Goal: Information Seeking & Learning: Check status

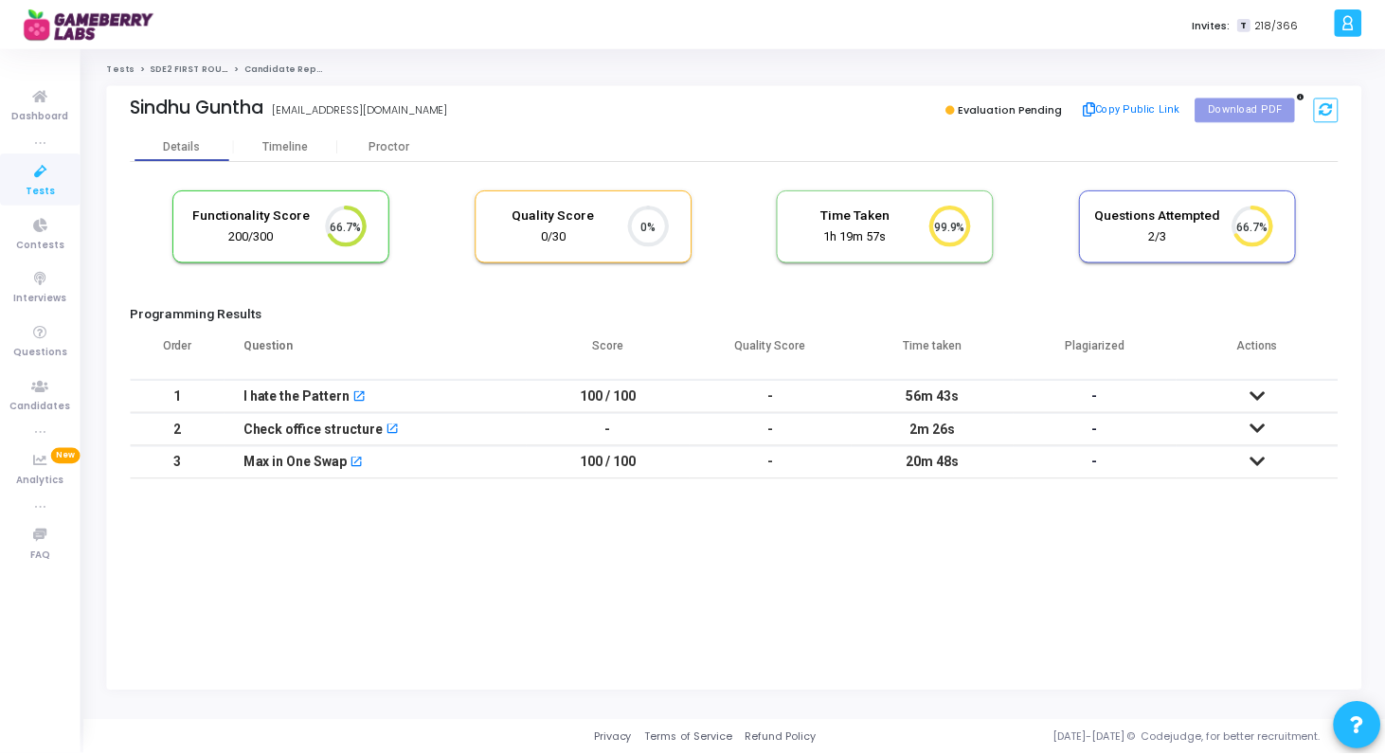
scroll to position [40, 48]
click at [280, 153] on div "Timeline" at bounding box center [287, 146] width 104 height 28
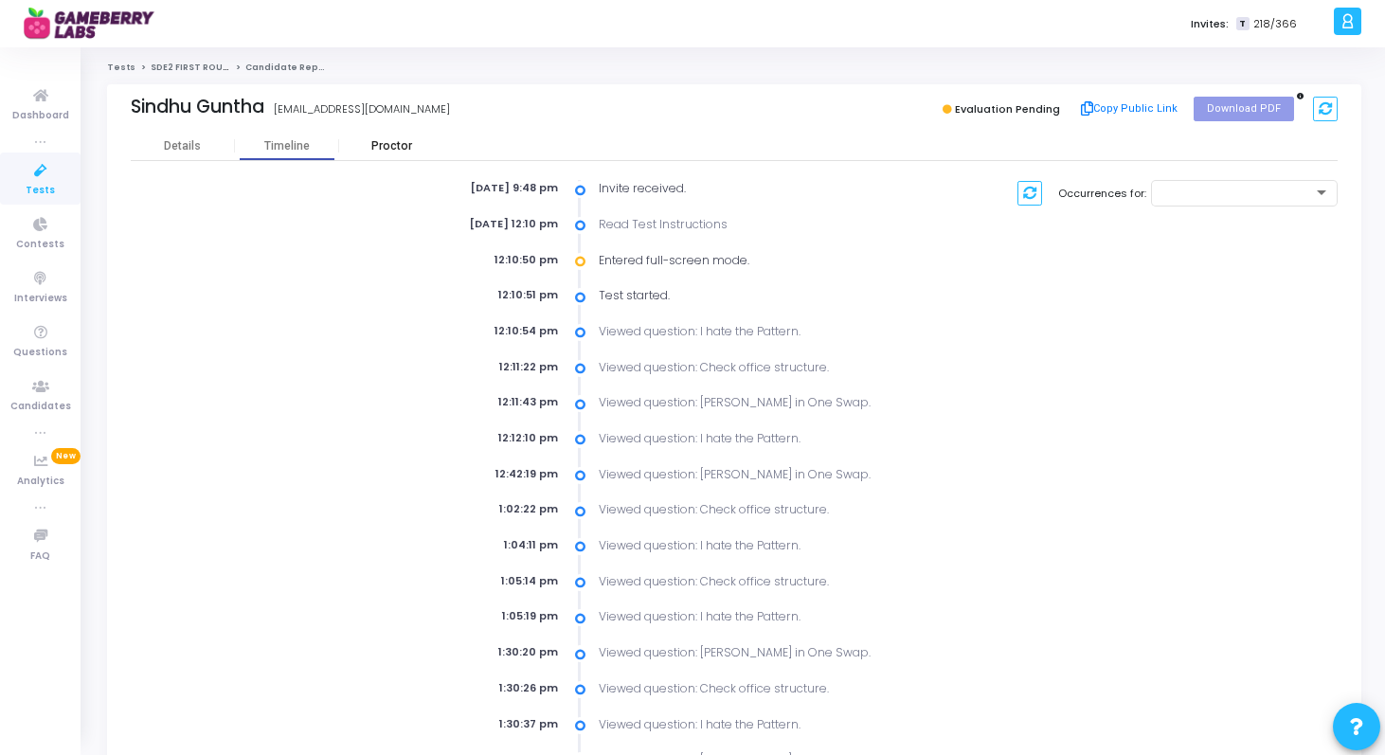
click at [399, 146] on div "Proctor" at bounding box center [391, 146] width 104 height 14
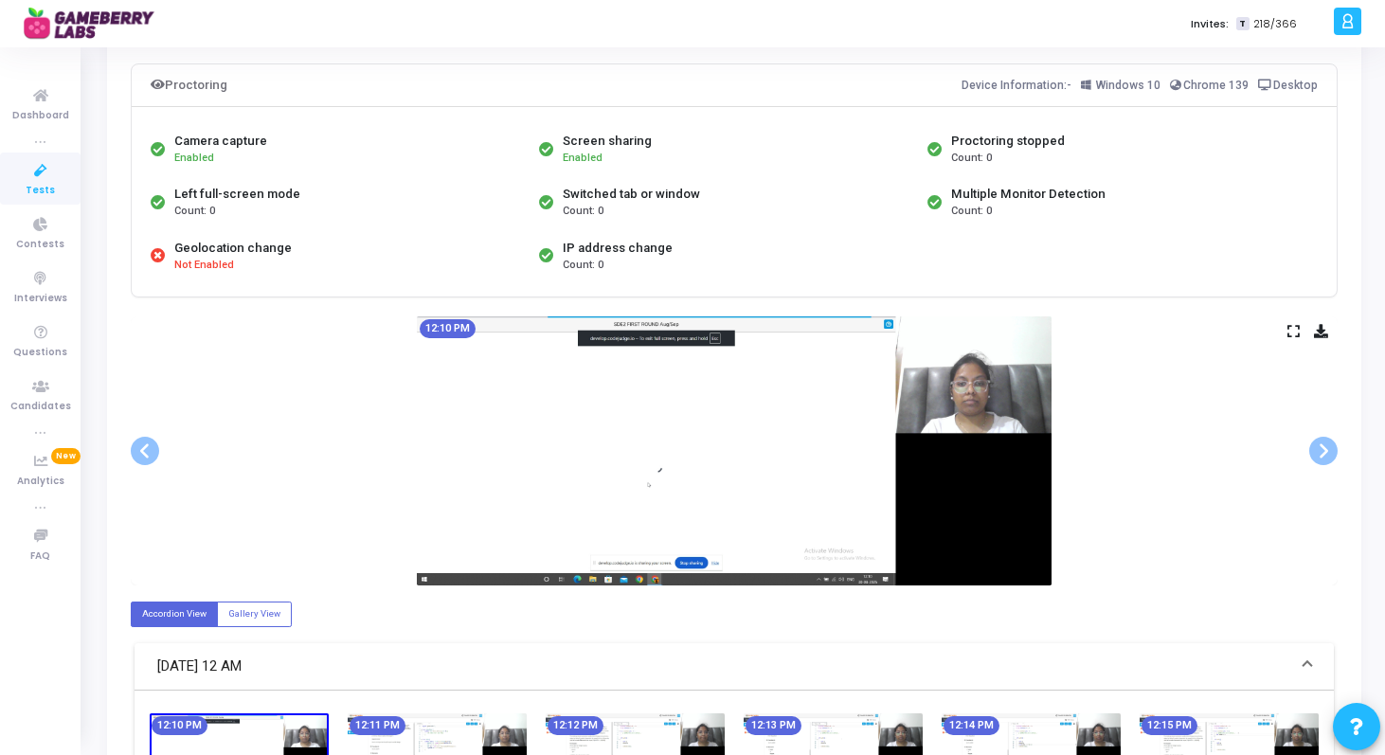
scroll to position [118, 0]
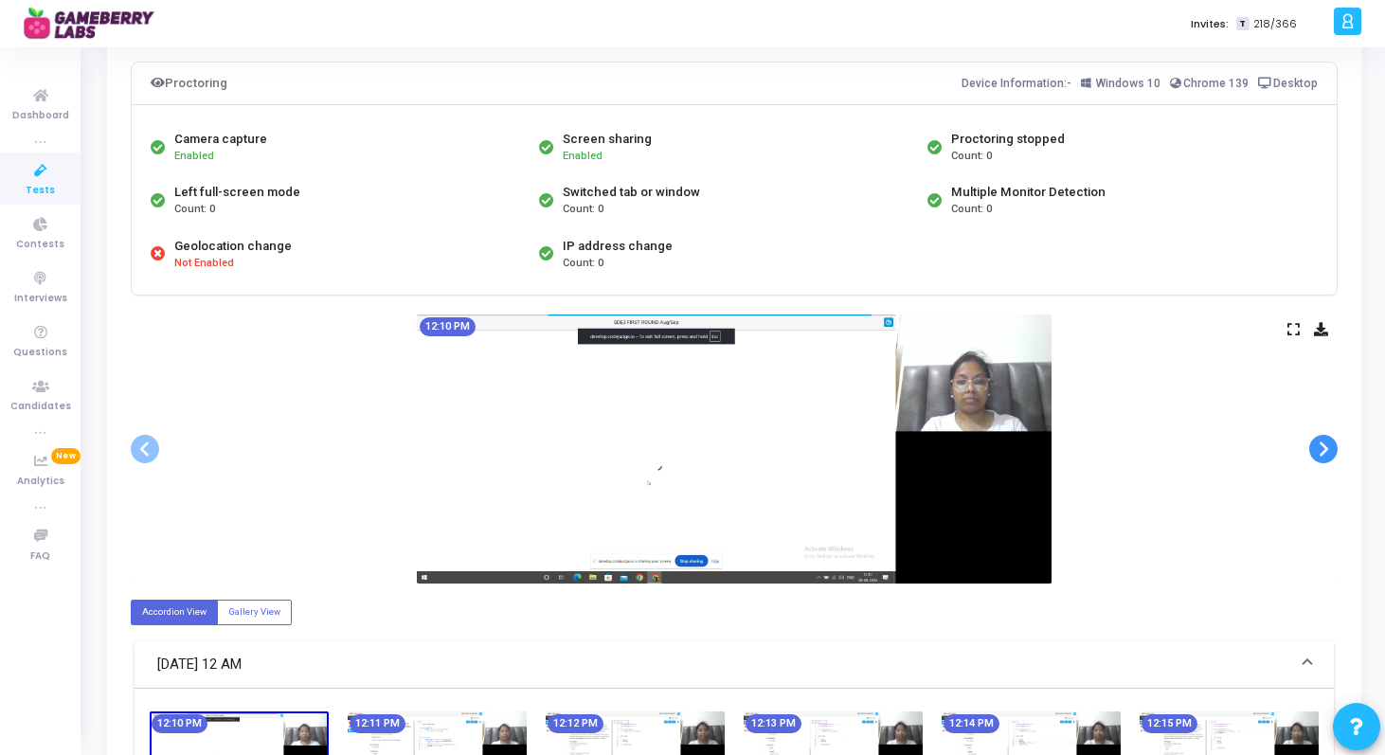
click at [1324, 454] on span at bounding box center [1323, 449] width 28 height 28
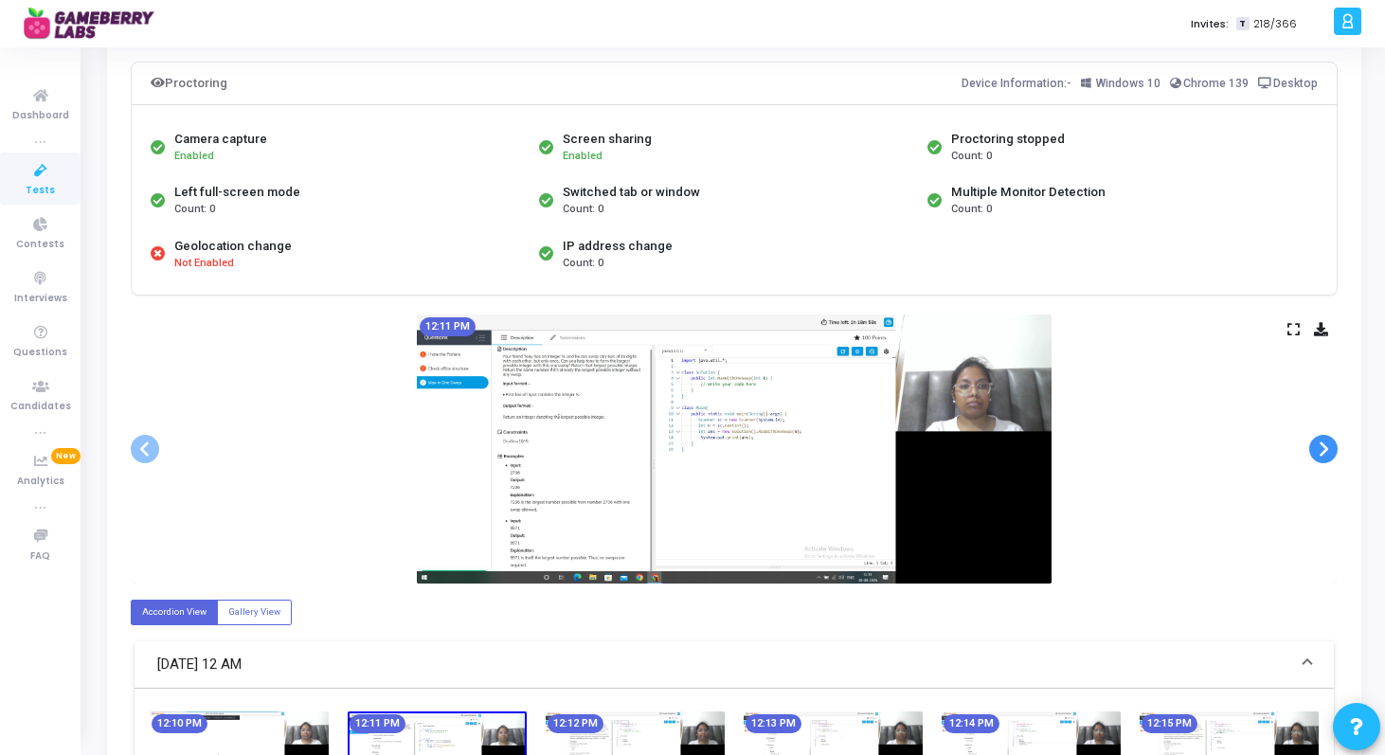
click at [1324, 454] on span at bounding box center [1323, 449] width 28 height 28
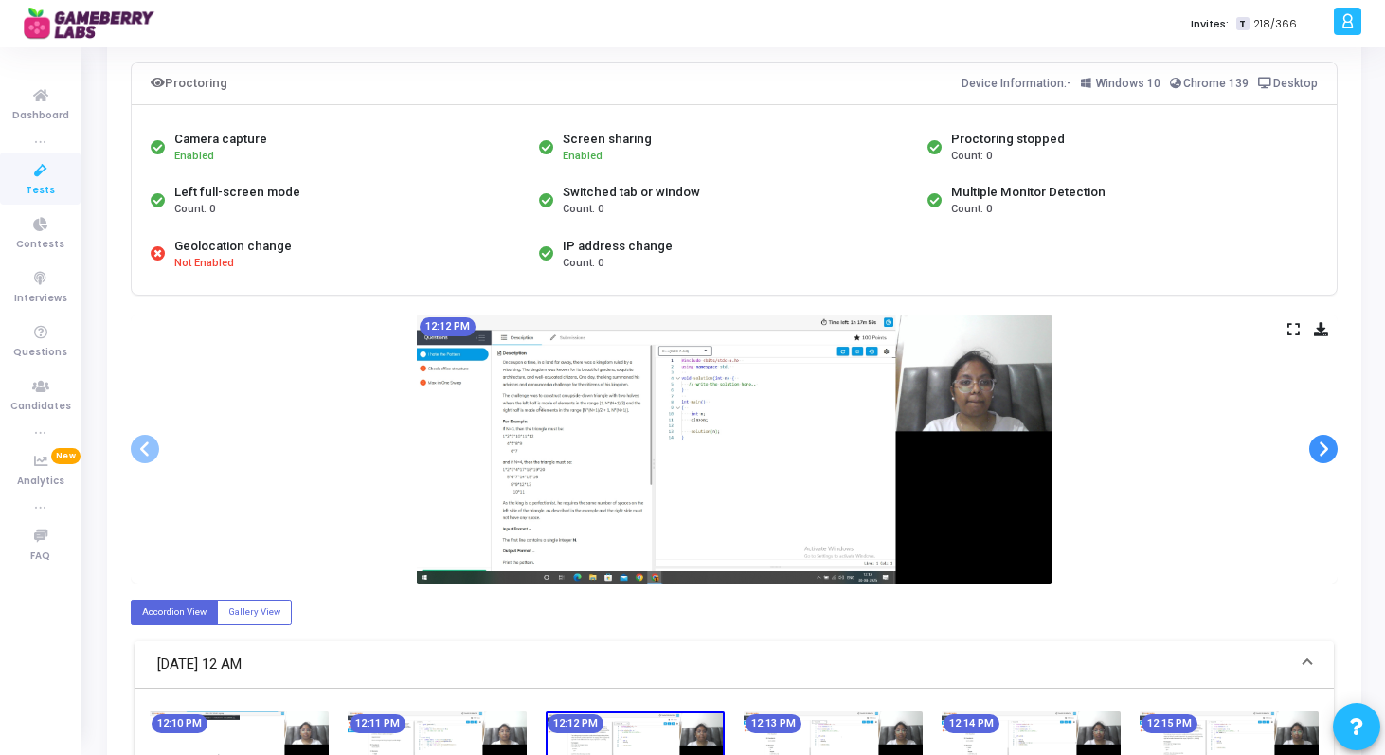
click at [1324, 454] on span at bounding box center [1323, 449] width 28 height 28
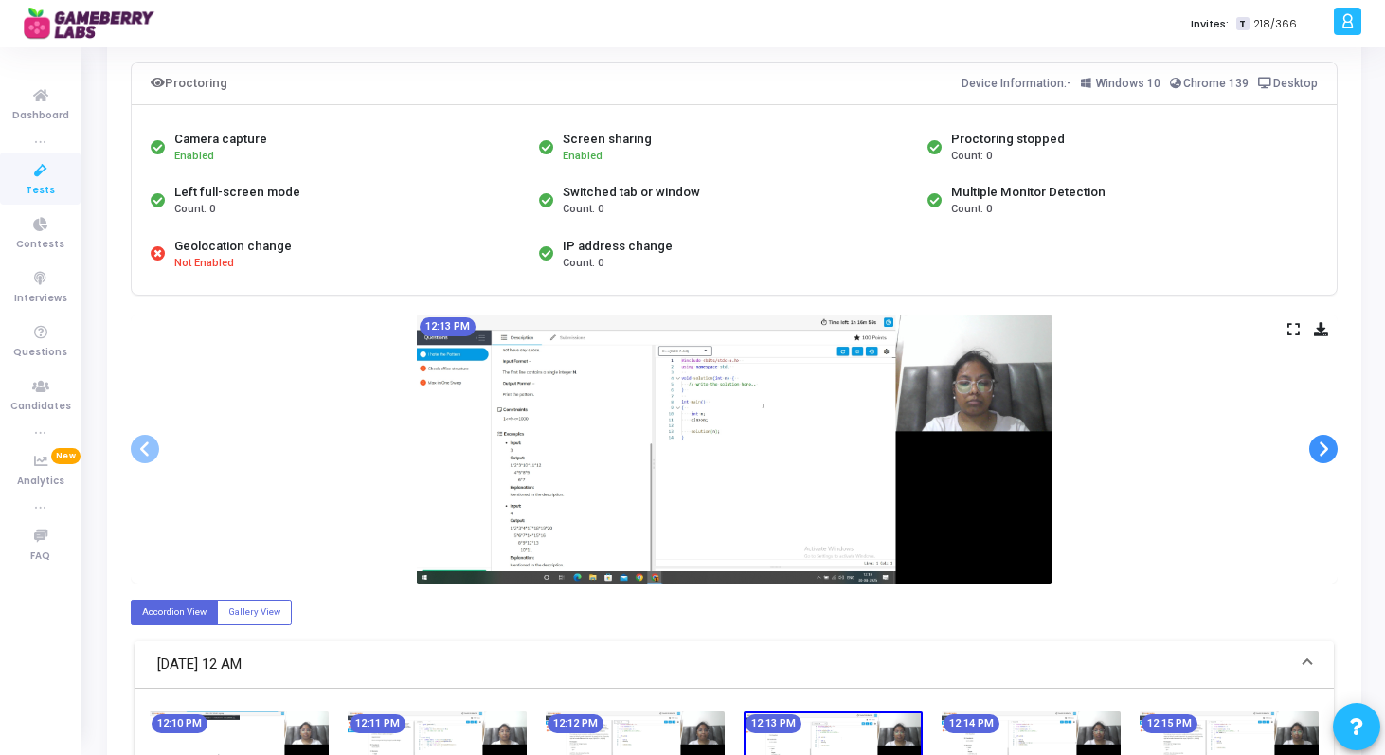
click at [1324, 454] on span at bounding box center [1323, 449] width 28 height 28
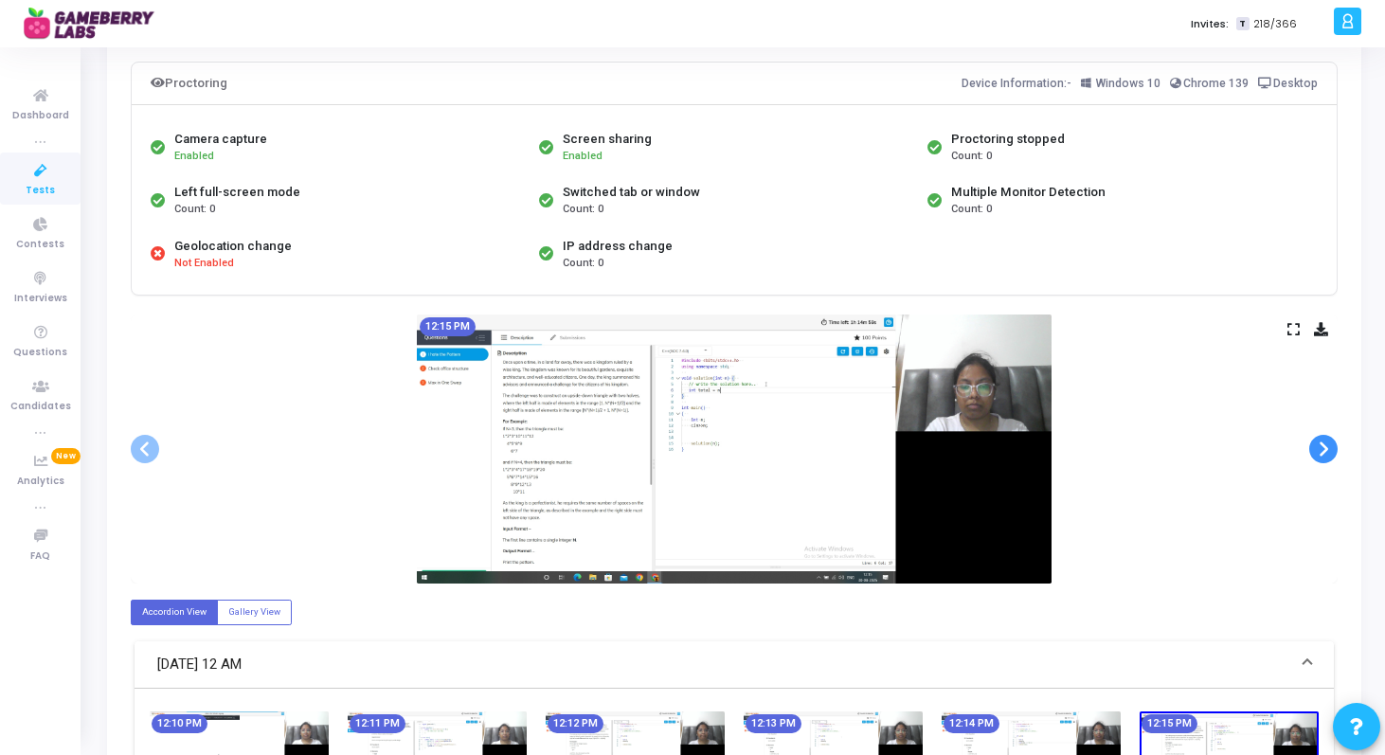
click at [1324, 454] on span at bounding box center [1323, 449] width 28 height 28
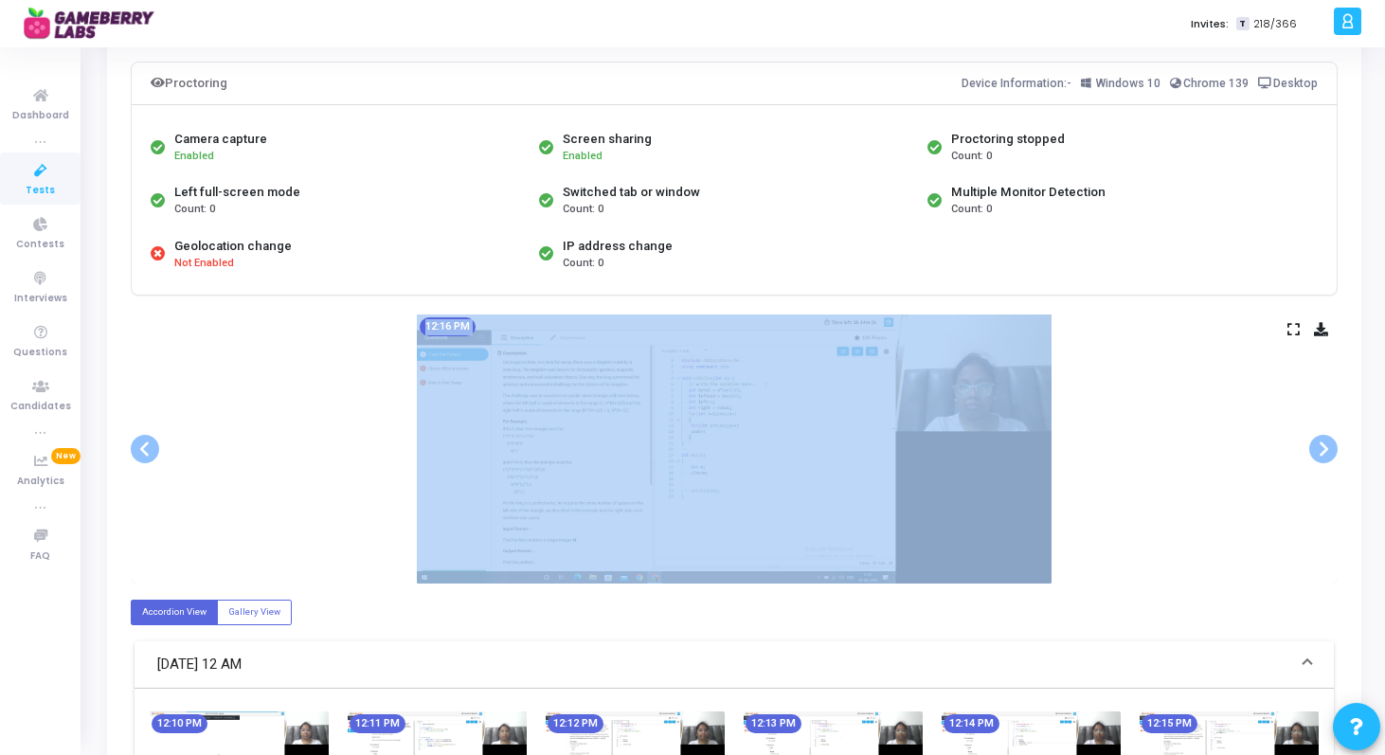
drag, startPoint x: 1324, startPoint y: 454, endPoint x: 842, endPoint y: 454, distance: 481.3
click at [845, 454] on ngb-carousel "Slide 1 of 25 12:10 PM Slide 2 of 25 12:11 PM Slide 3 of 25 12:12 PM Slide 4 of…" at bounding box center [734, 449] width 1207 height 269
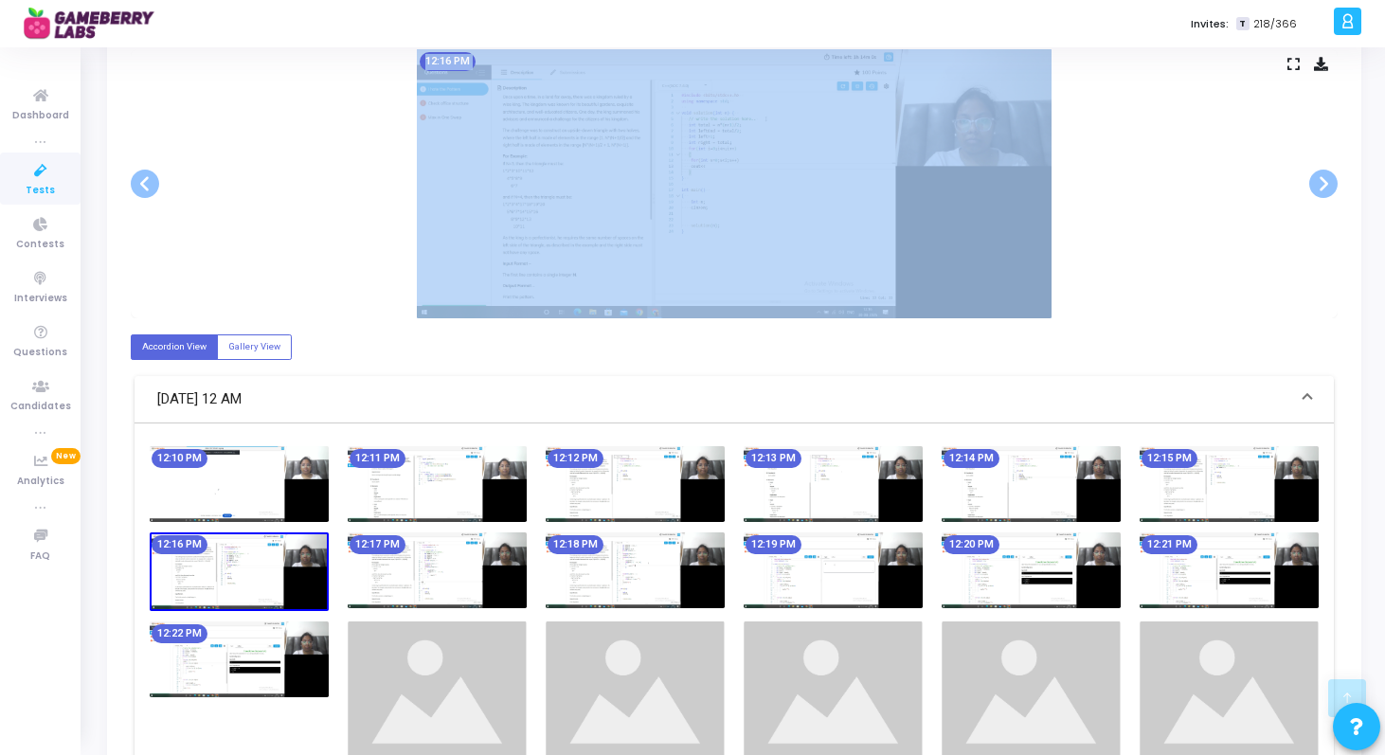
scroll to position [409, 0]
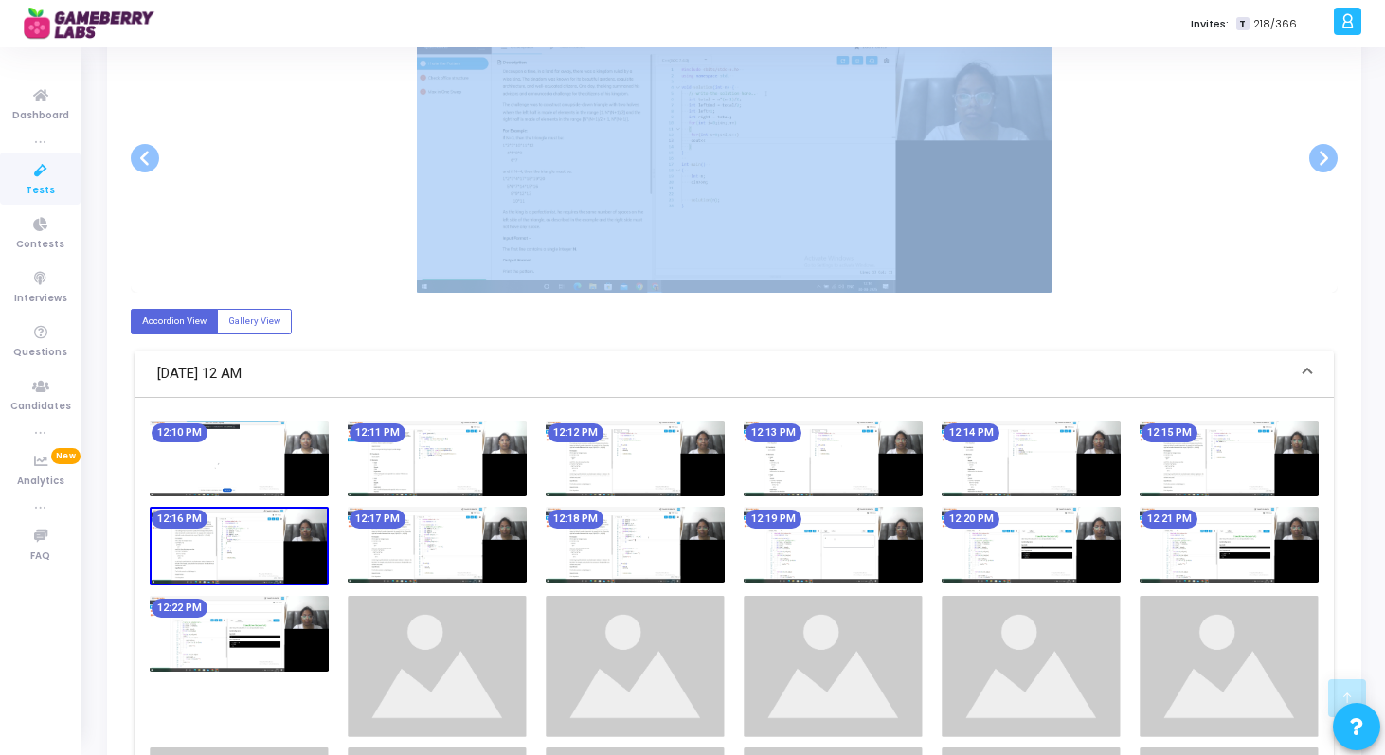
click at [236, 428] on img at bounding box center [239, 459] width 179 height 76
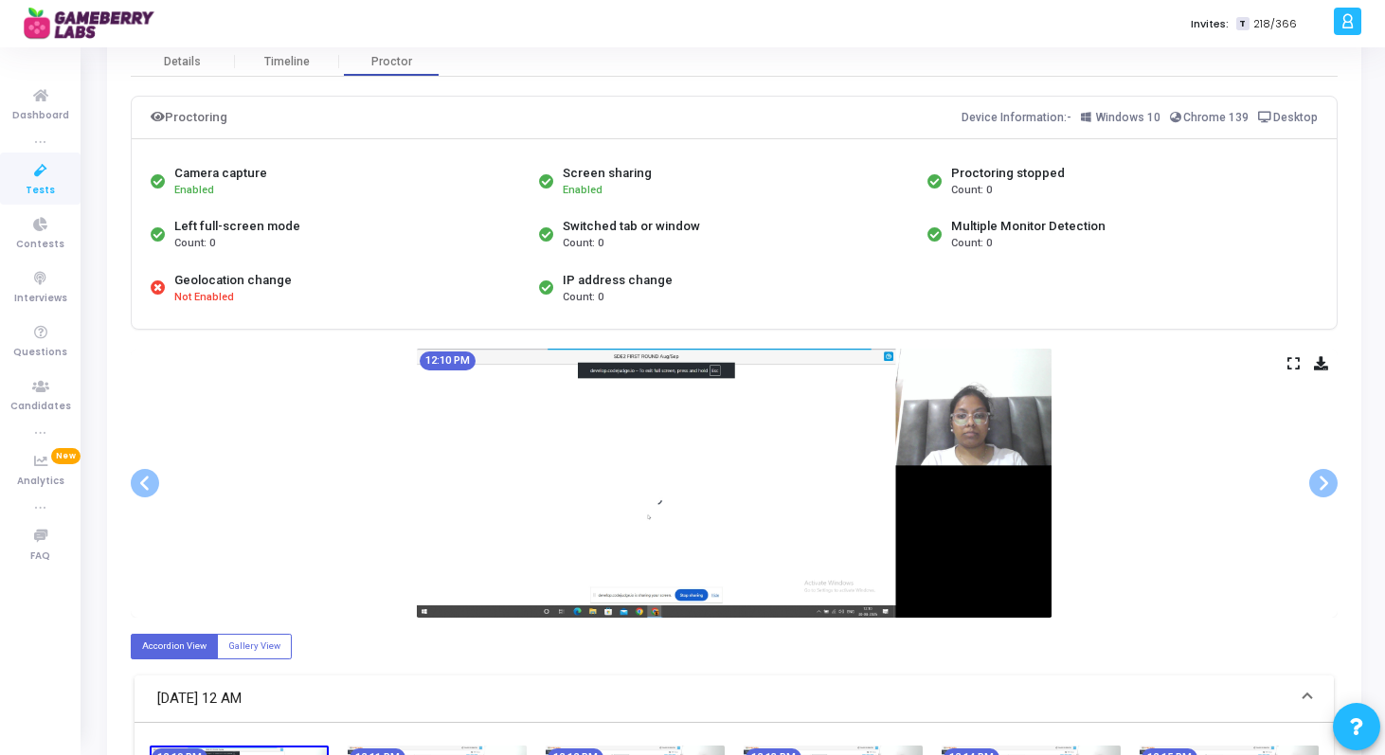
scroll to position [71, 0]
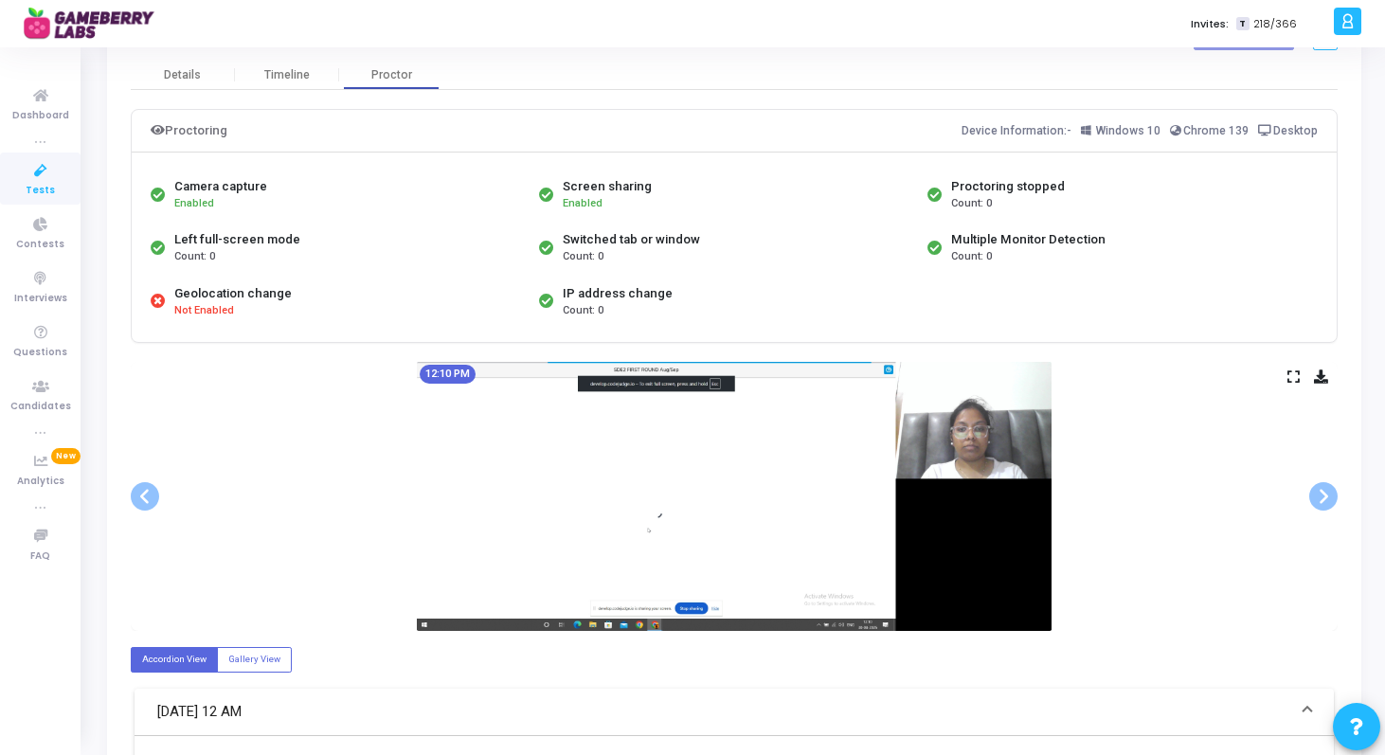
click at [1300, 491] on div "12:10 PM" at bounding box center [734, 496] width 1207 height 269
click at [1315, 491] on span at bounding box center [1323, 496] width 28 height 28
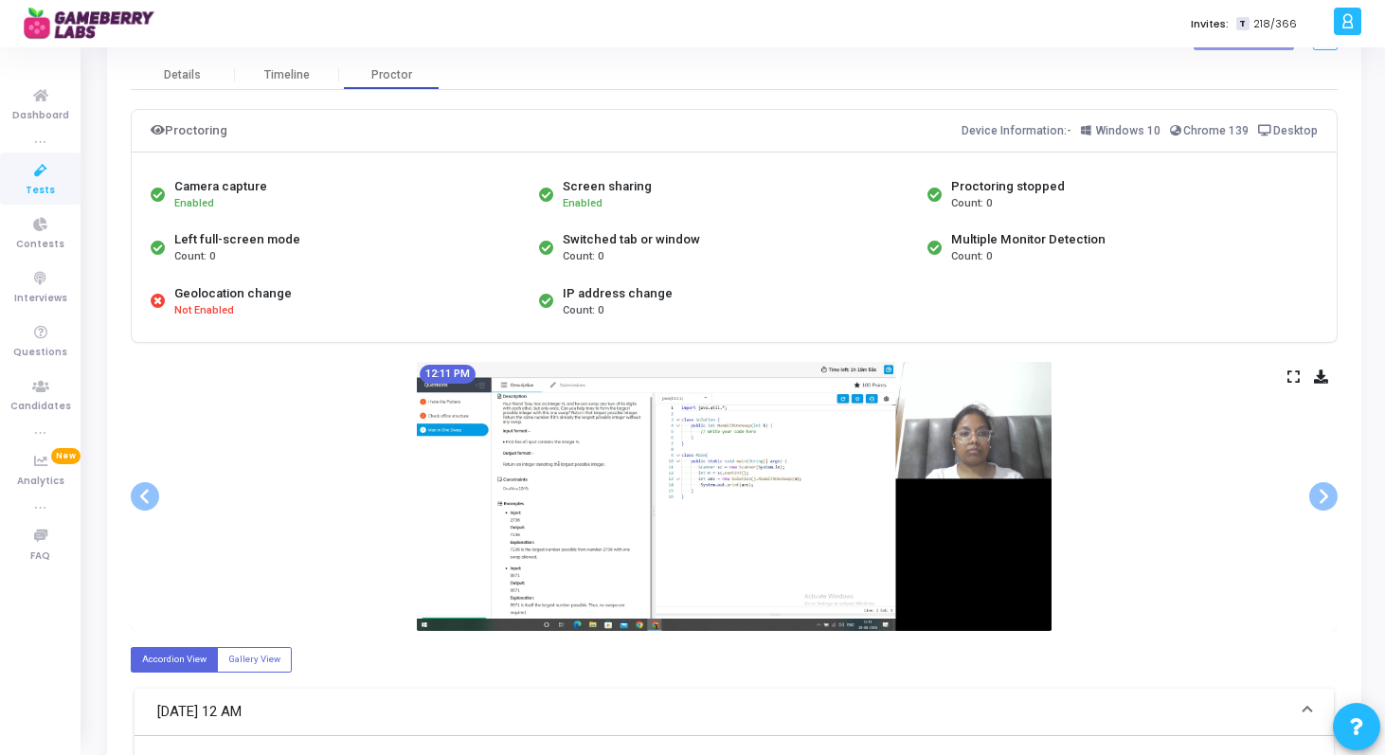
click at [1292, 376] on icon at bounding box center [1294, 376] width 12 height 10
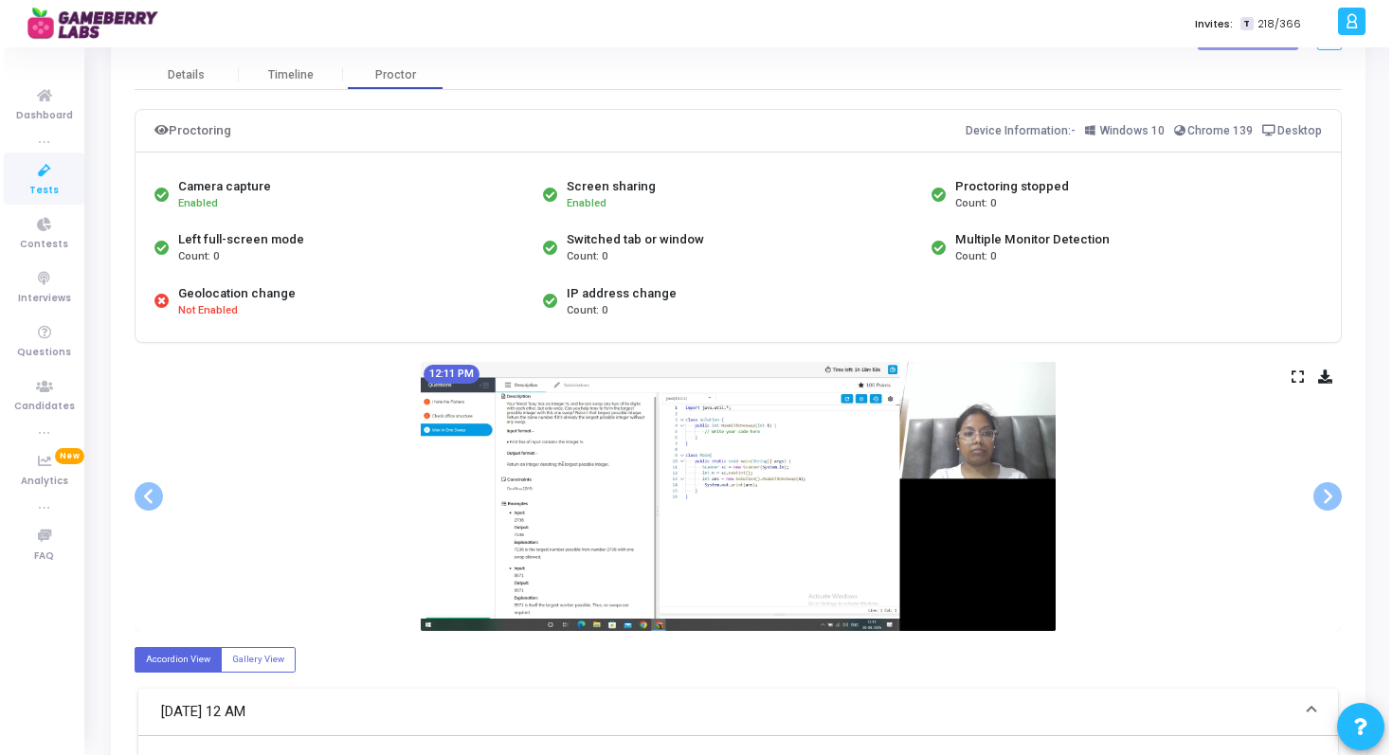
scroll to position [0, 0]
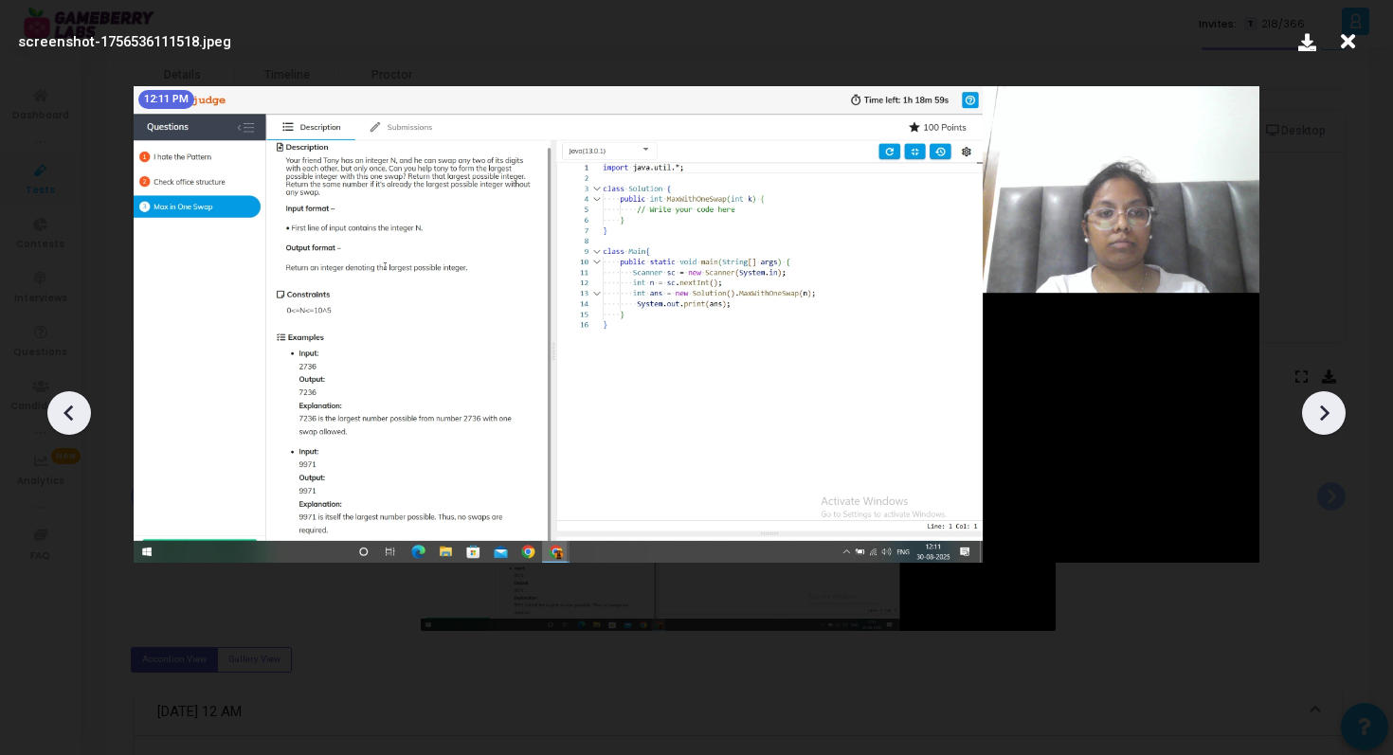
click at [1323, 415] on icon at bounding box center [1324, 413] width 9 height 16
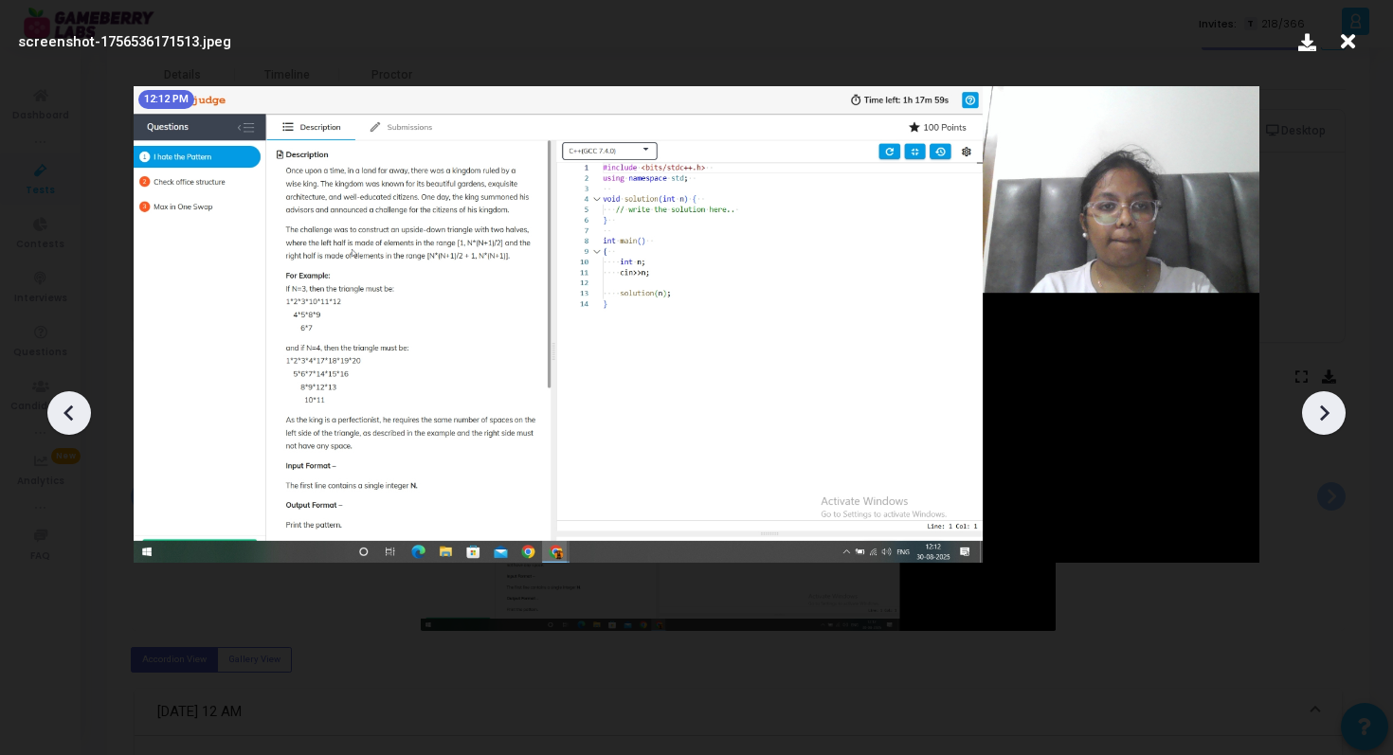
click at [1323, 415] on icon at bounding box center [1324, 413] width 9 height 16
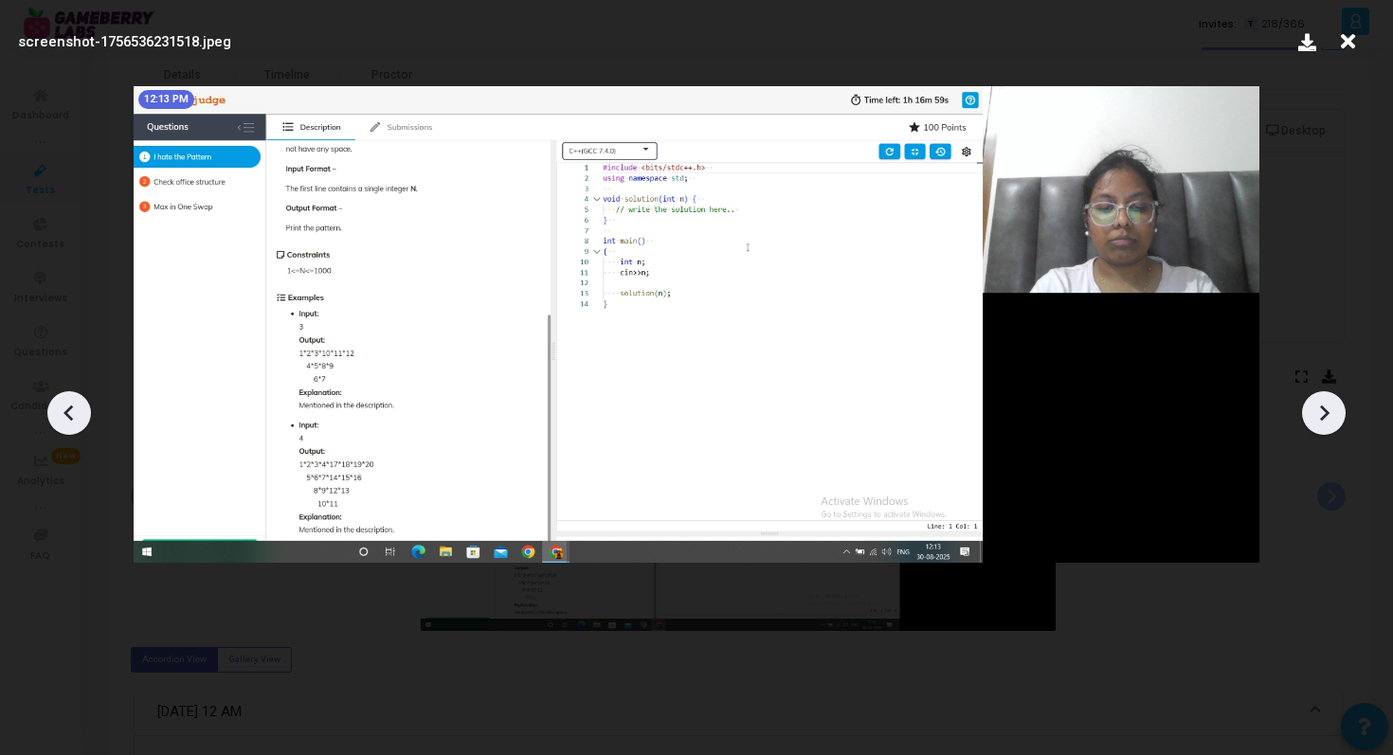
click at [1323, 415] on icon at bounding box center [1324, 413] width 9 height 16
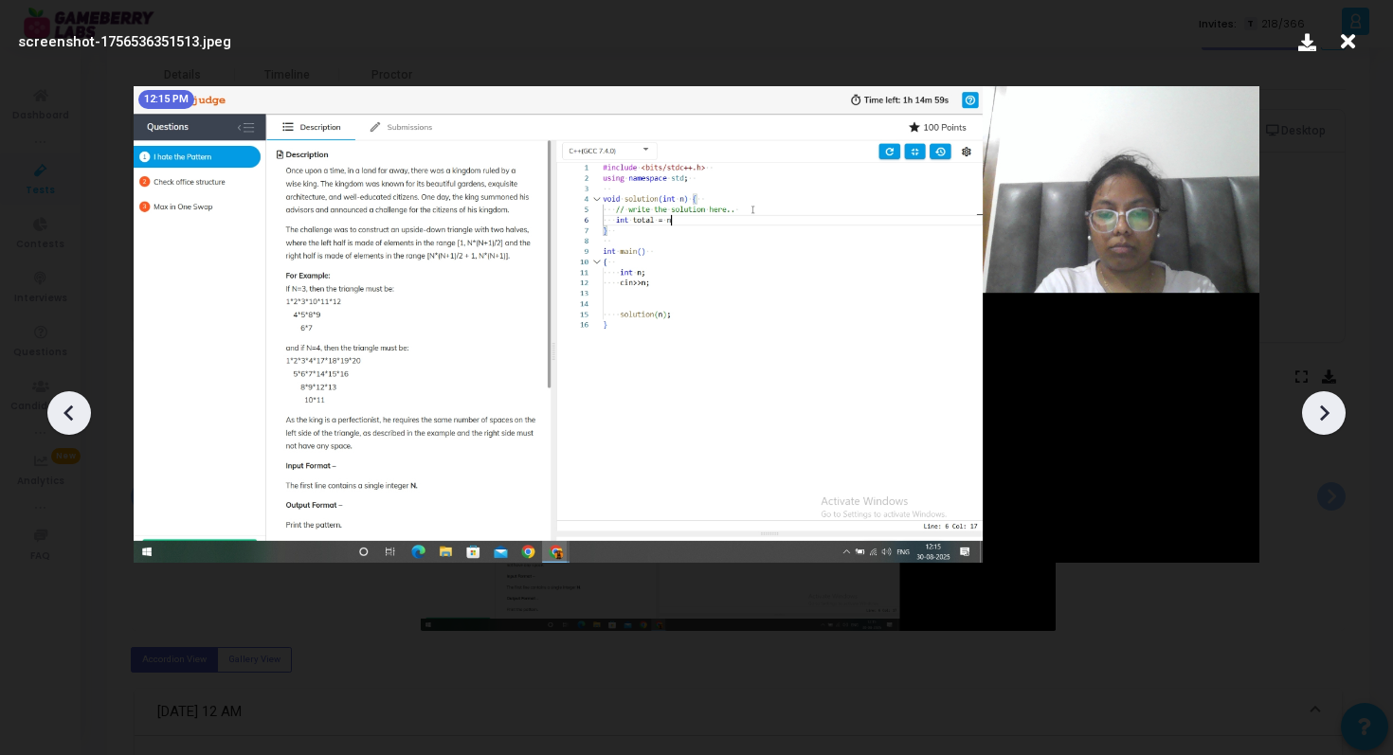
click at [1323, 415] on icon at bounding box center [1324, 413] width 9 height 16
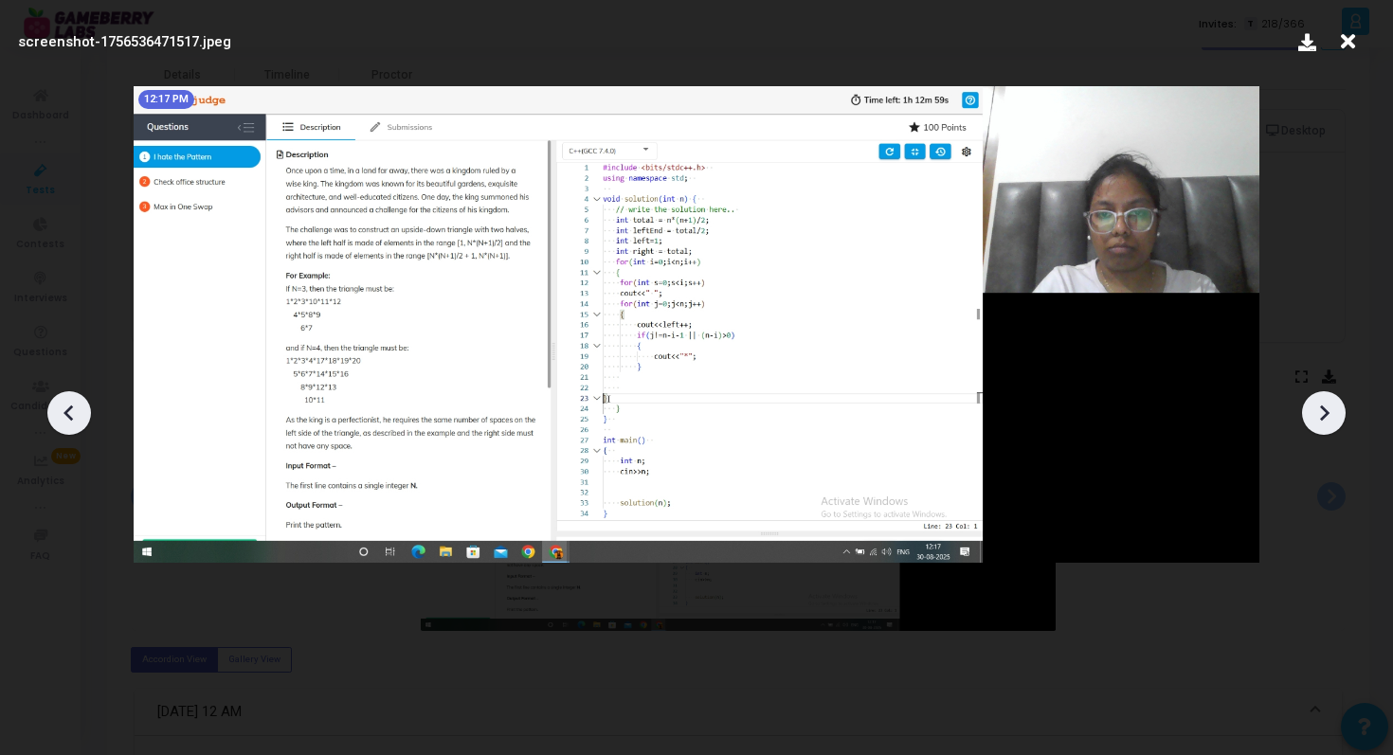
click at [1323, 415] on icon at bounding box center [1324, 413] width 9 height 16
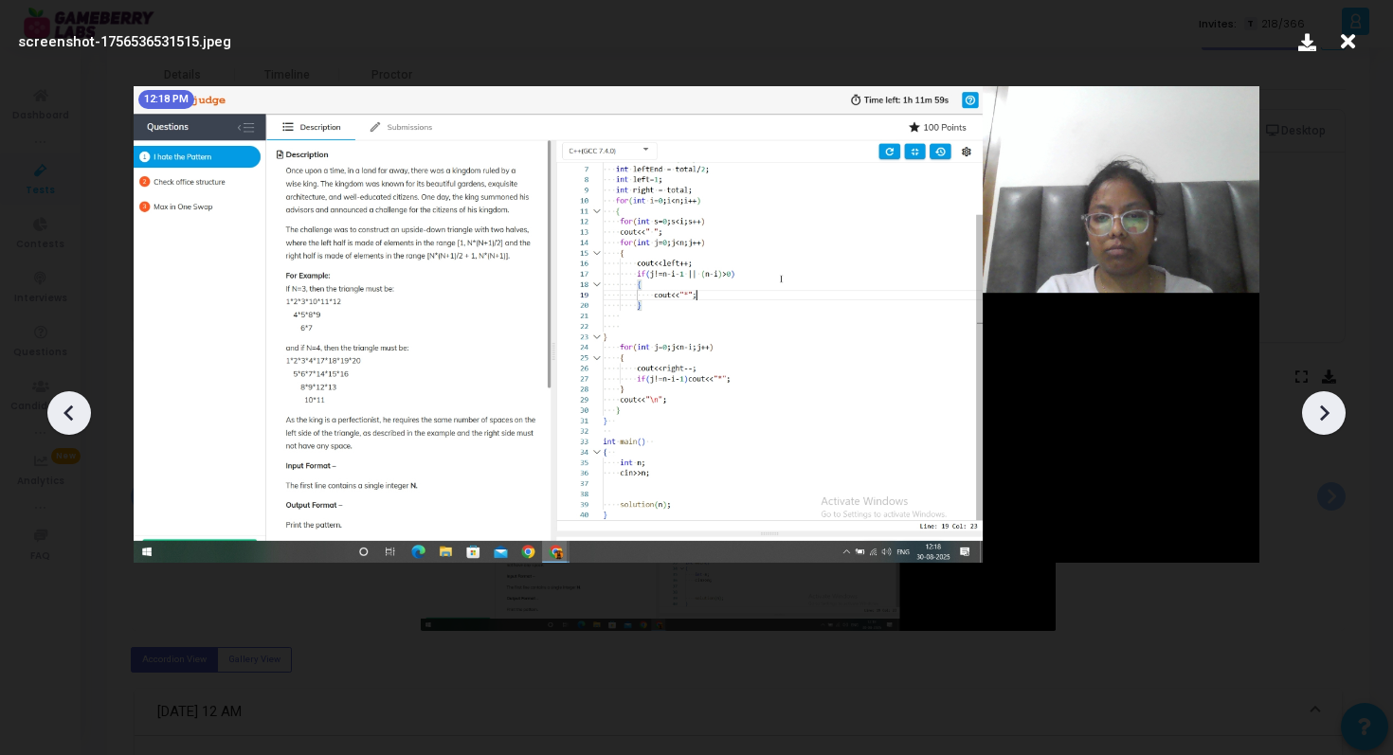
click at [1323, 415] on icon at bounding box center [1324, 413] width 9 height 16
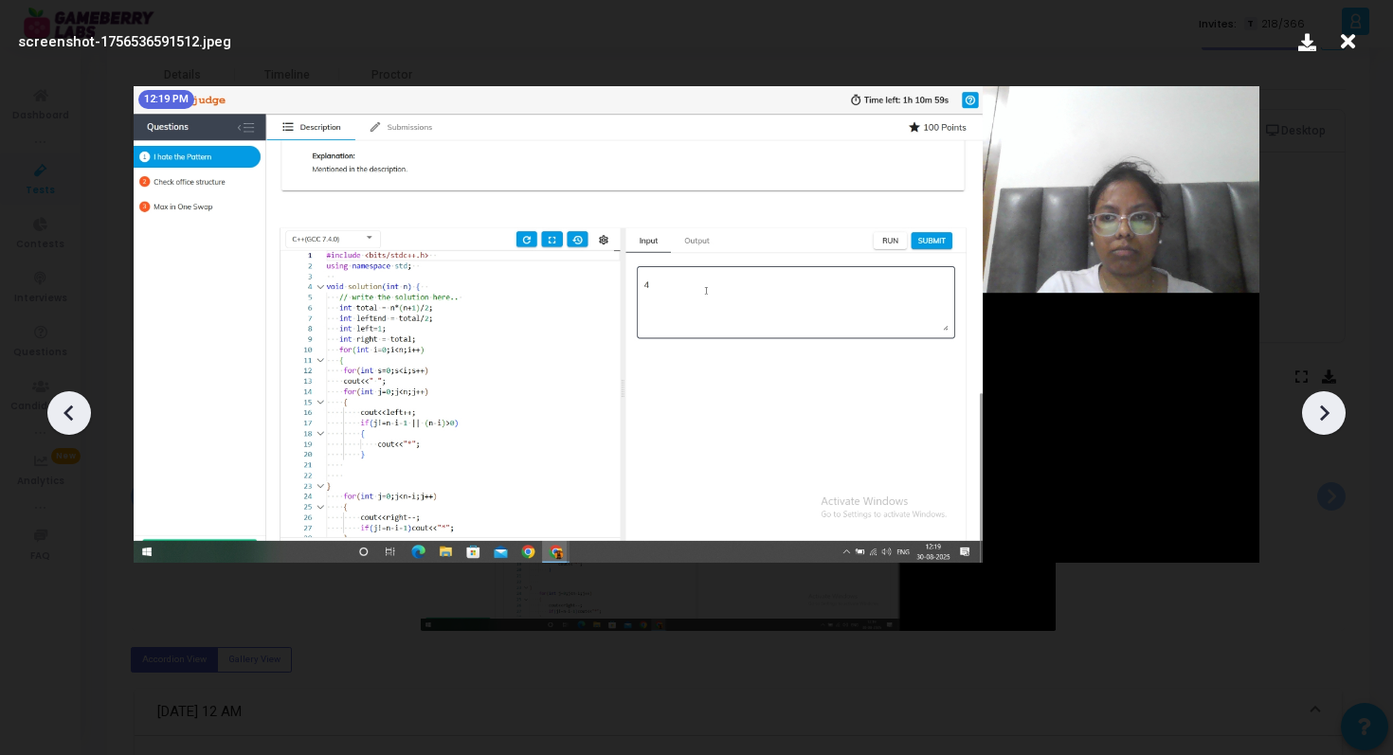
click at [1323, 415] on icon at bounding box center [1324, 413] width 9 height 16
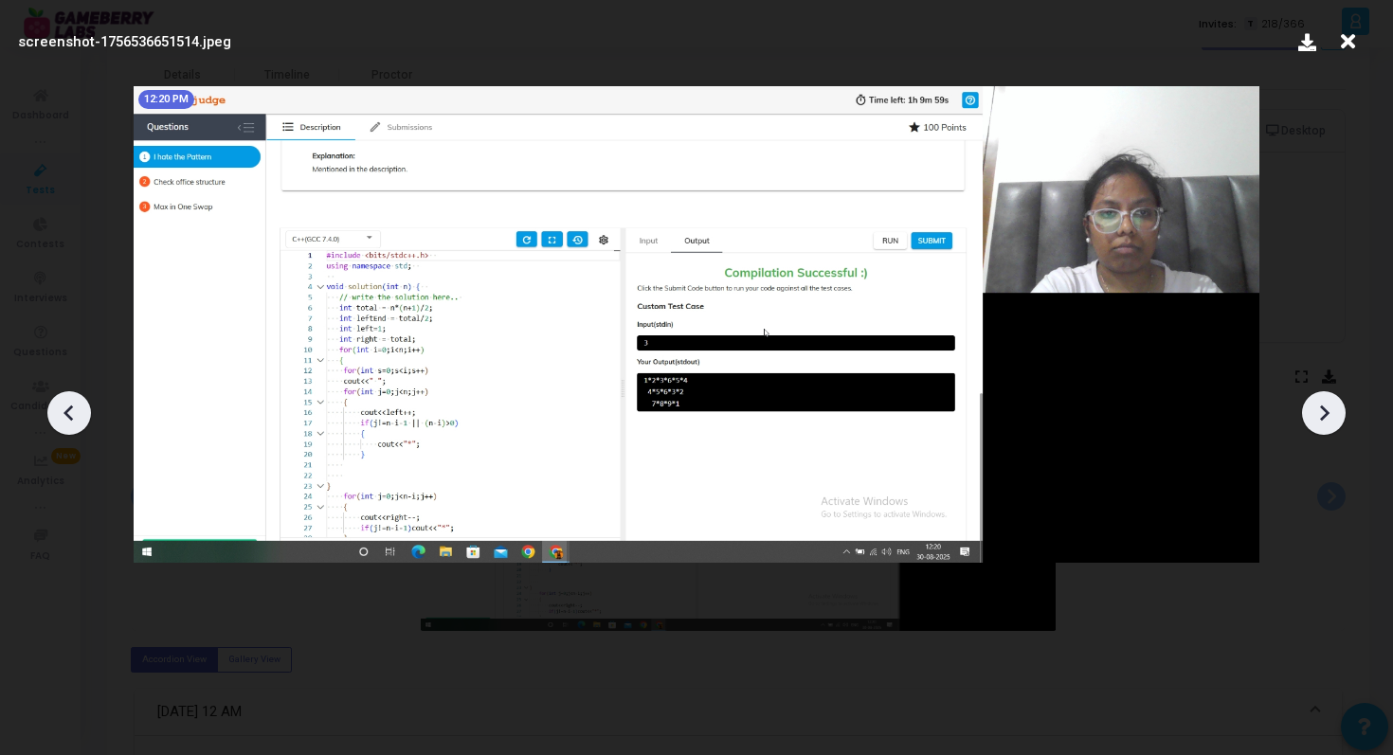
click at [1323, 415] on icon at bounding box center [1324, 413] width 9 height 16
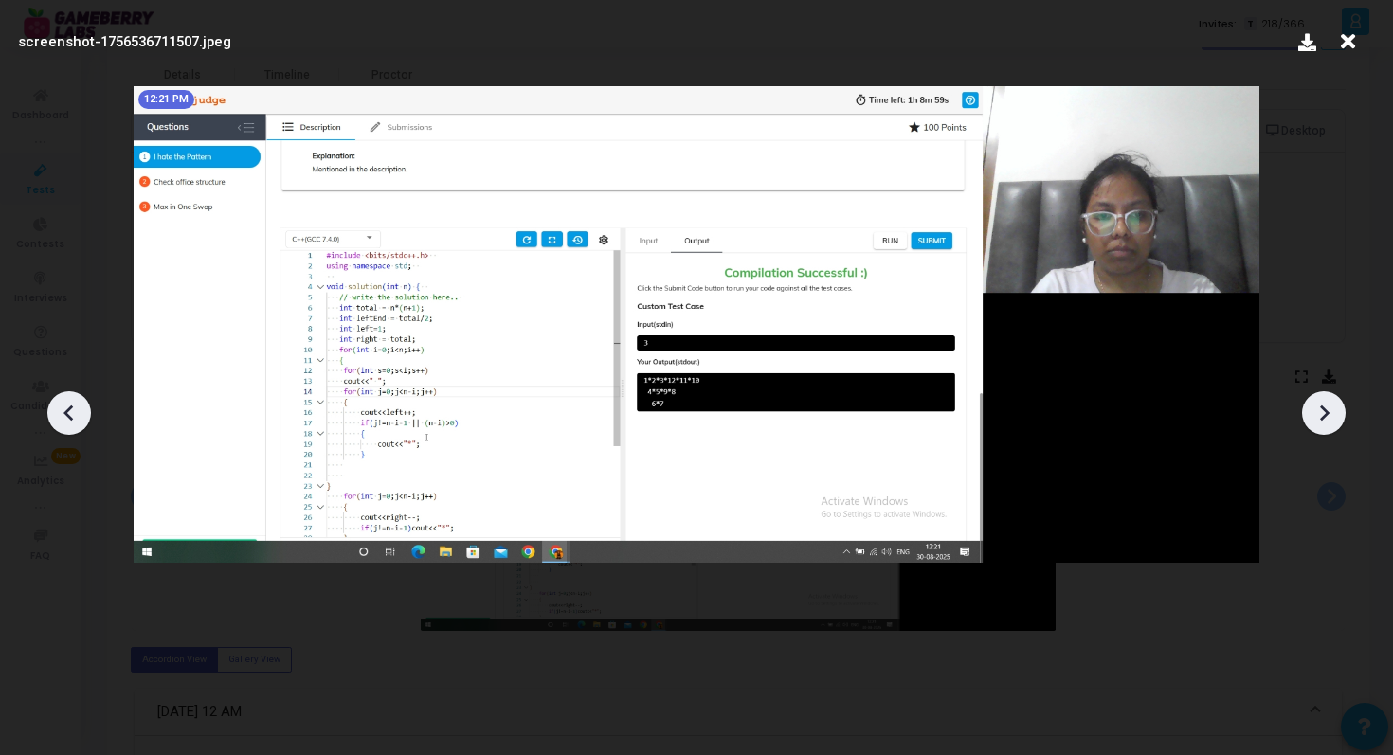
click at [1323, 415] on icon at bounding box center [1324, 413] width 9 height 16
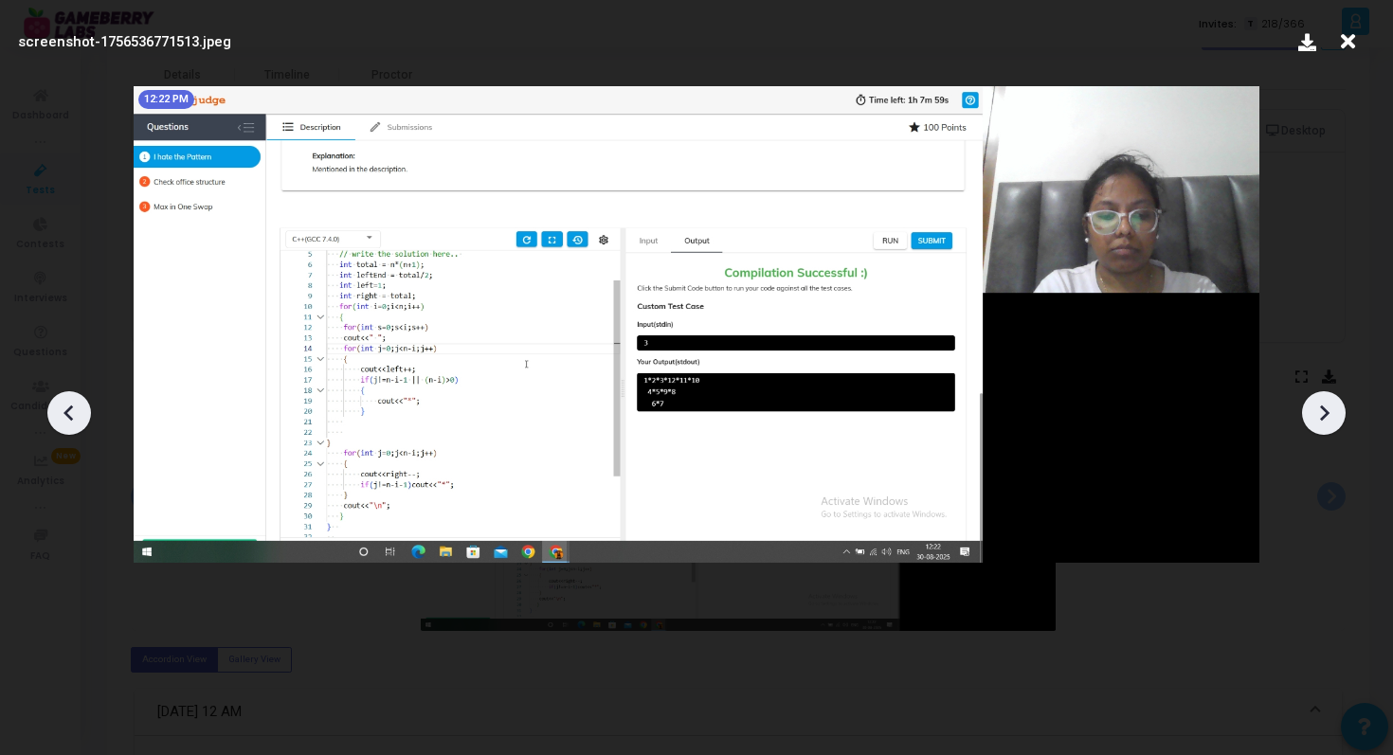
click at [1323, 415] on icon at bounding box center [1324, 413] width 9 height 16
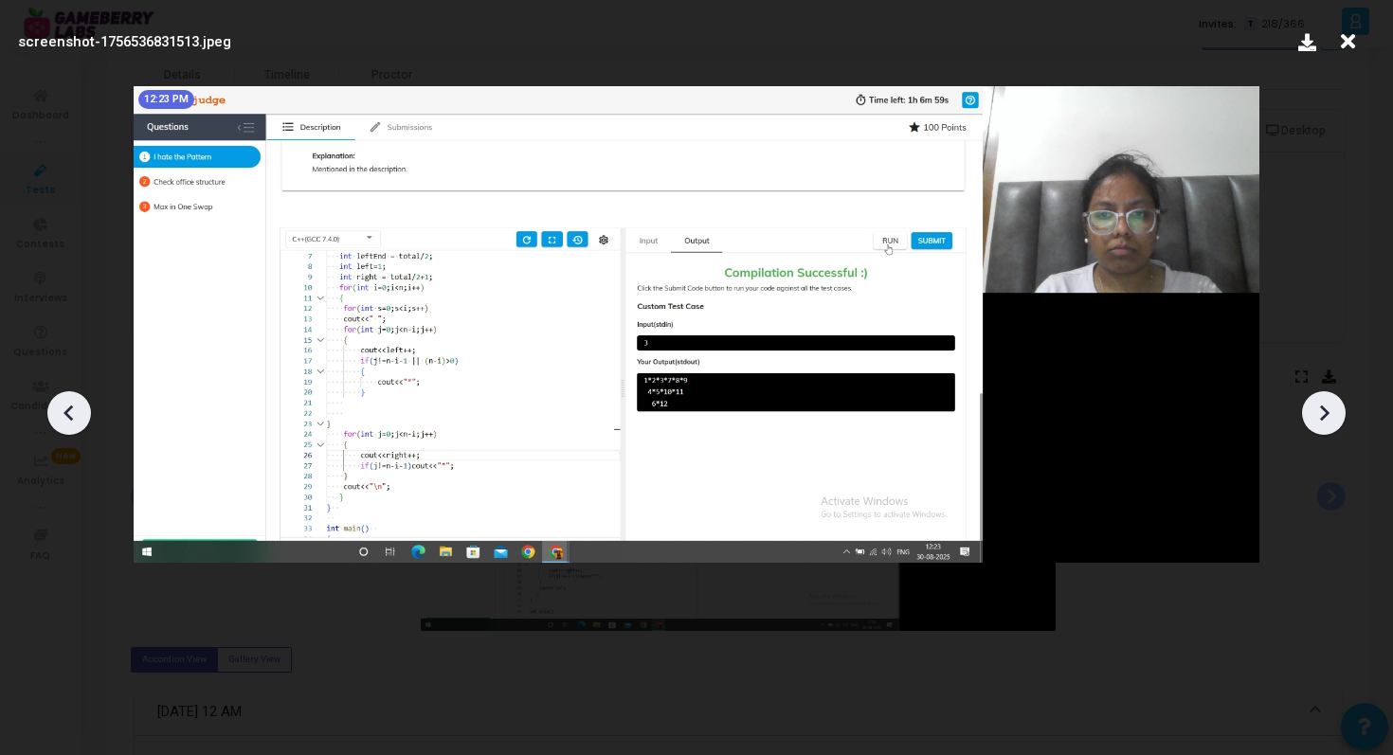
click at [1323, 415] on icon at bounding box center [1324, 413] width 9 height 16
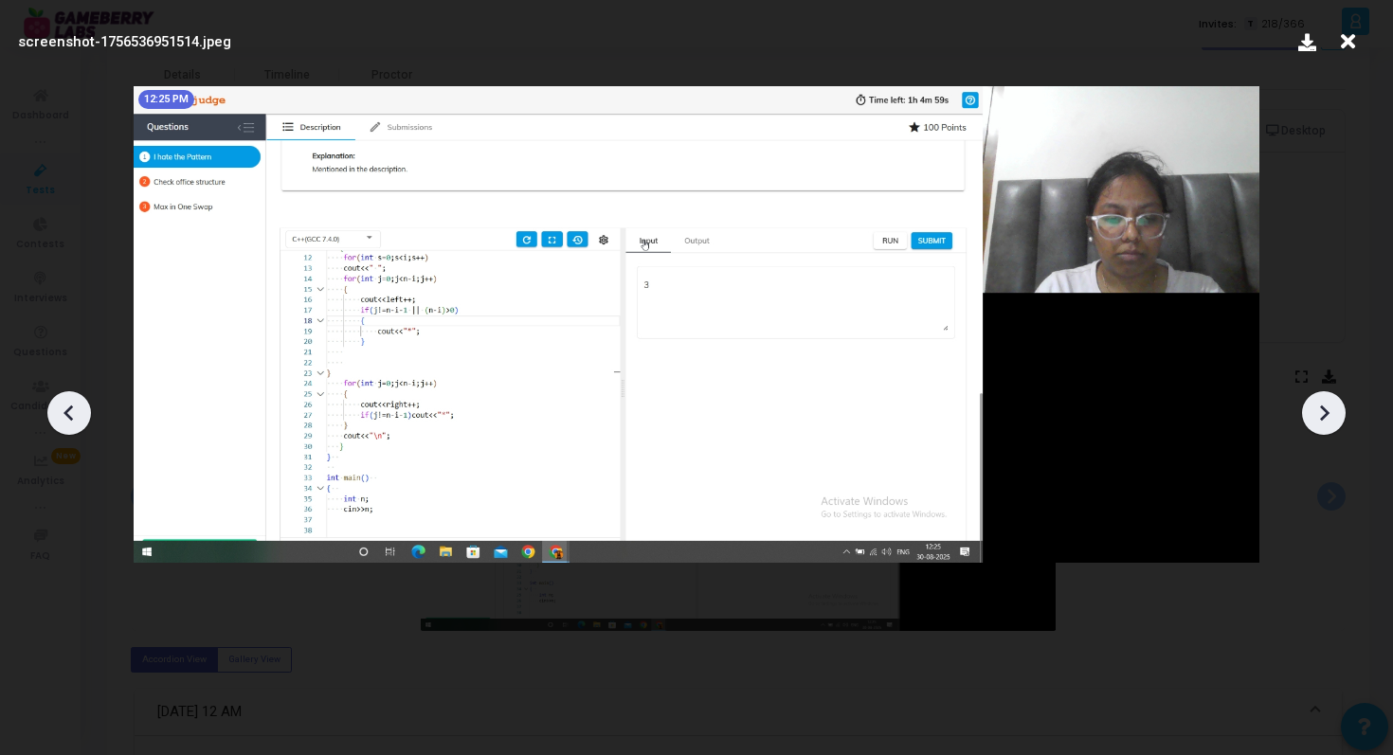
click at [1323, 415] on icon at bounding box center [1324, 413] width 9 height 16
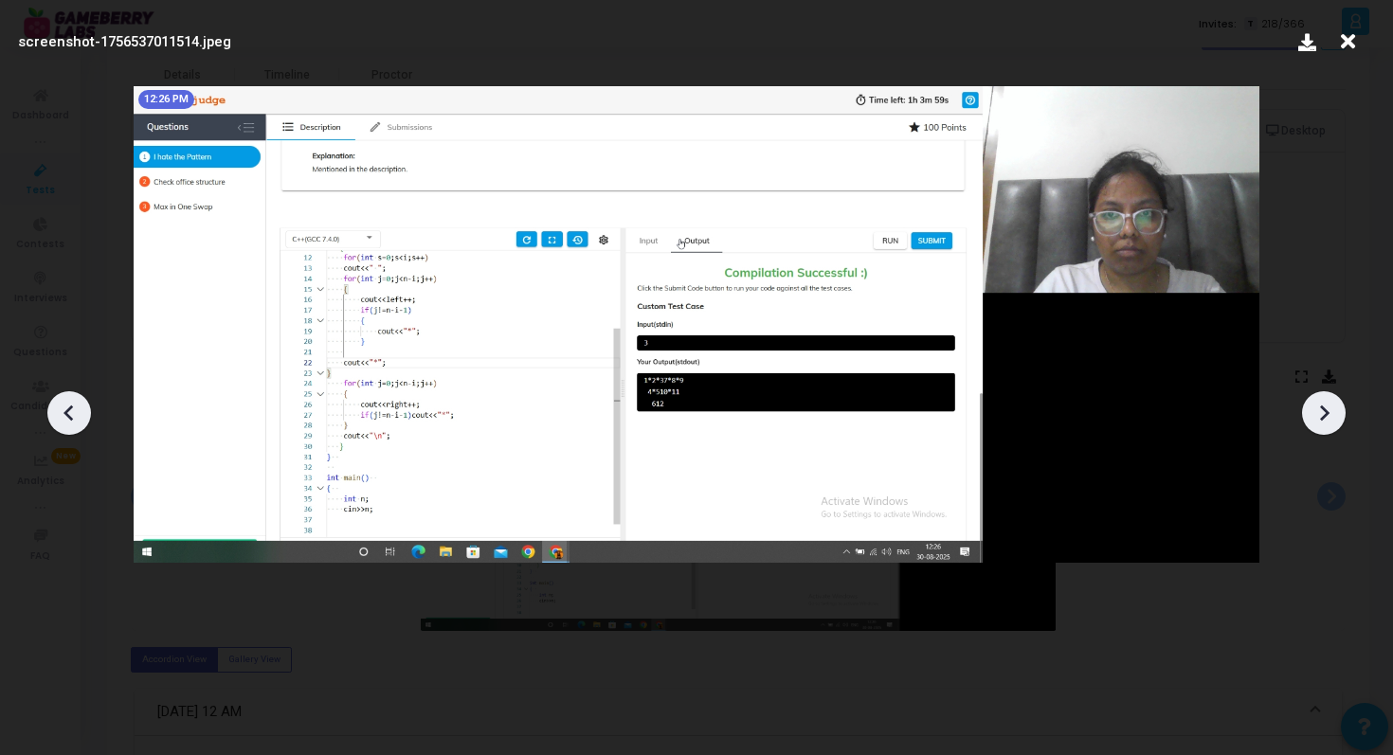
click at [1323, 415] on icon at bounding box center [1324, 413] width 9 height 16
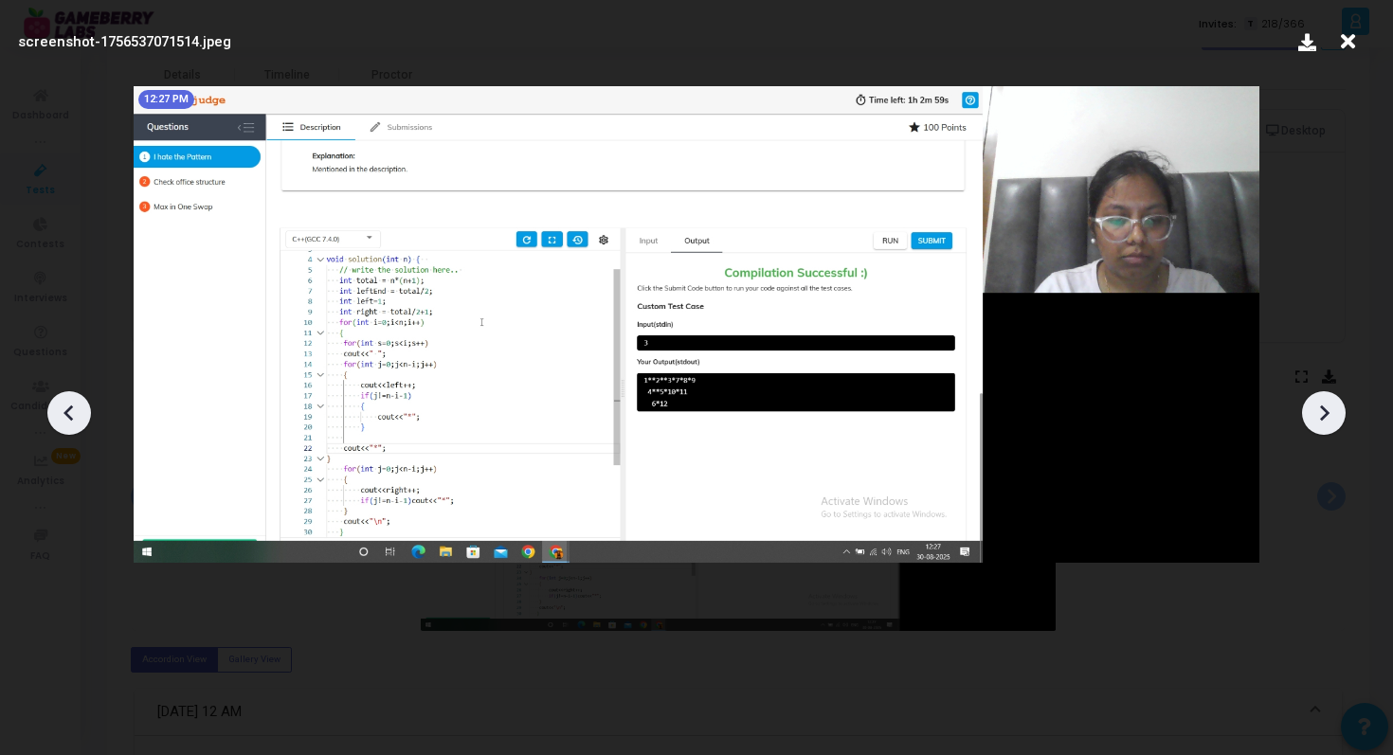
click at [1323, 415] on icon at bounding box center [1324, 413] width 9 height 16
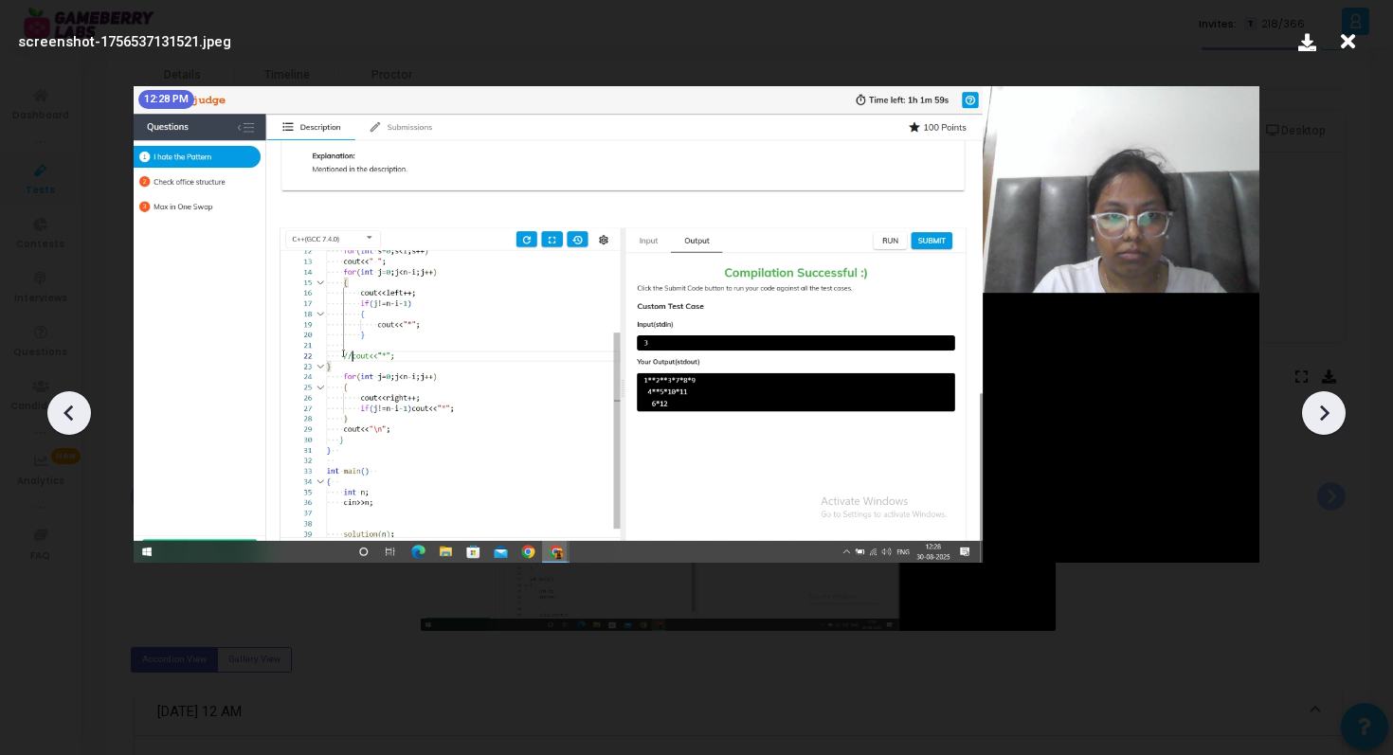
click at [1323, 415] on icon at bounding box center [1324, 413] width 9 height 16
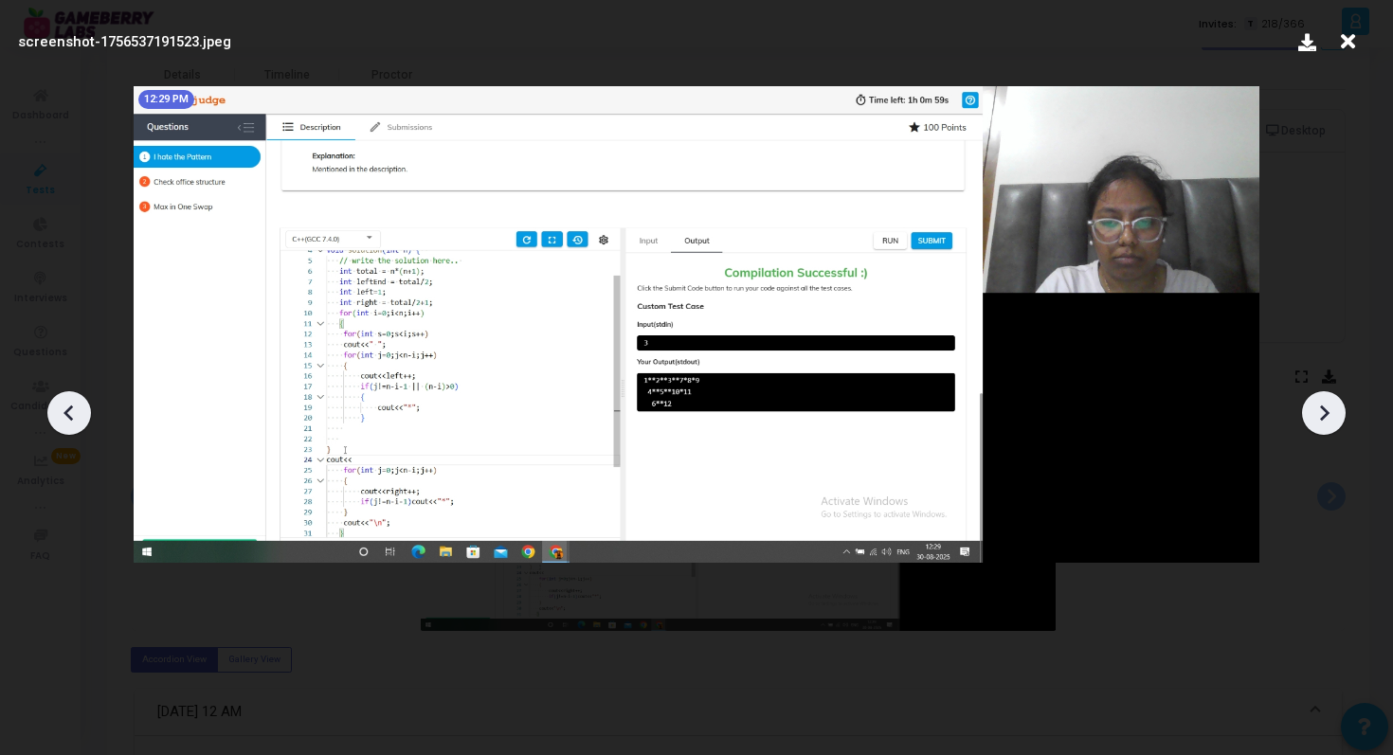
click at [1323, 415] on icon at bounding box center [1324, 413] width 9 height 16
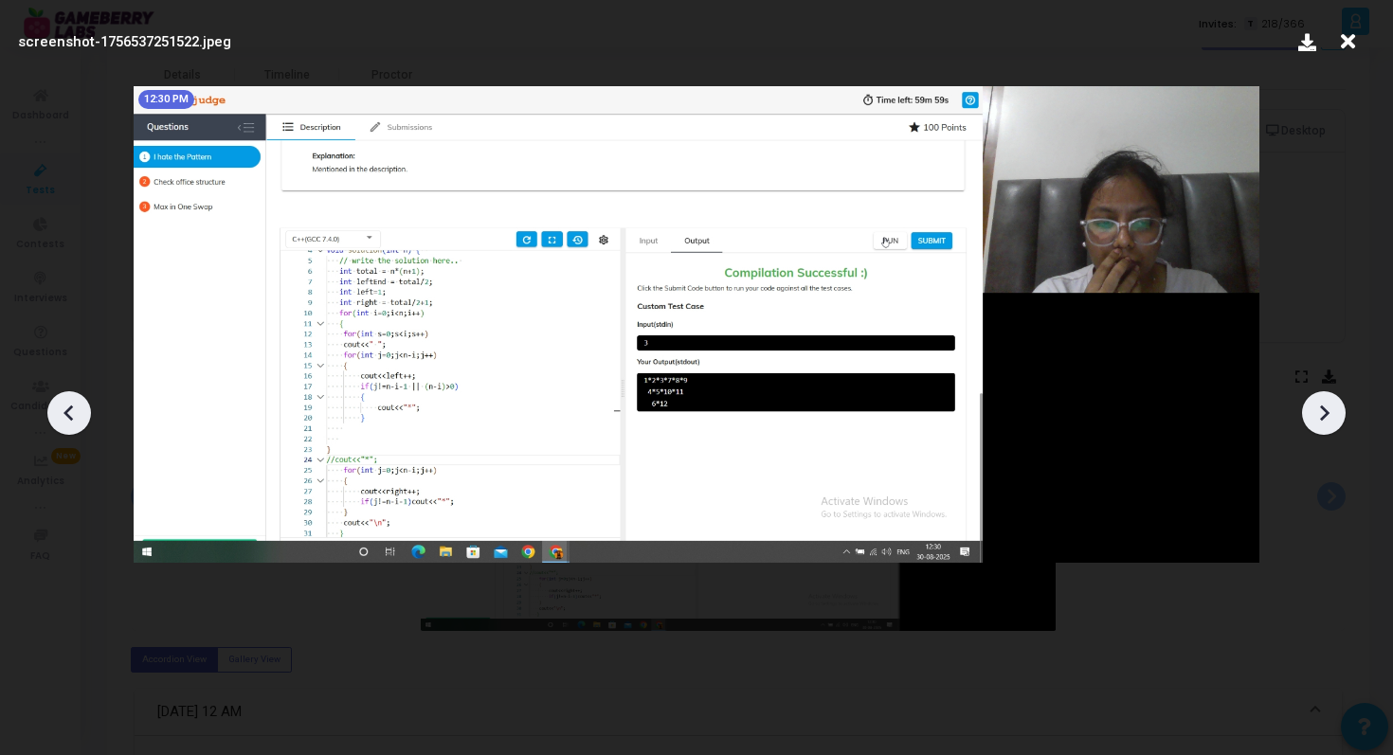
click at [1323, 415] on icon at bounding box center [1324, 413] width 9 height 16
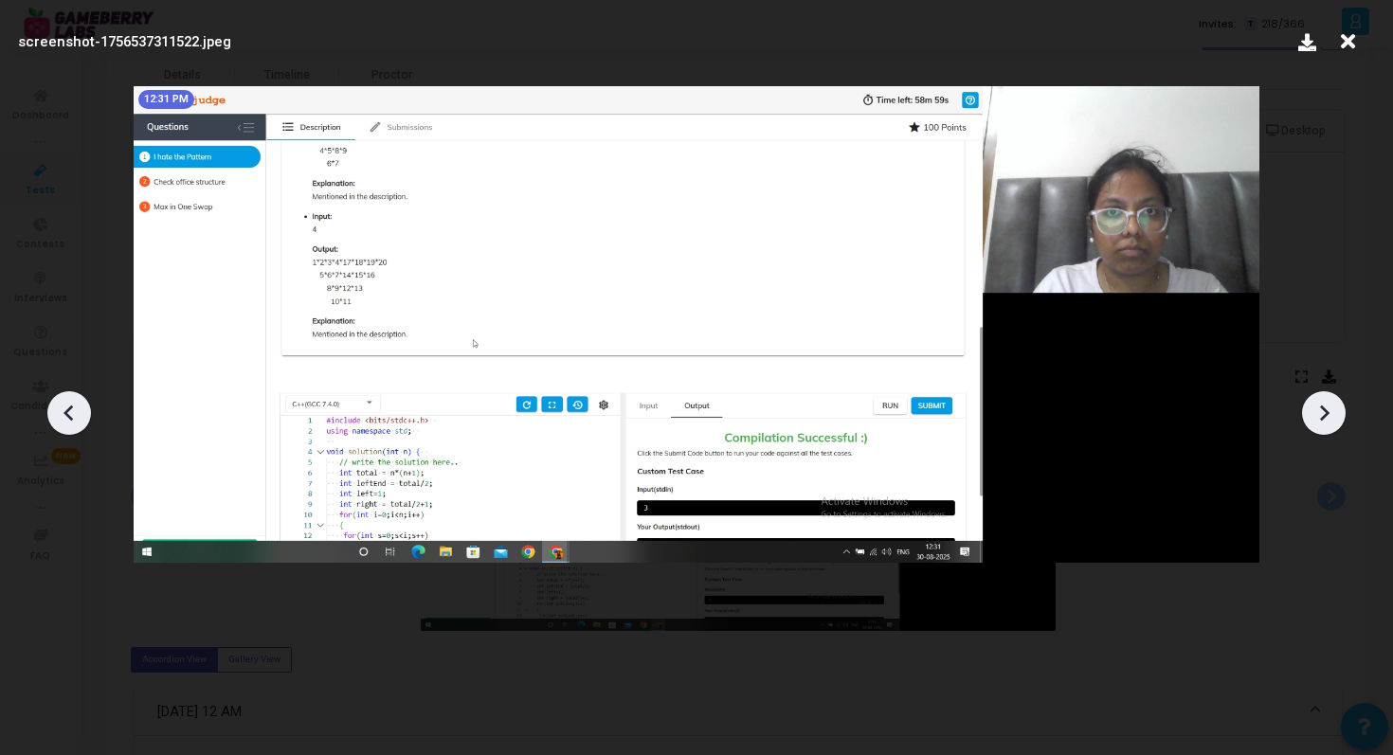
click at [1323, 415] on icon at bounding box center [1324, 413] width 9 height 16
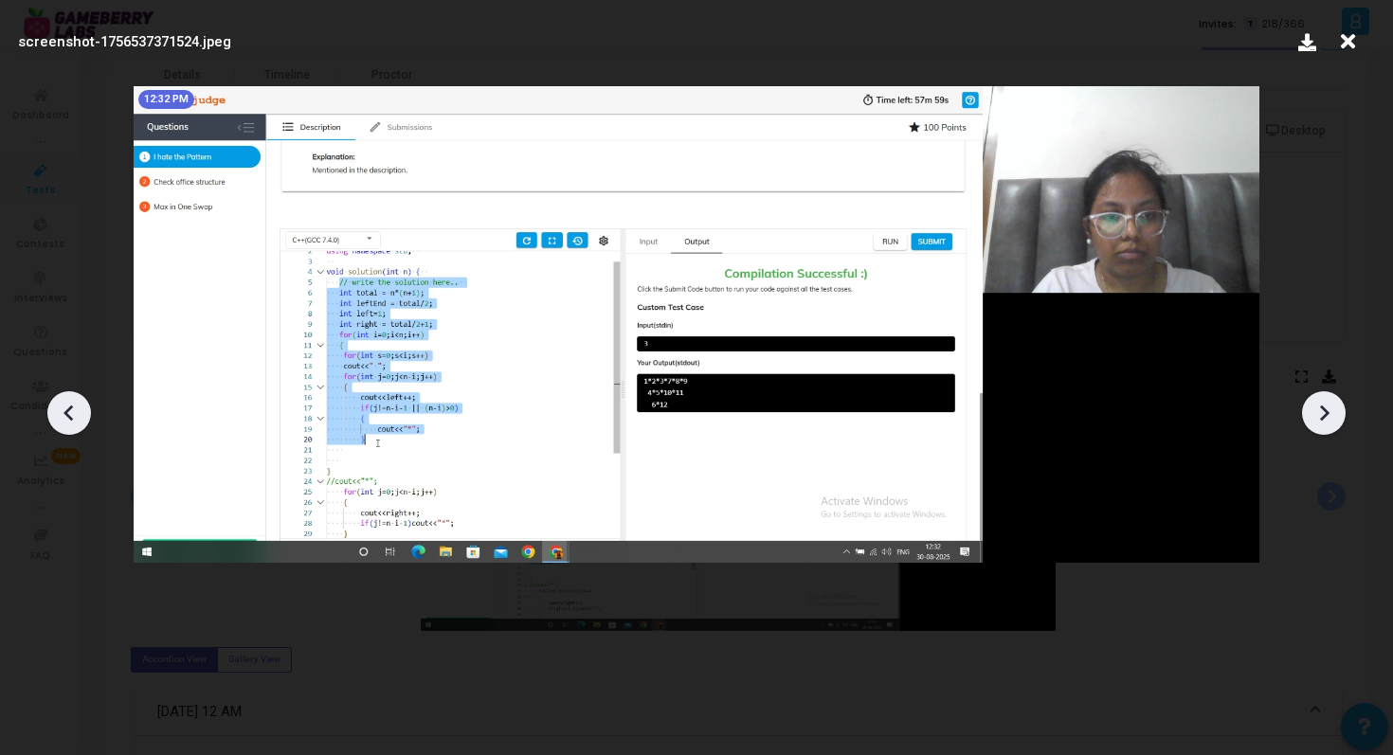
click at [1323, 415] on icon at bounding box center [1324, 413] width 9 height 16
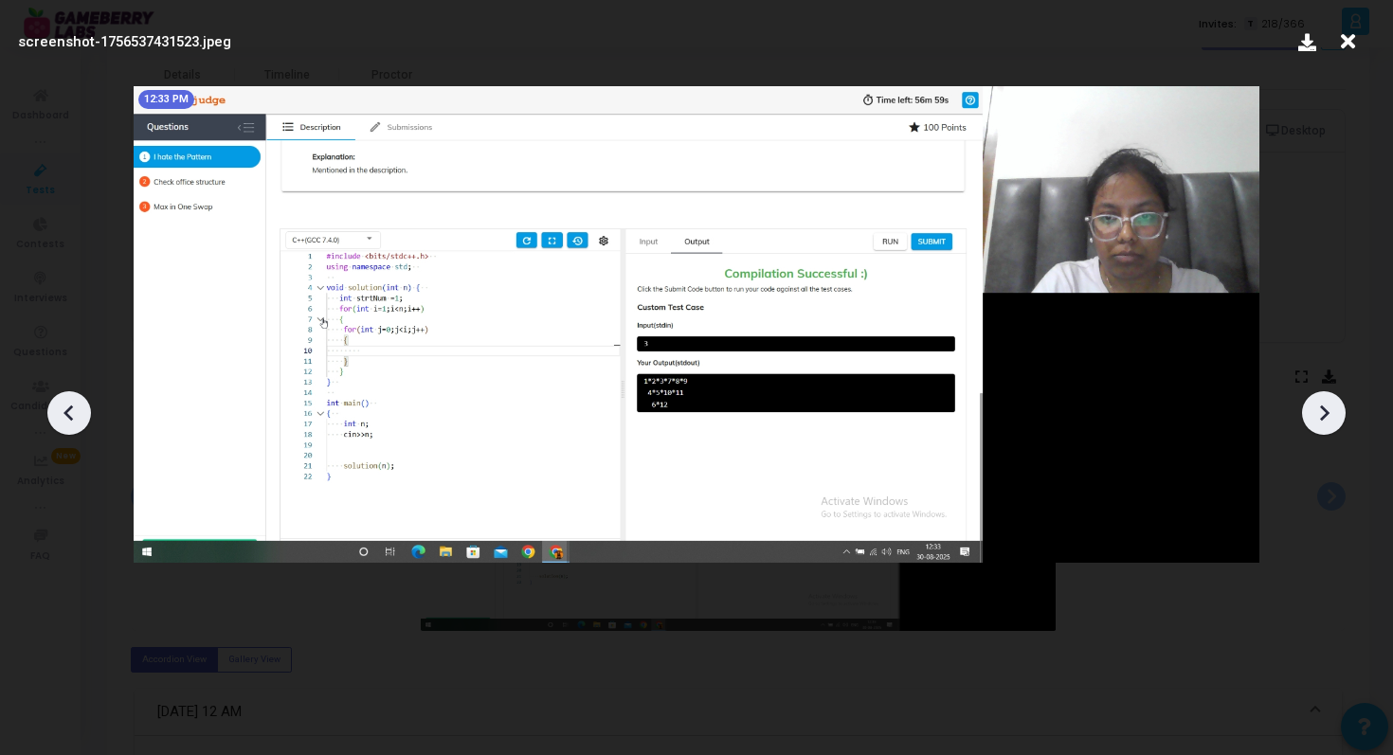
click at [1323, 415] on icon at bounding box center [1324, 413] width 9 height 16
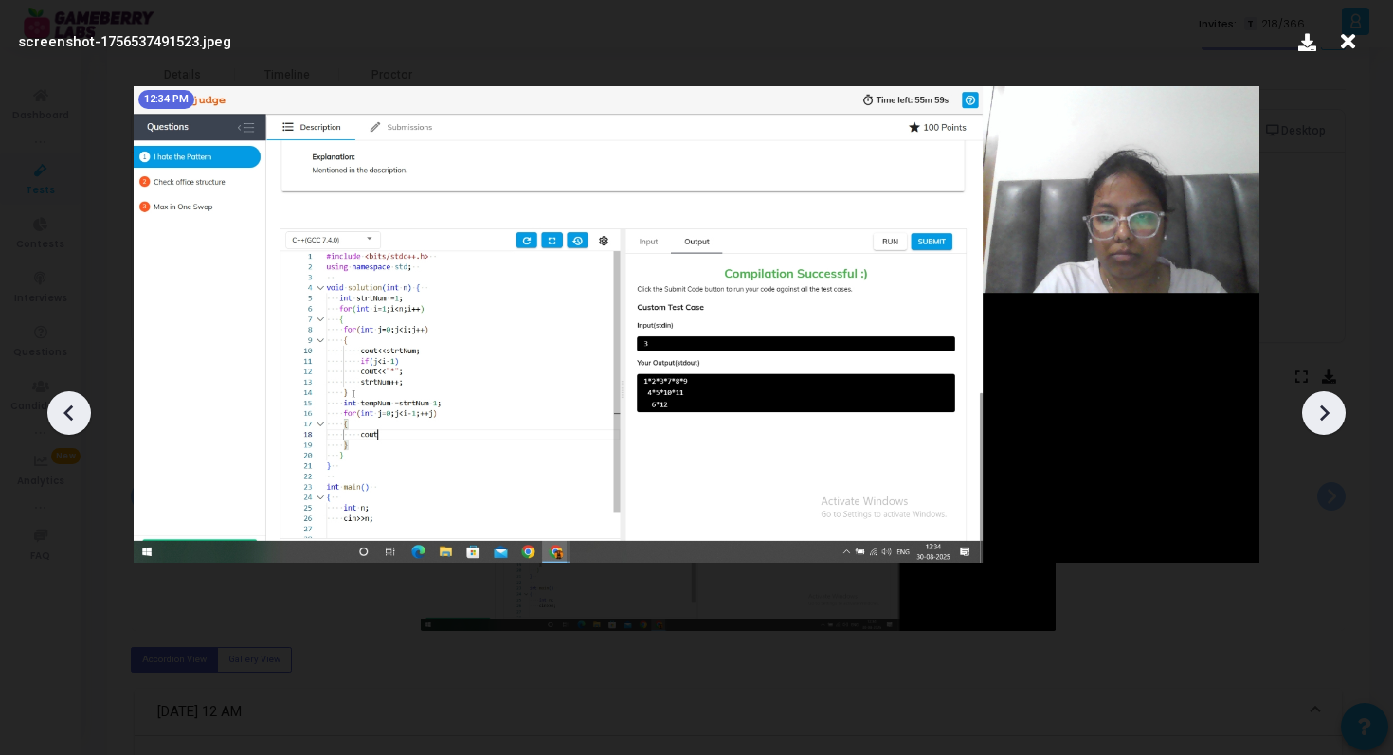
click at [1323, 415] on icon at bounding box center [1324, 413] width 9 height 16
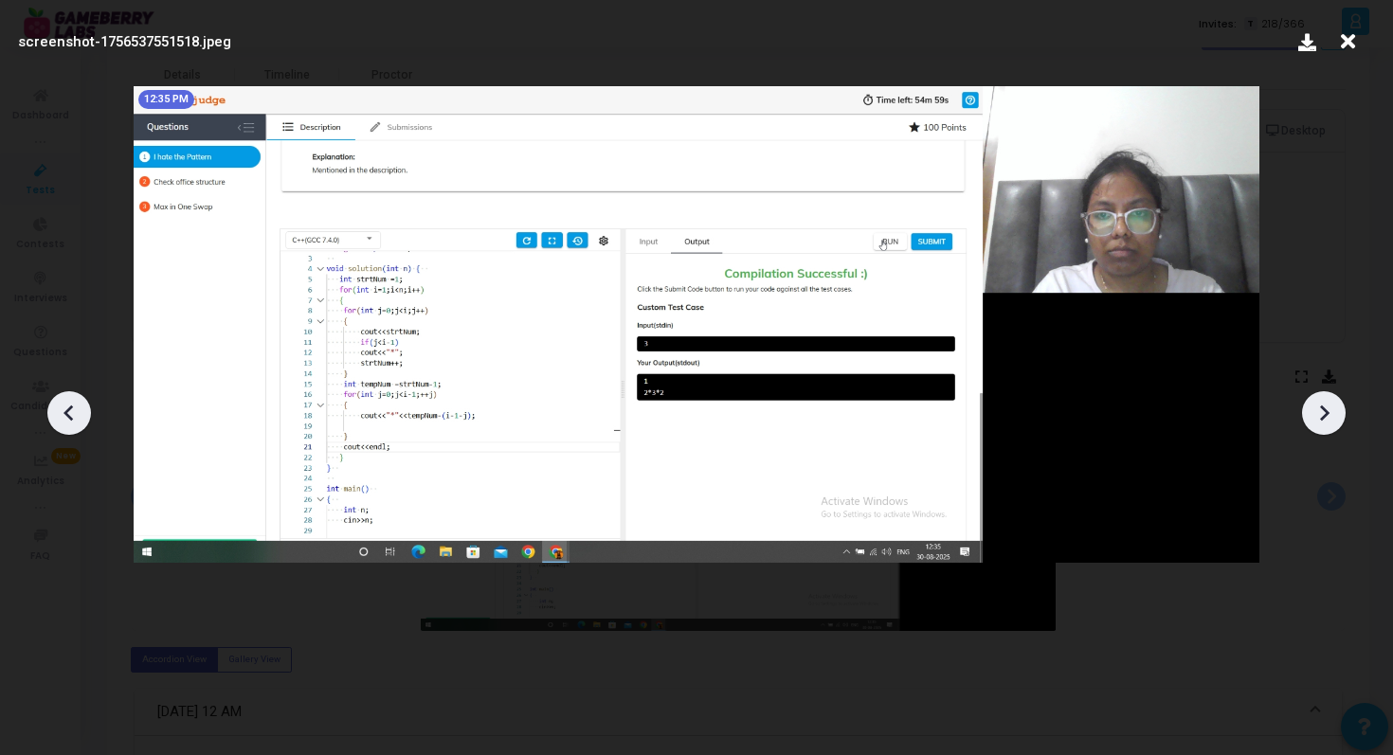
click at [1323, 415] on icon at bounding box center [1324, 413] width 9 height 16
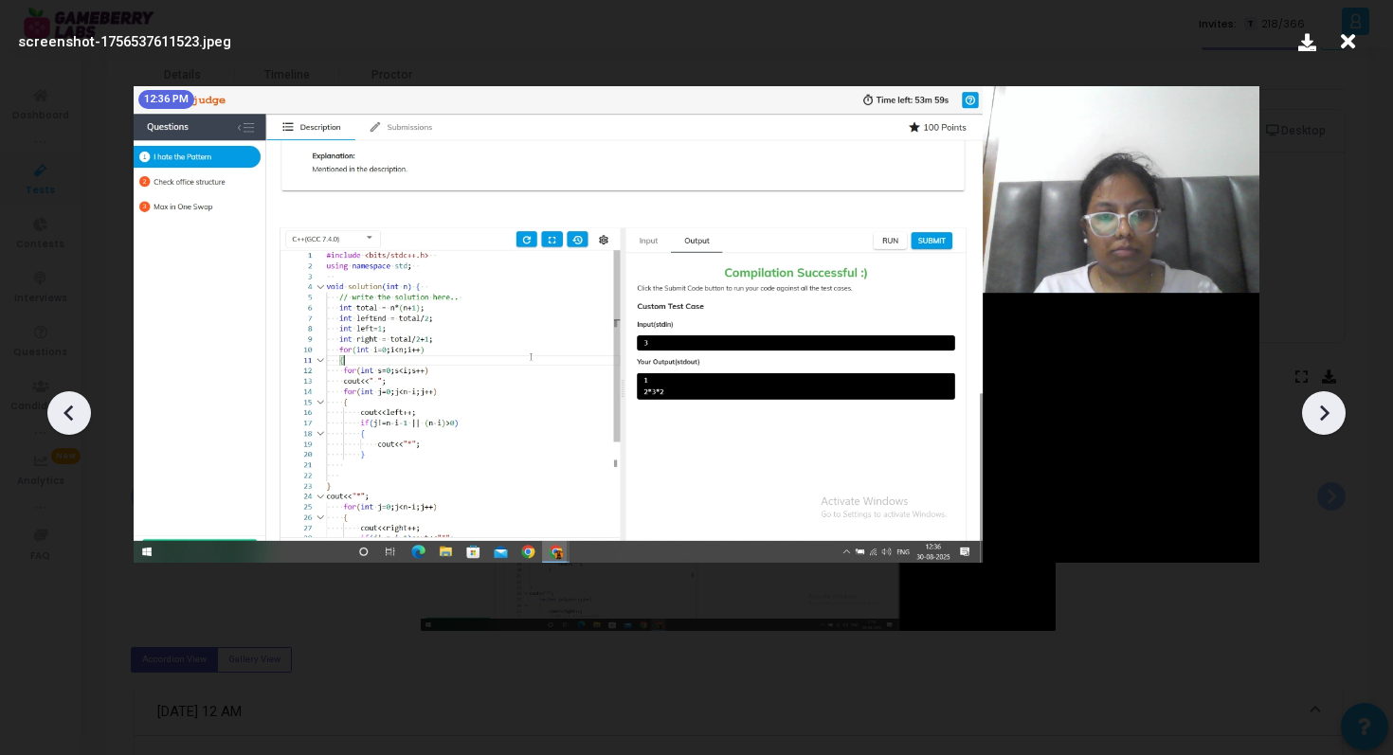
click at [1323, 415] on icon at bounding box center [1324, 413] width 9 height 16
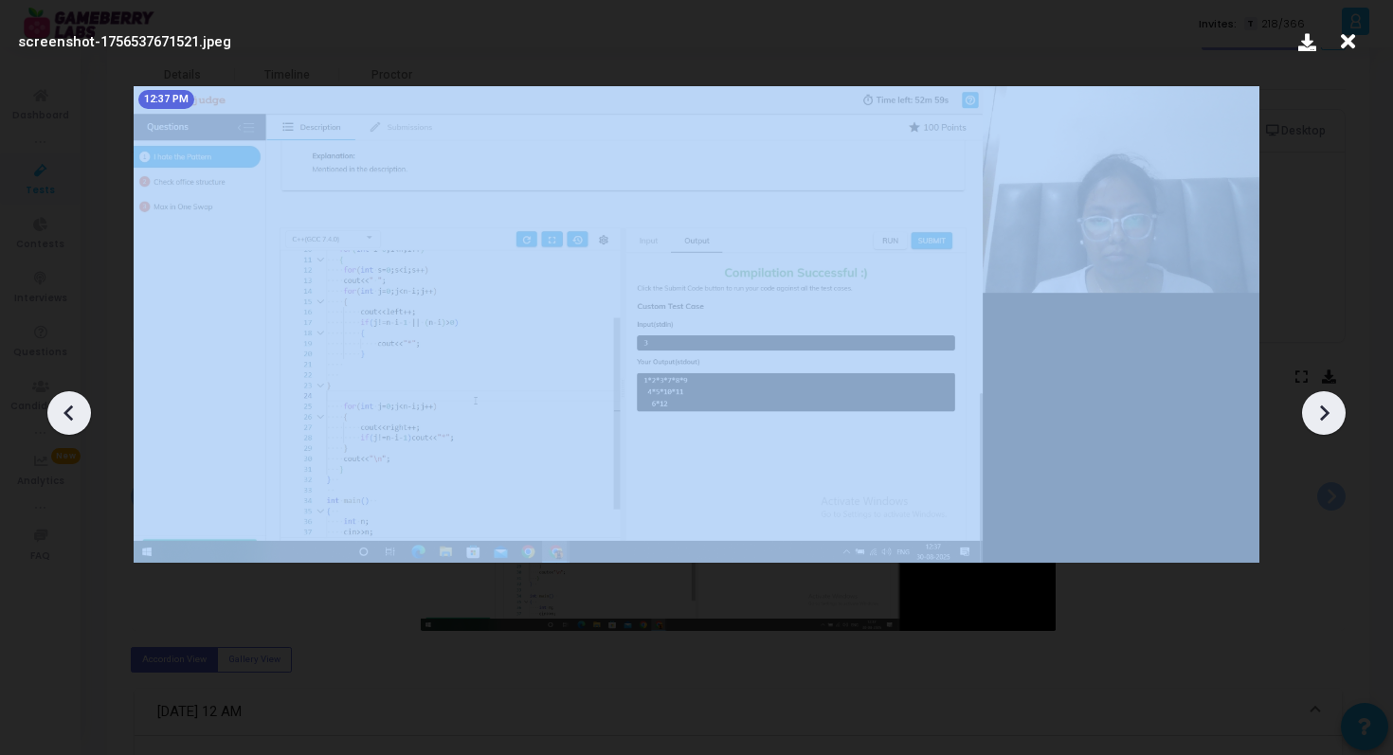
click at [1323, 415] on icon at bounding box center [1324, 413] width 9 height 16
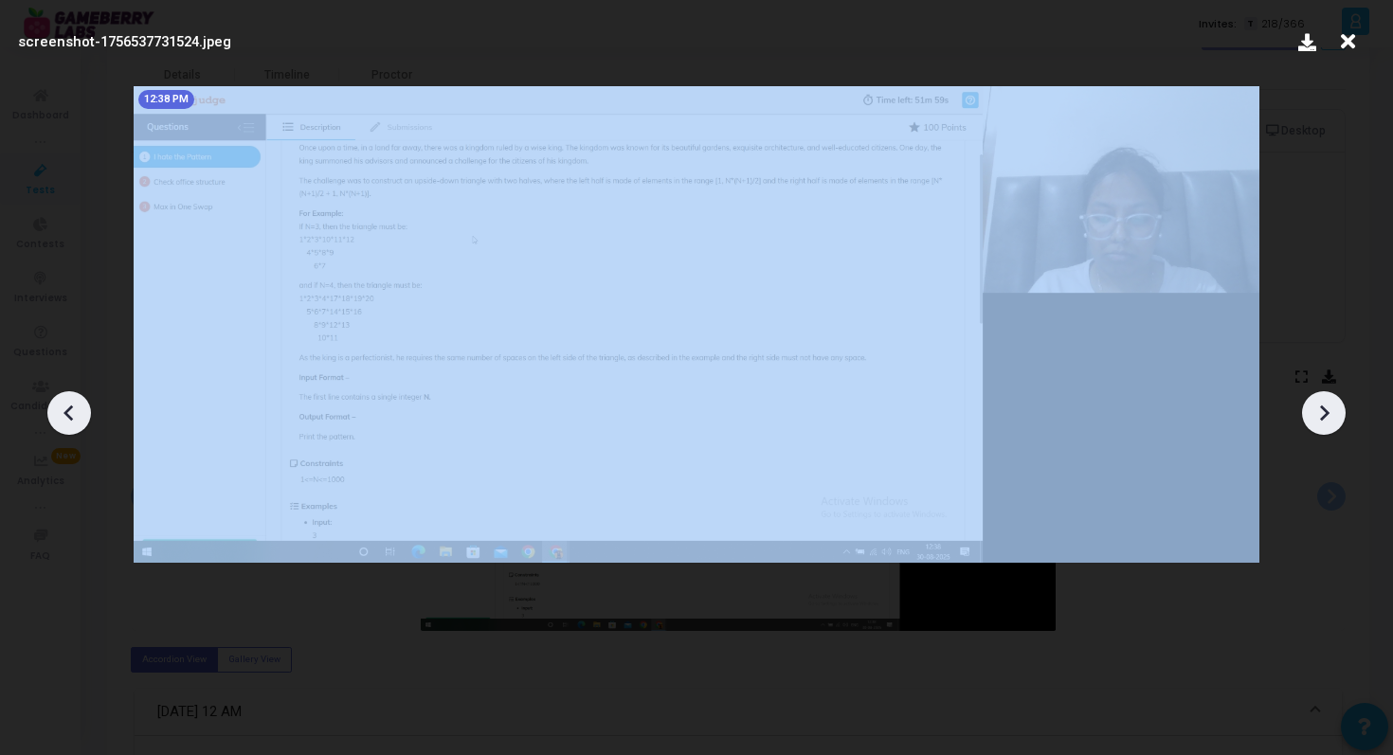
click at [1323, 415] on icon at bounding box center [1324, 413] width 9 height 16
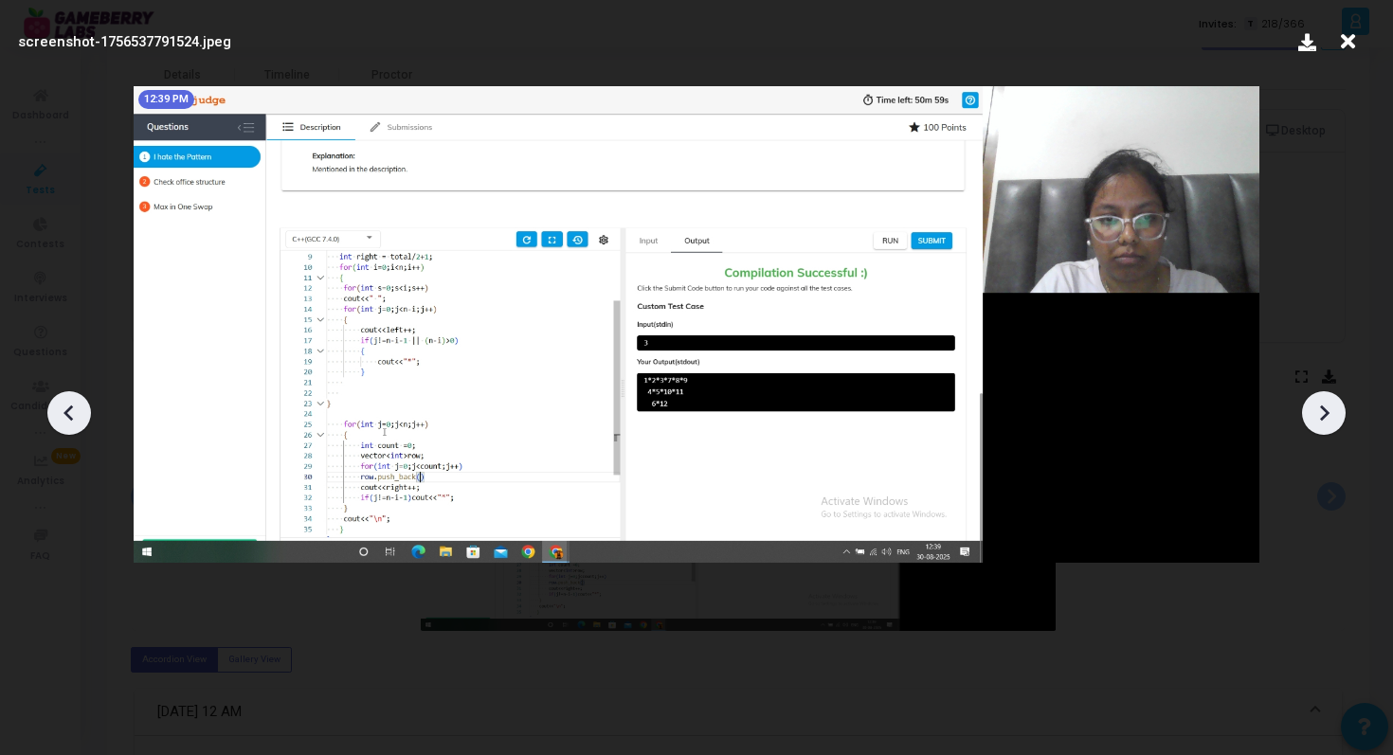
click at [1323, 415] on icon at bounding box center [1324, 413] width 9 height 16
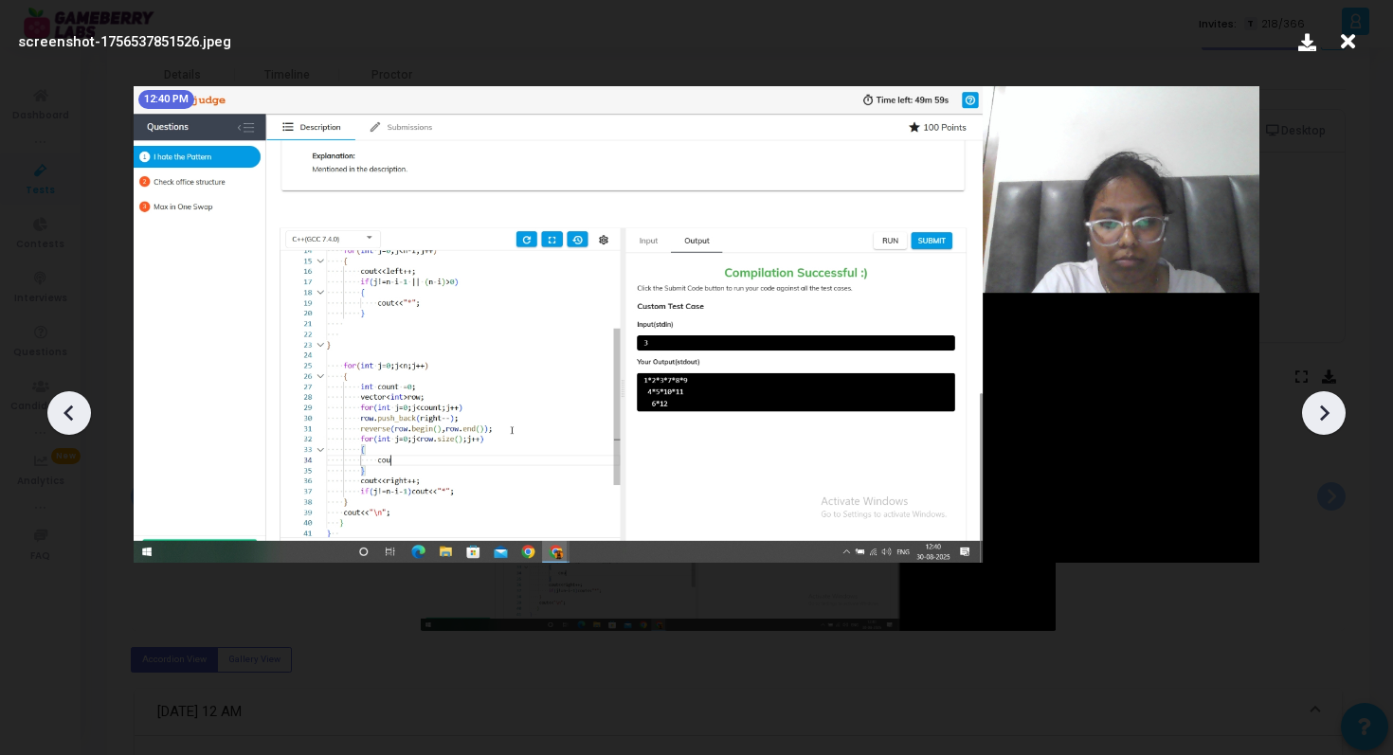
click at [1323, 415] on icon at bounding box center [1324, 413] width 9 height 16
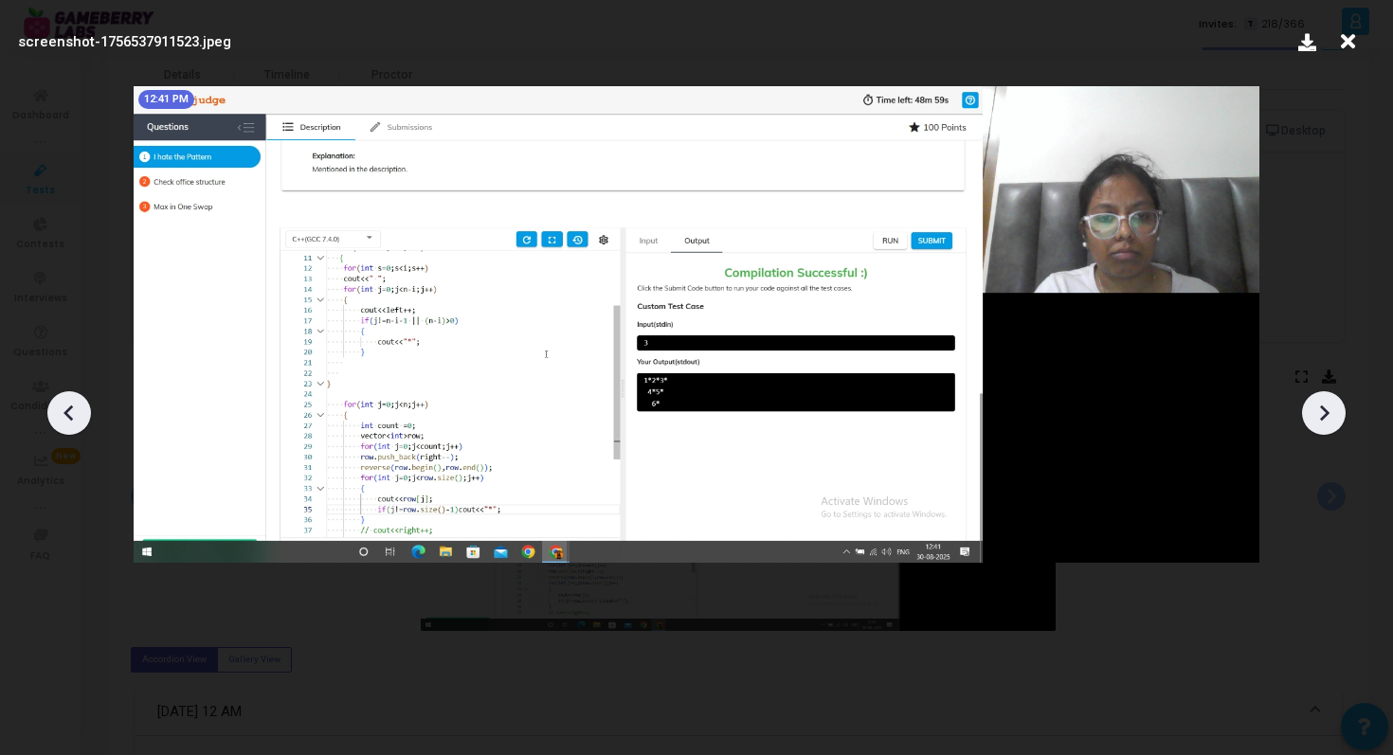
click at [1323, 415] on icon at bounding box center [1324, 413] width 9 height 16
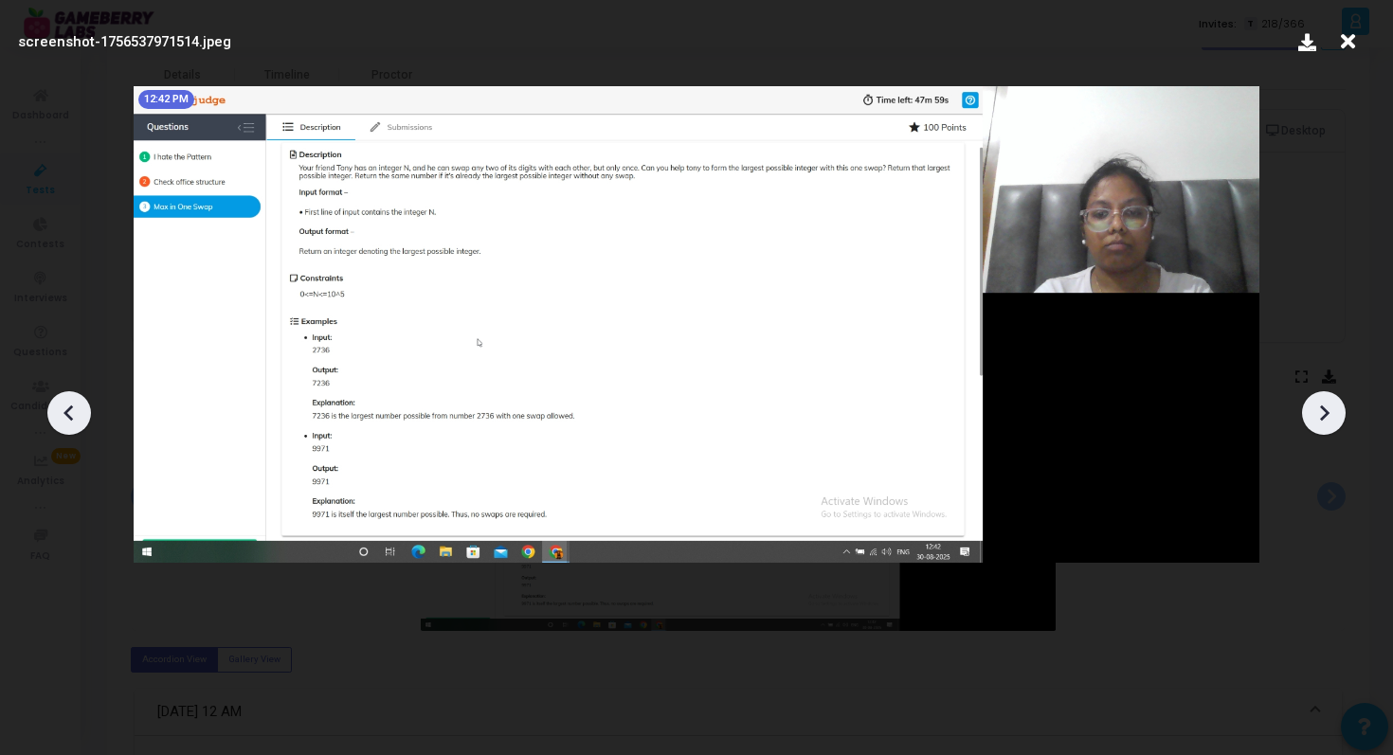
click at [1323, 415] on icon at bounding box center [1324, 413] width 9 height 16
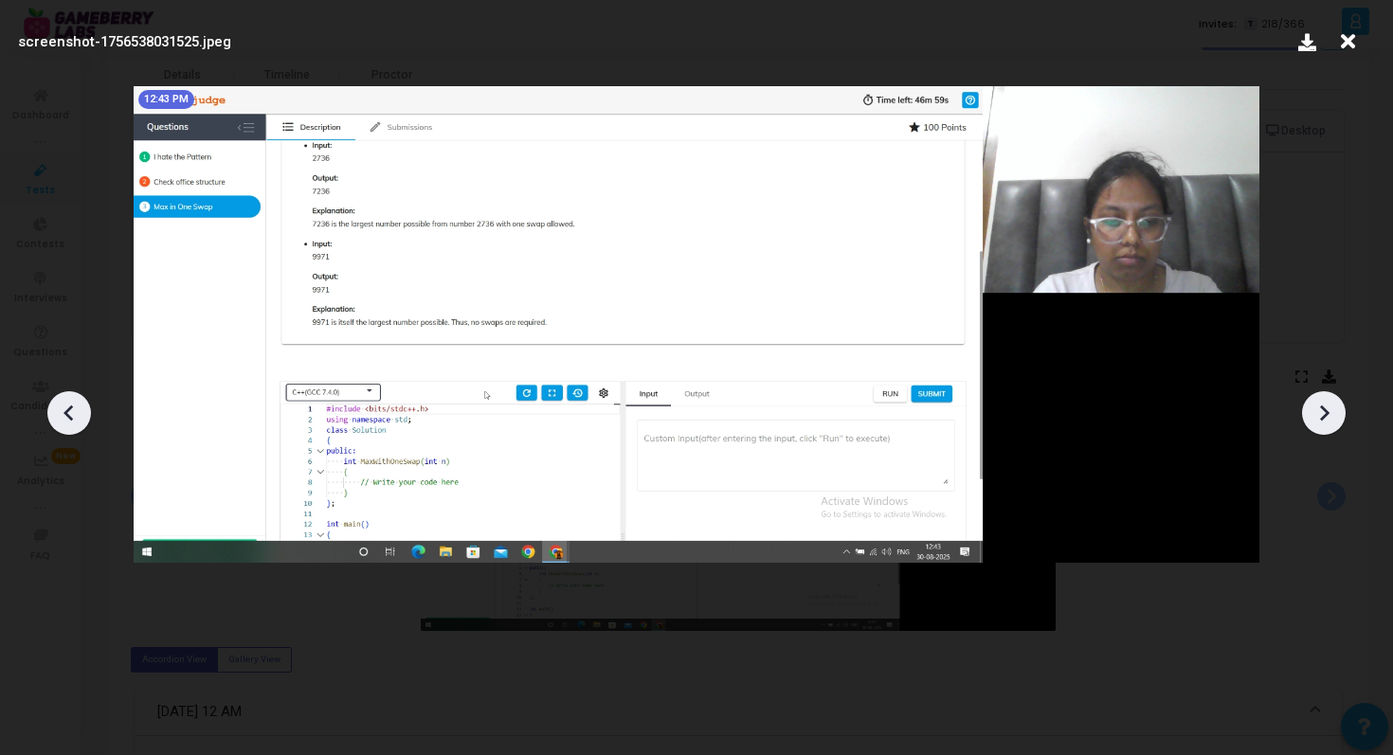
click at [1323, 415] on icon at bounding box center [1324, 413] width 9 height 16
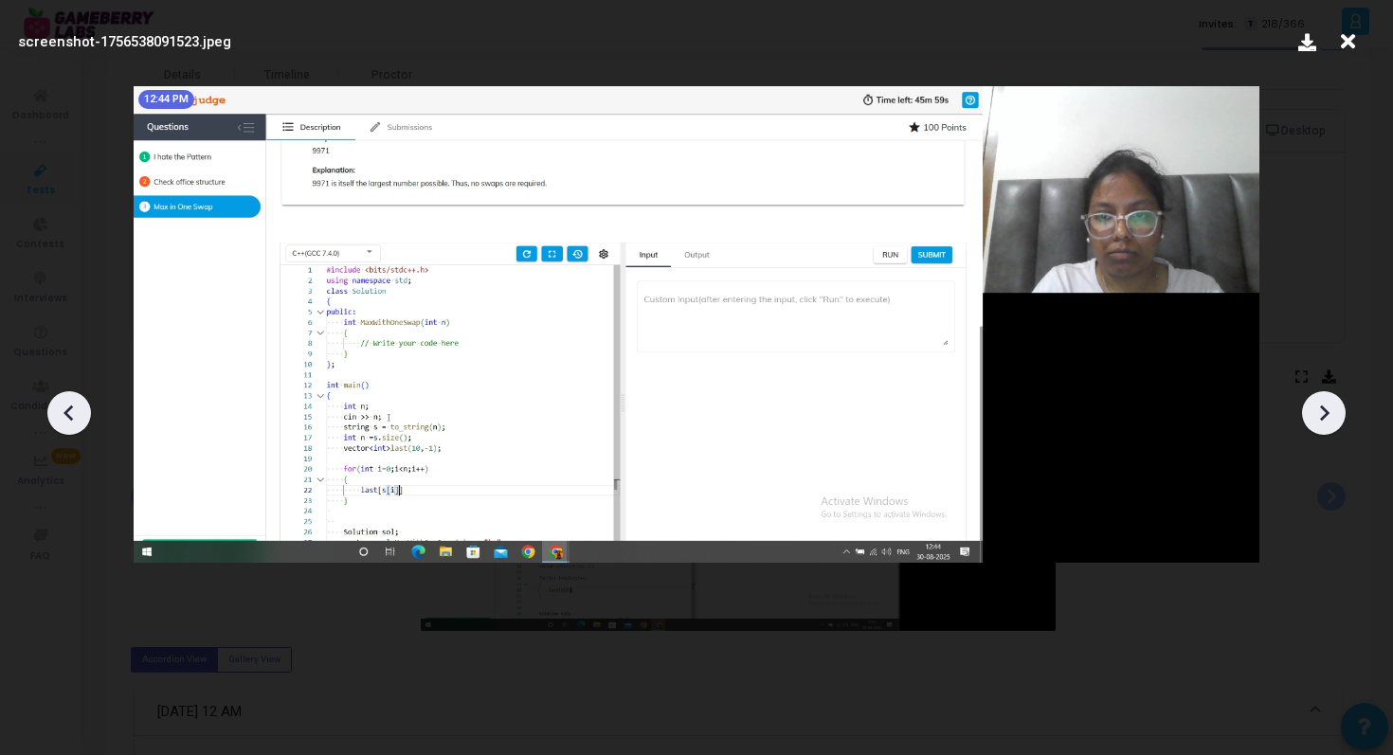
click at [1323, 415] on icon at bounding box center [1324, 413] width 9 height 16
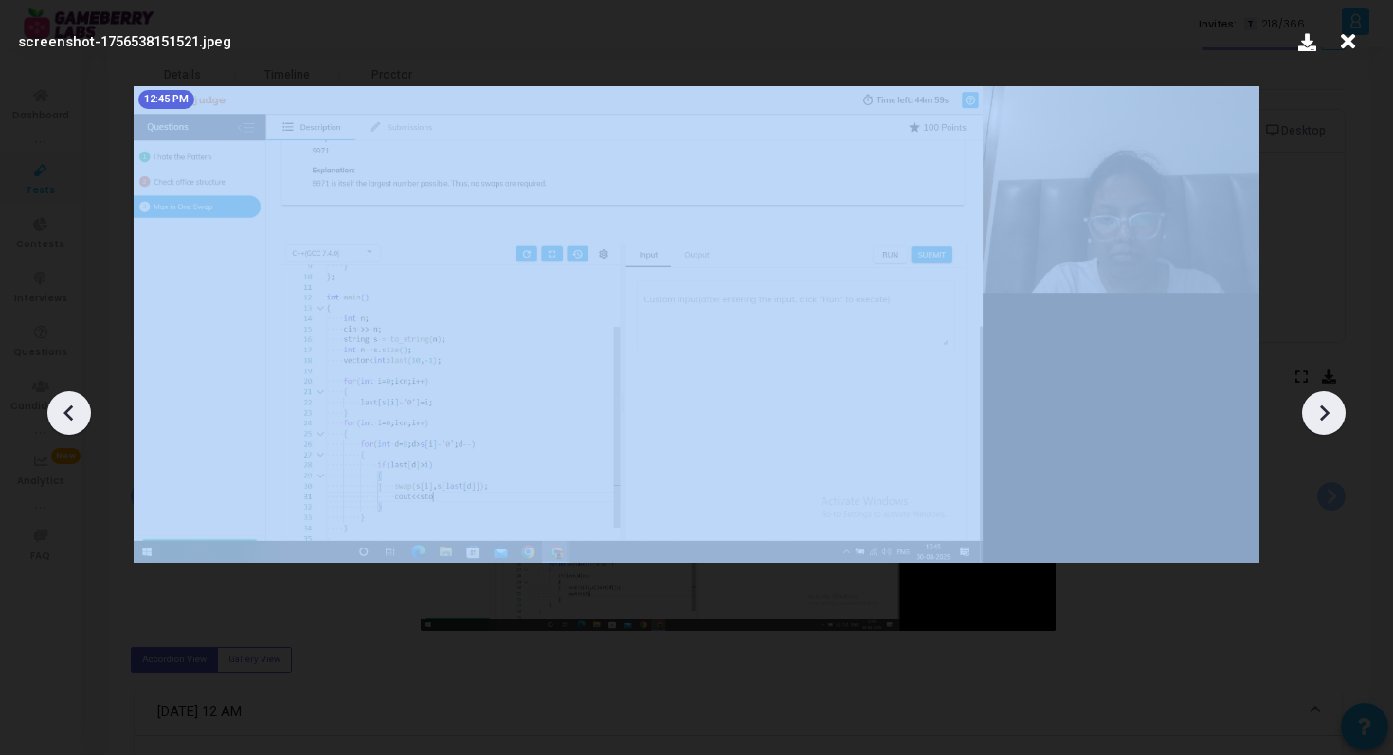
click at [1323, 415] on icon at bounding box center [1324, 413] width 9 height 16
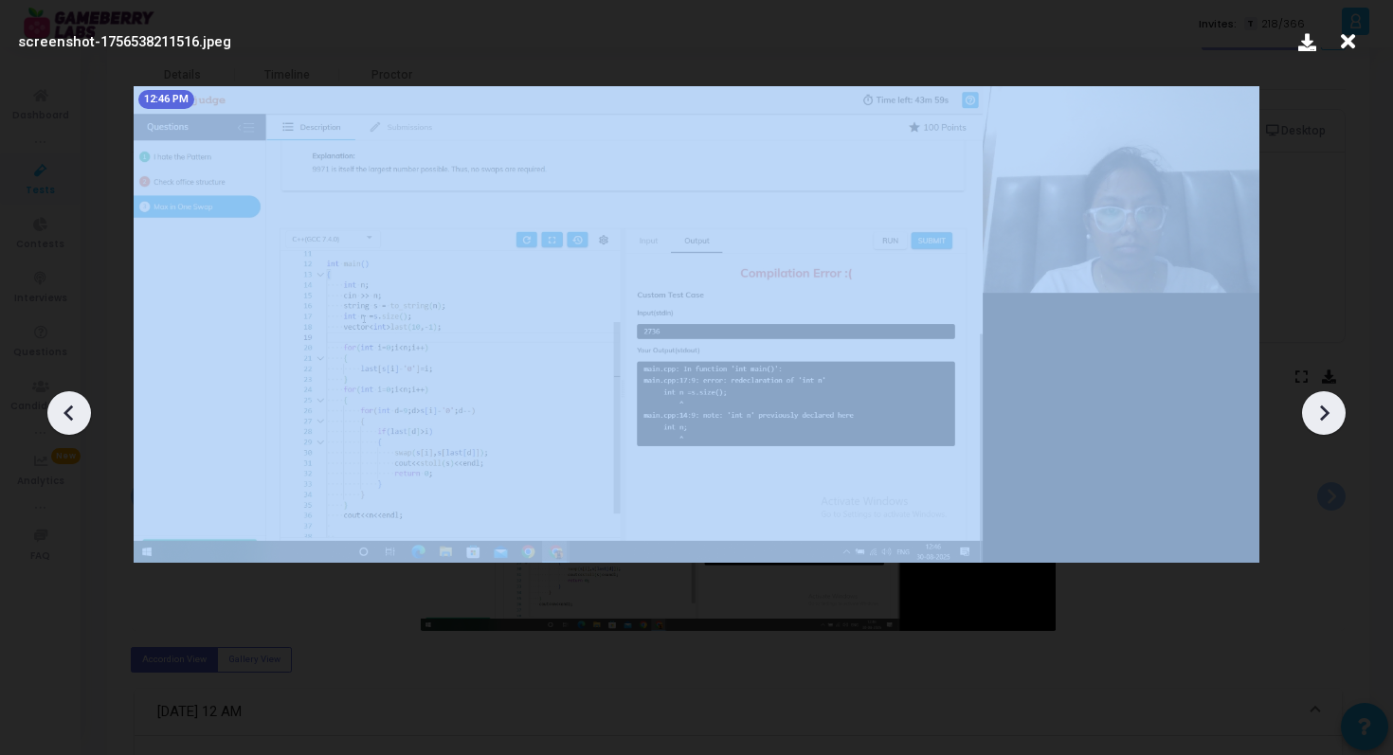
click at [1323, 415] on icon at bounding box center [1324, 413] width 9 height 16
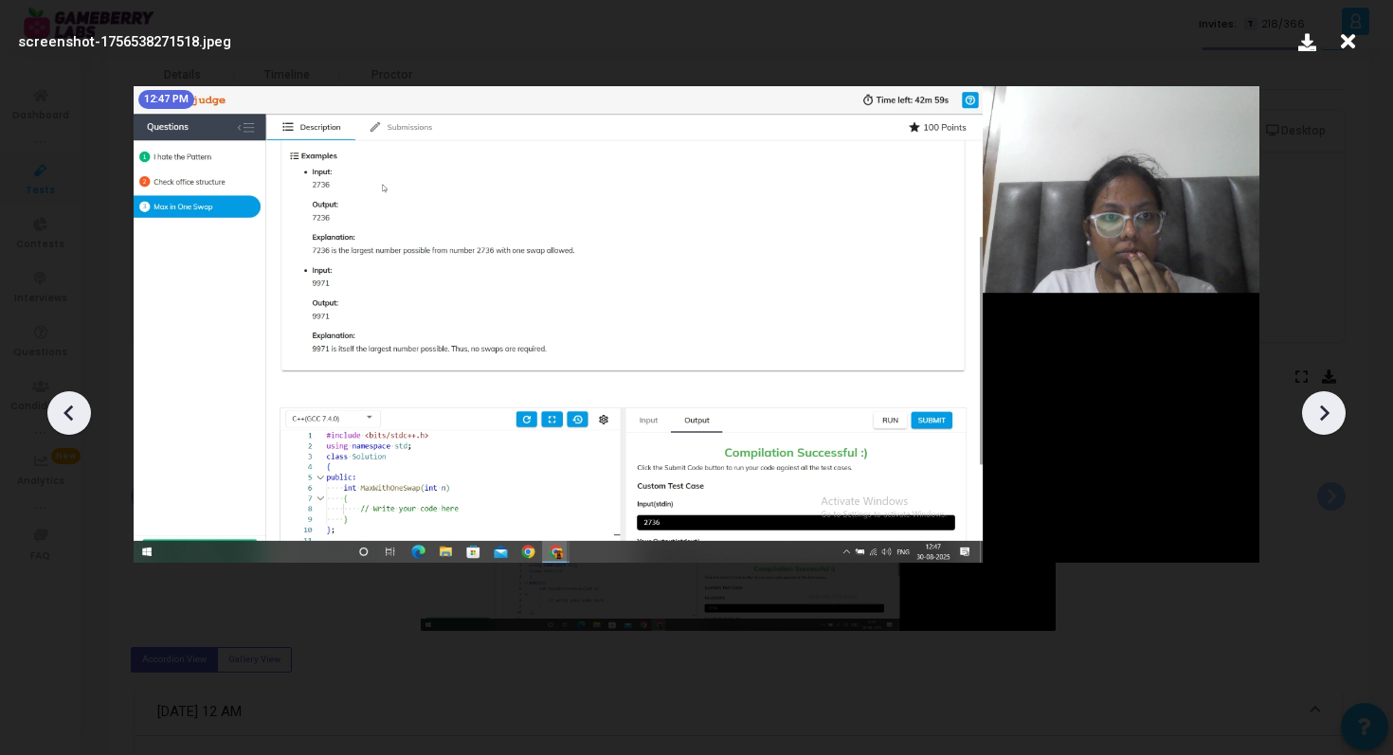
click at [1323, 415] on icon at bounding box center [1324, 413] width 9 height 16
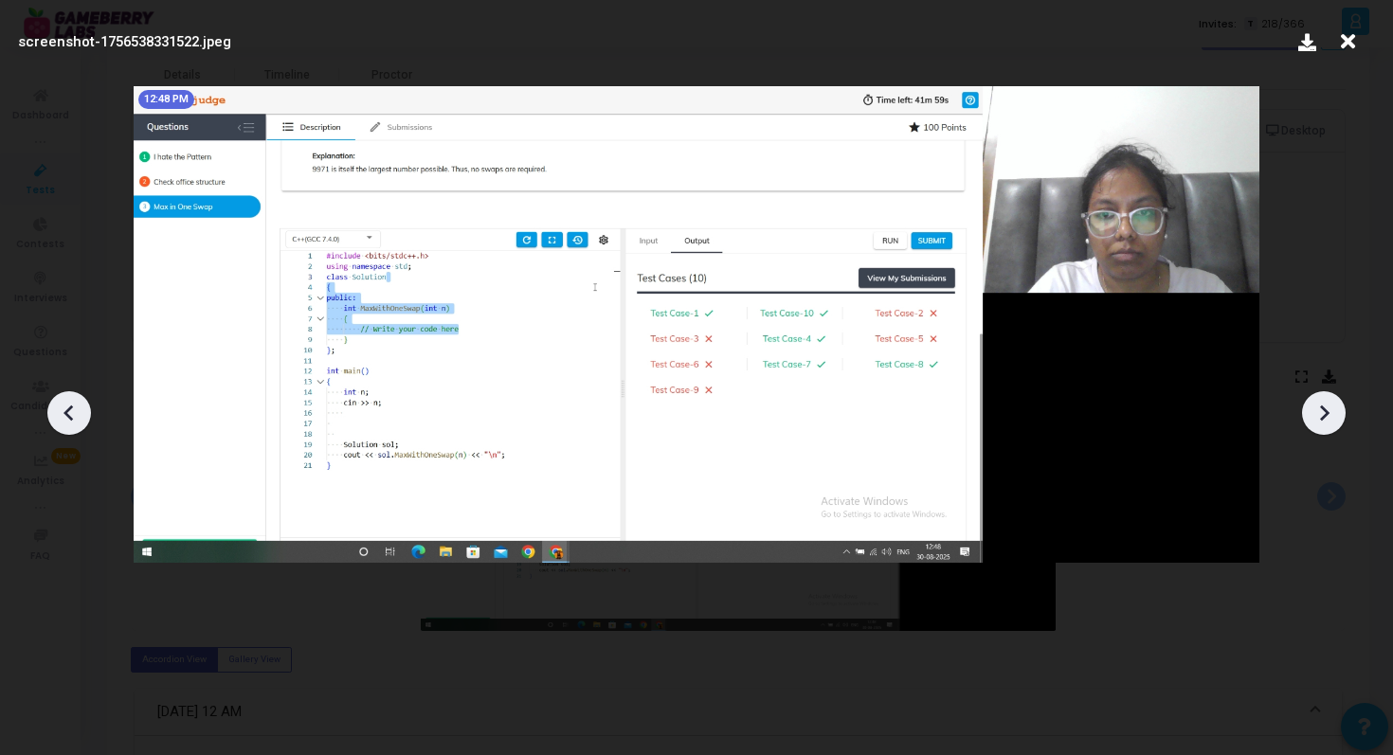
click at [1323, 415] on icon at bounding box center [1324, 413] width 9 height 16
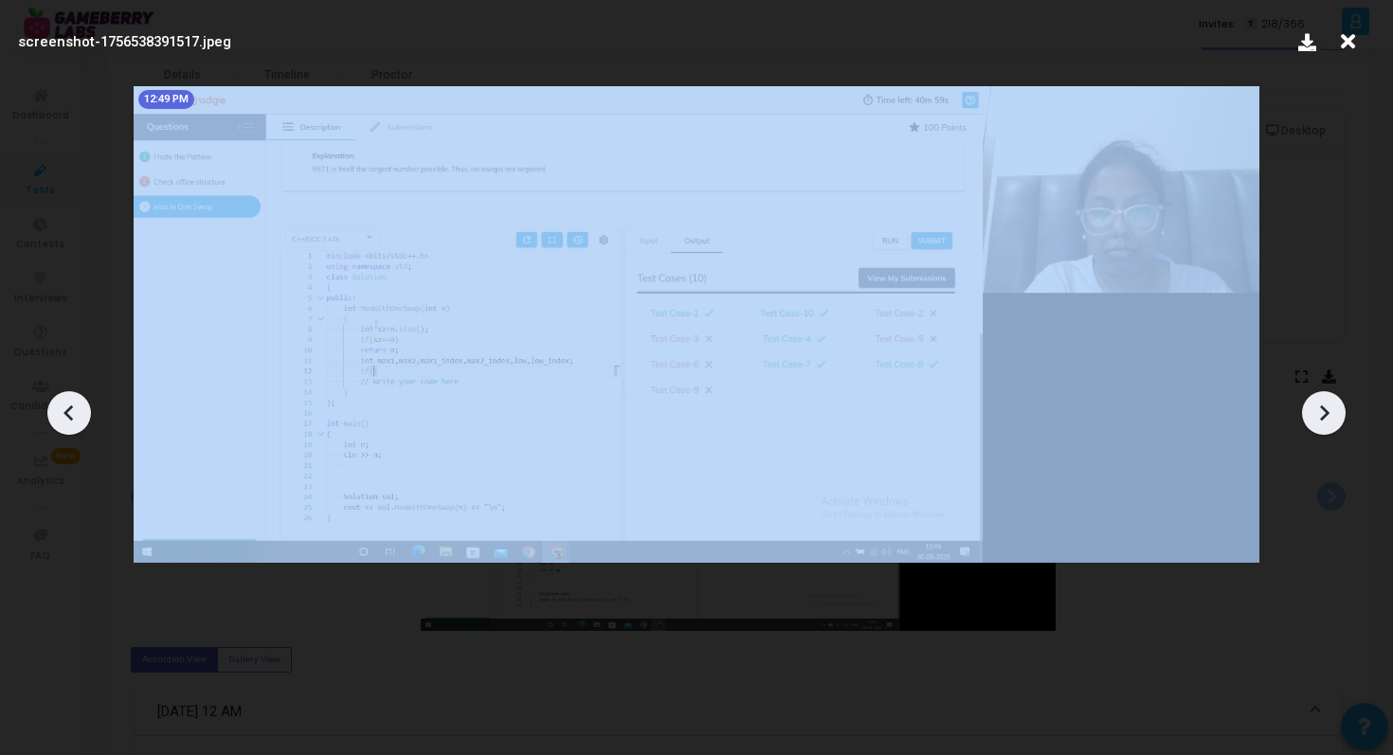
click at [1323, 415] on icon at bounding box center [1324, 413] width 9 height 16
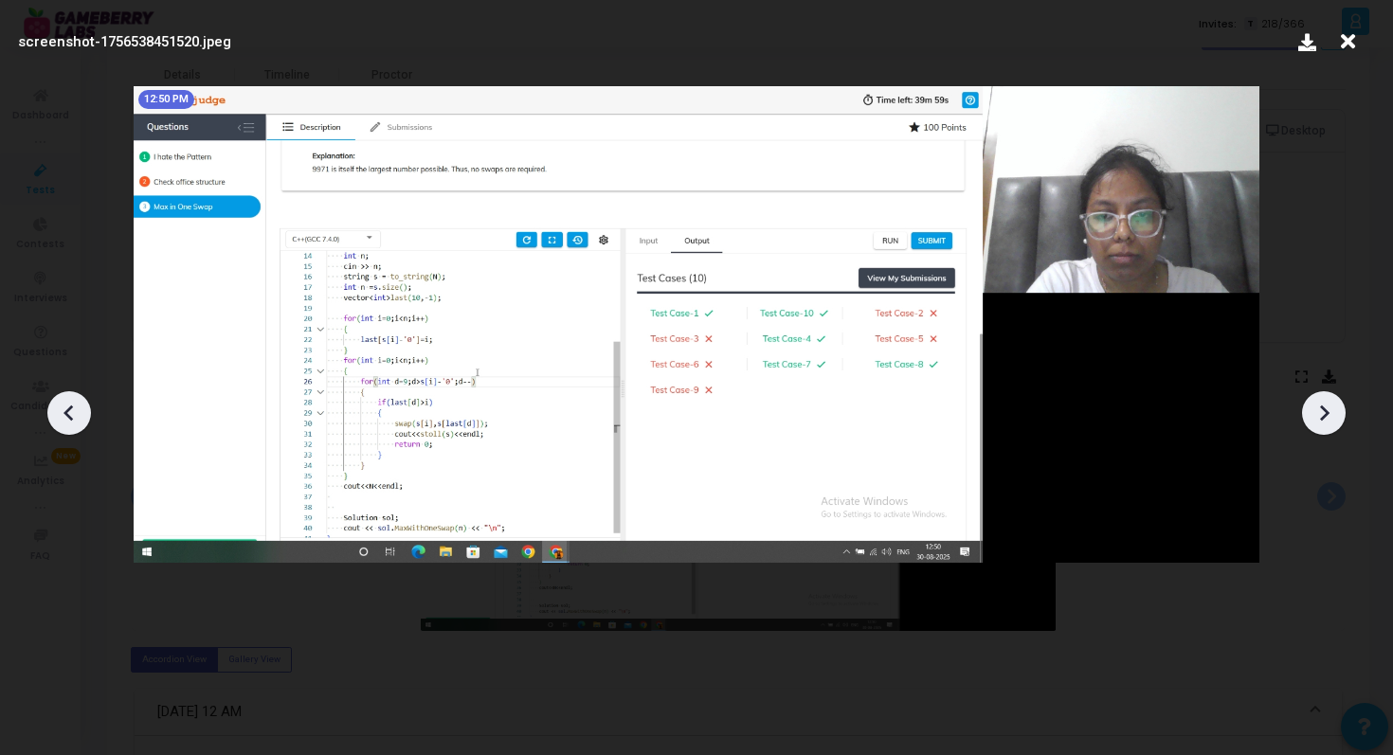
click at [1323, 415] on icon at bounding box center [1324, 413] width 9 height 16
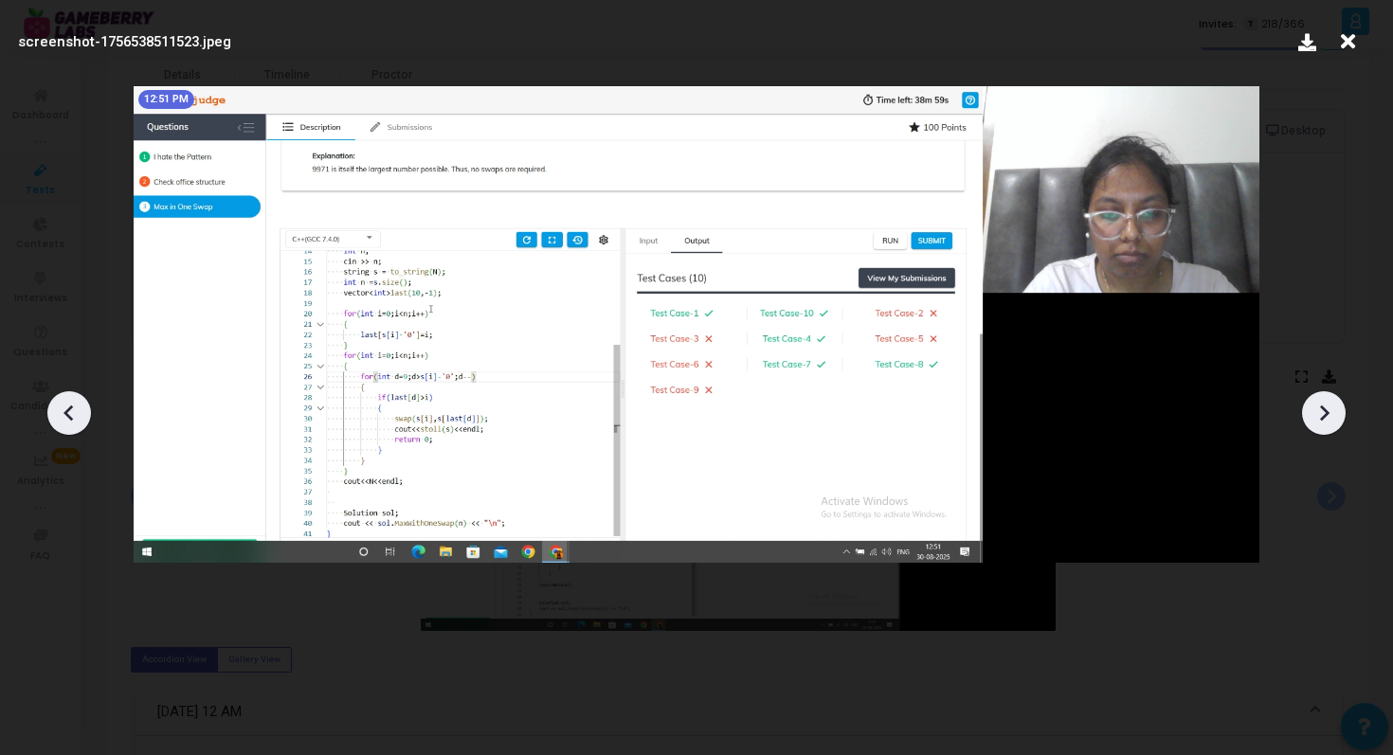
click at [1323, 415] on icon at bounding box center [1324, 413] width 9 height 16
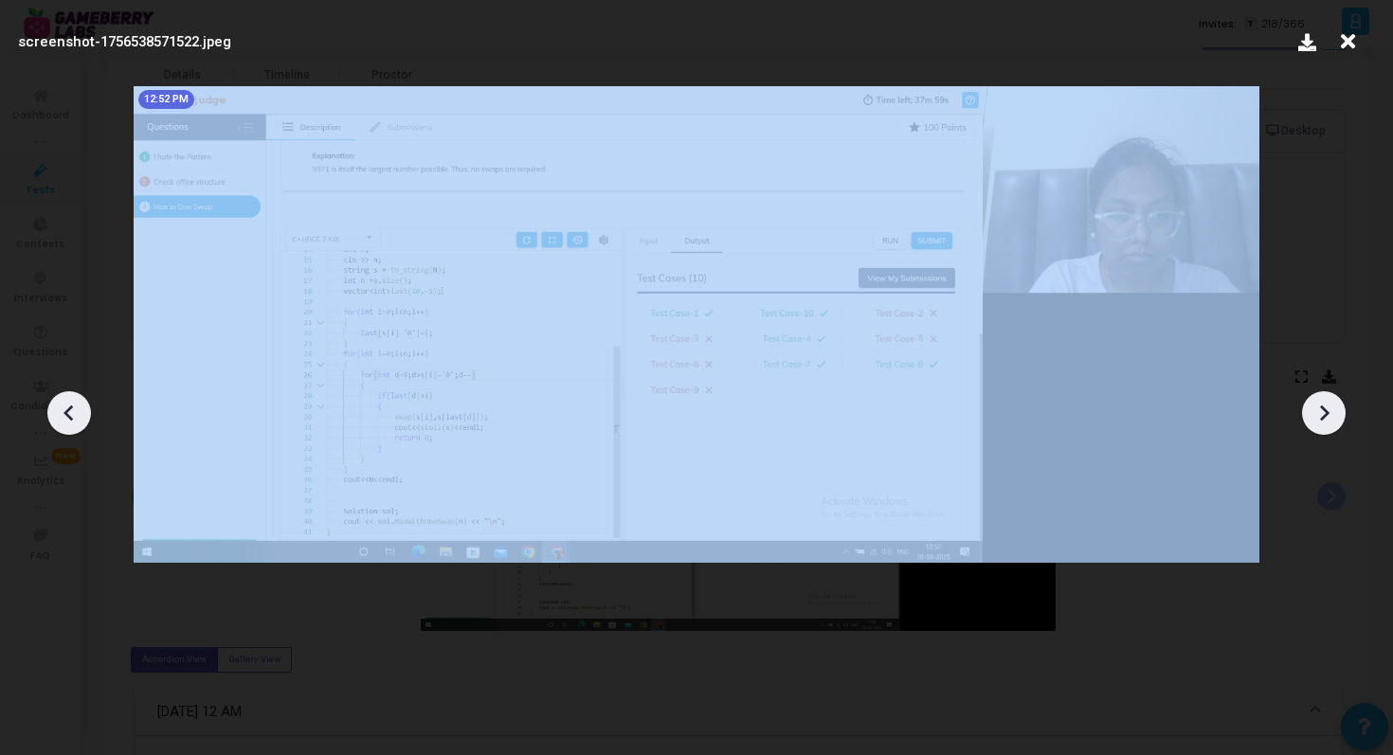
click at [1323, 415] on icon at bounding box center [1324, 413] width 9 height 16
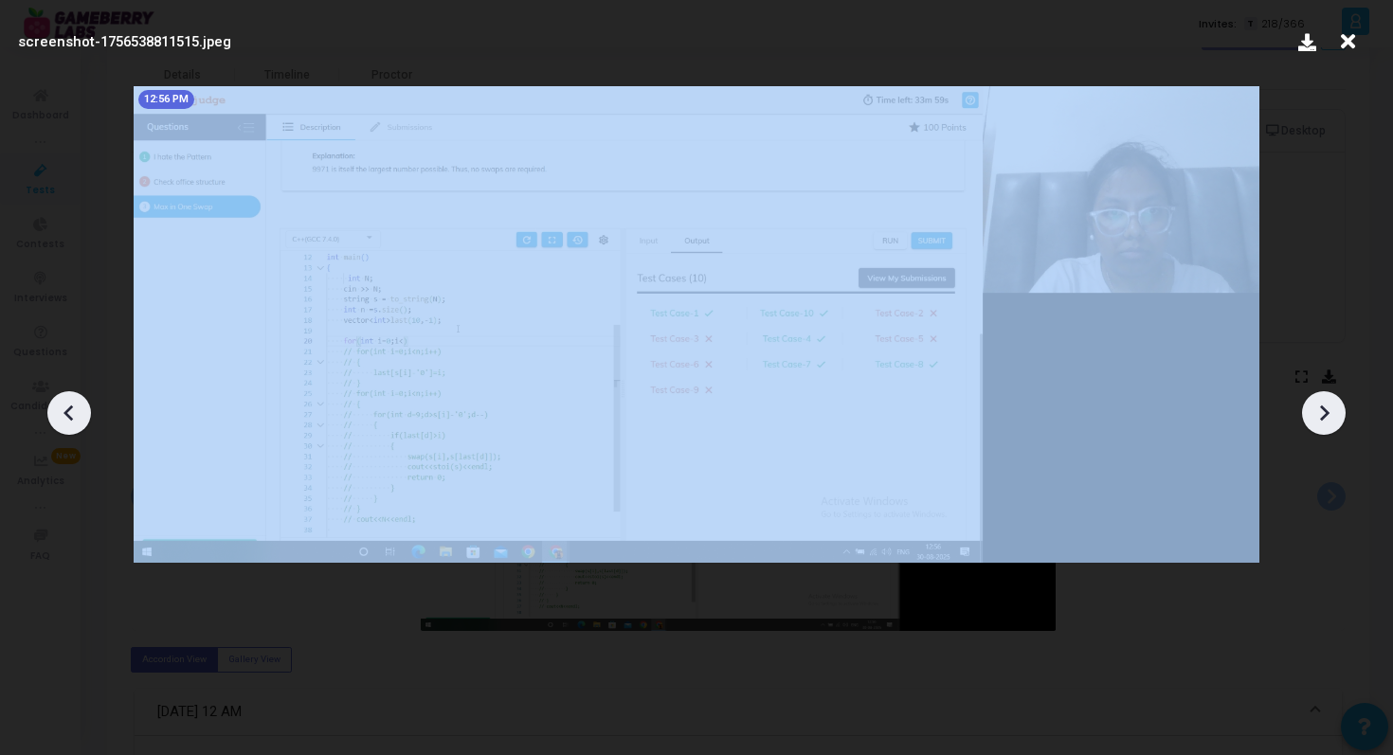
click at [1323, 415] on icon at bounding box center [1324, 413] width 9 height 16
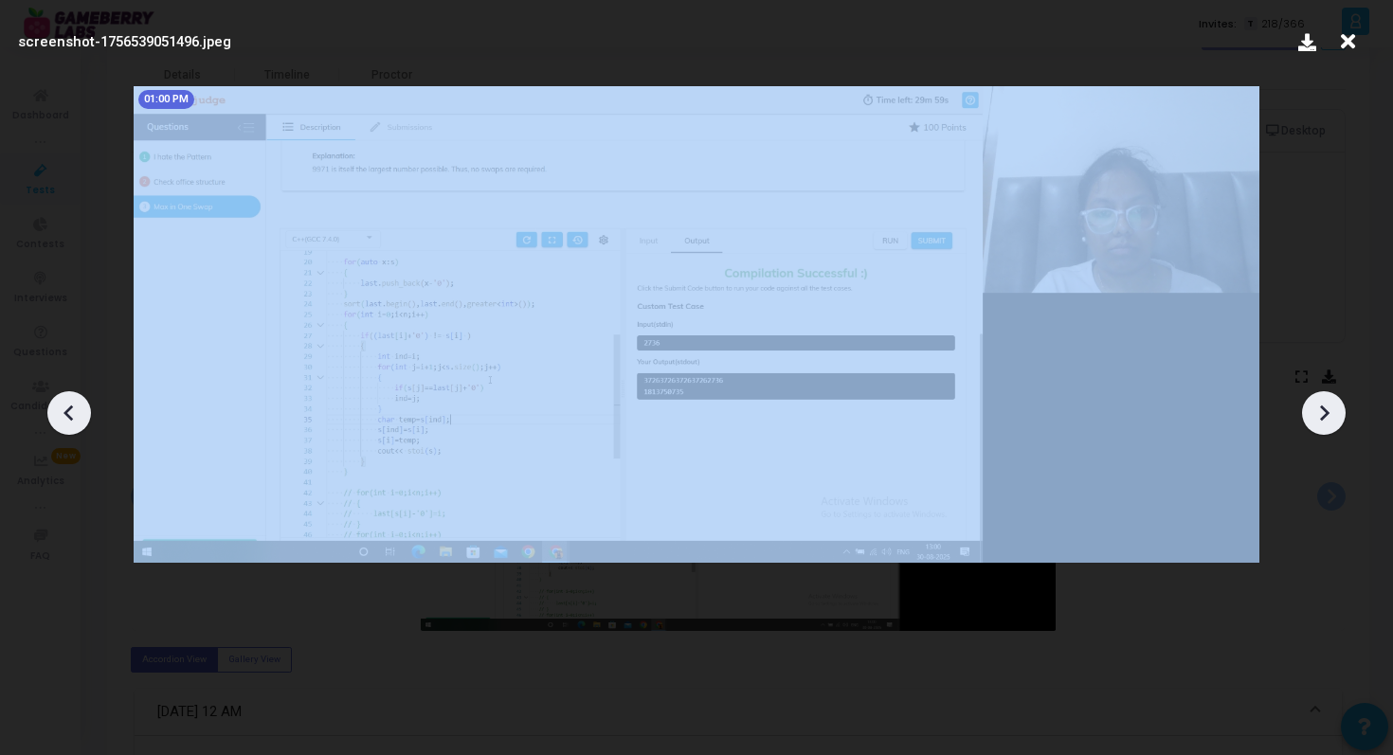
click at [1323, 415] on icon at bounding box center [1324, 413] width 9 height 16
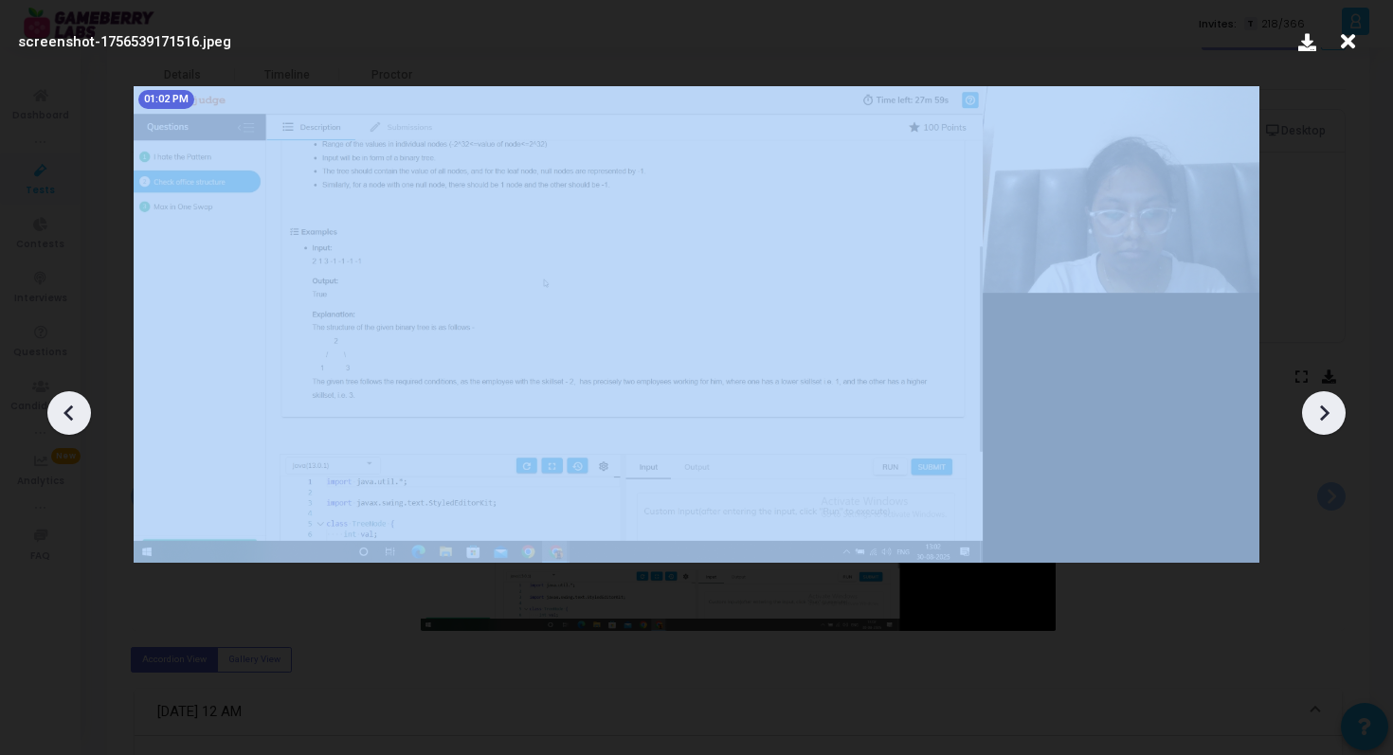
click at [1323, 415] on icon at bounding box center [1324, 413] width 9 height 16
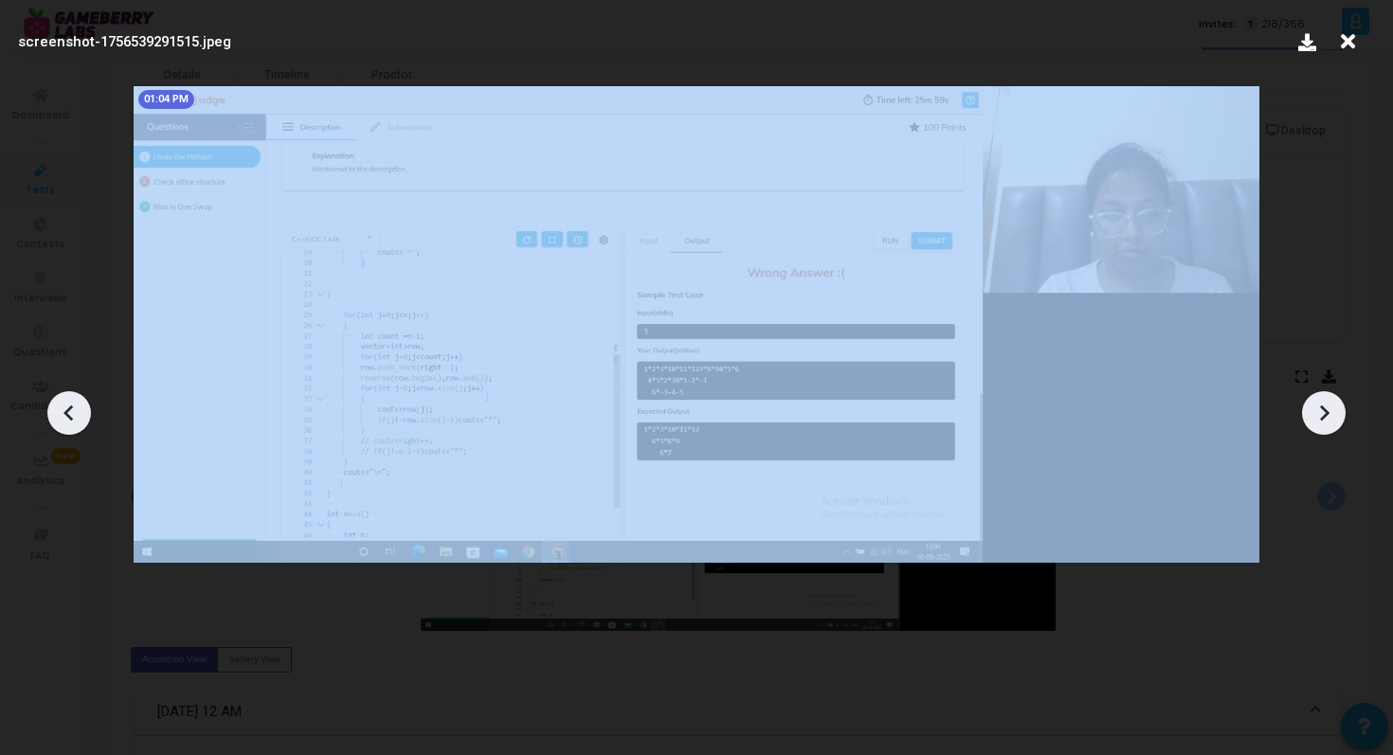
click at [1323, 415] on icon at bounding box center [1324, 413] width 9 height 16
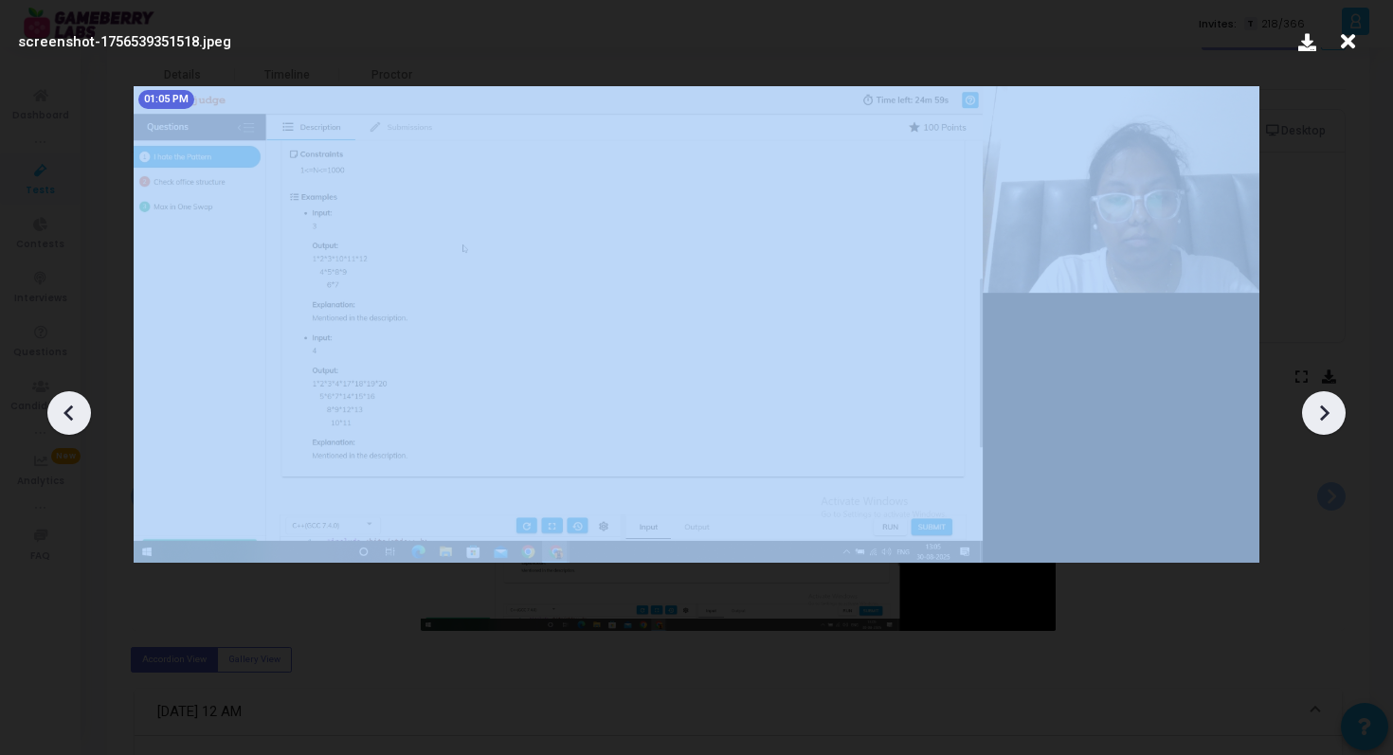
click at [1323, 415] on icon at bounding box center [1324, 413] width 9 height 16
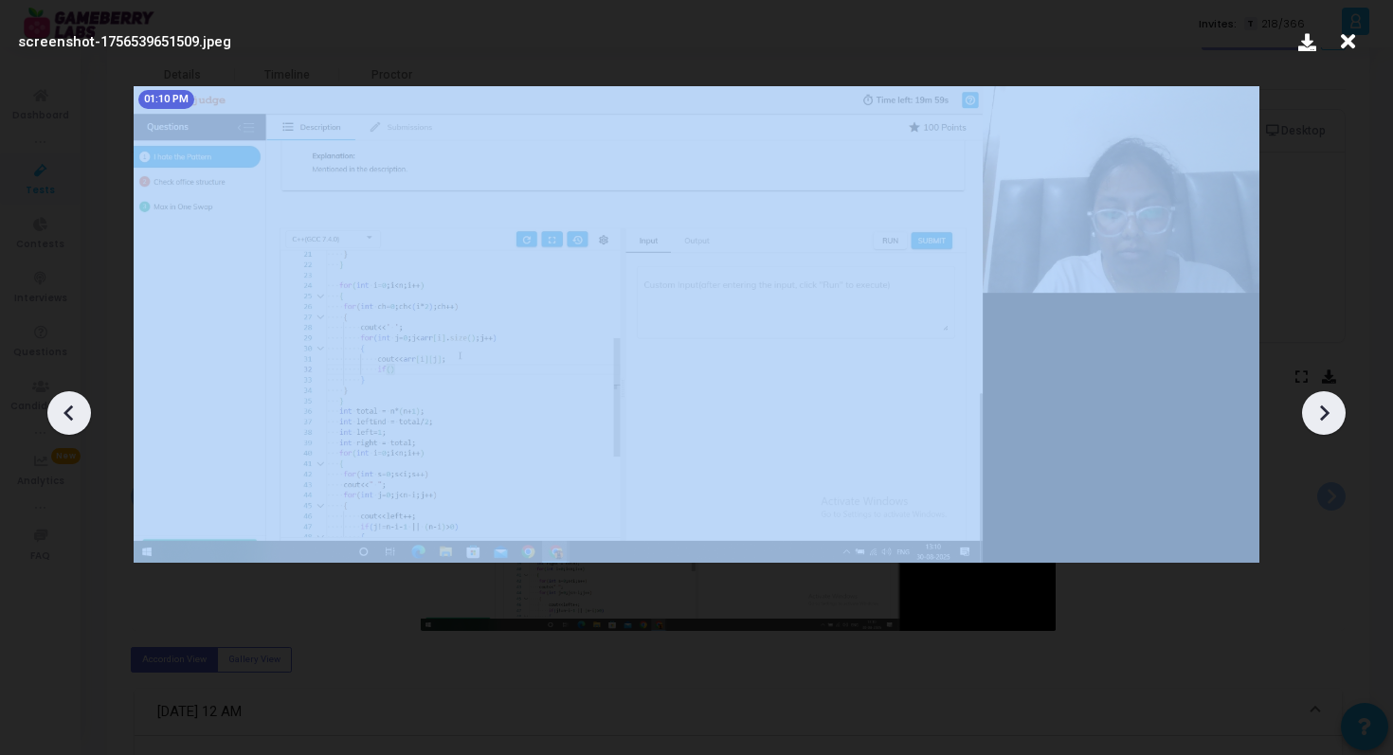
click at [1323, 415] on icon at bounding box center [1324, 413] width 9 height 16
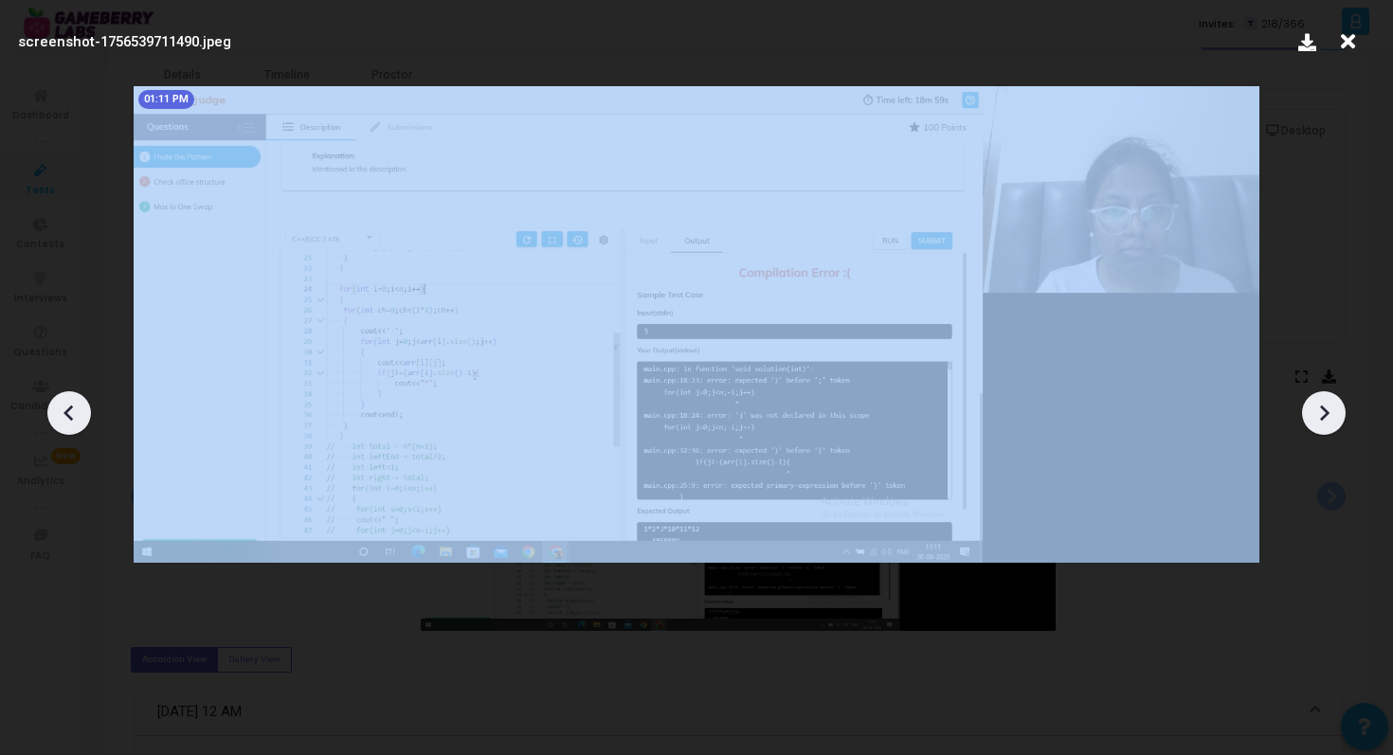
click at [1323, 415] on icon at bounding box center [1324, 413] width 9 height 16
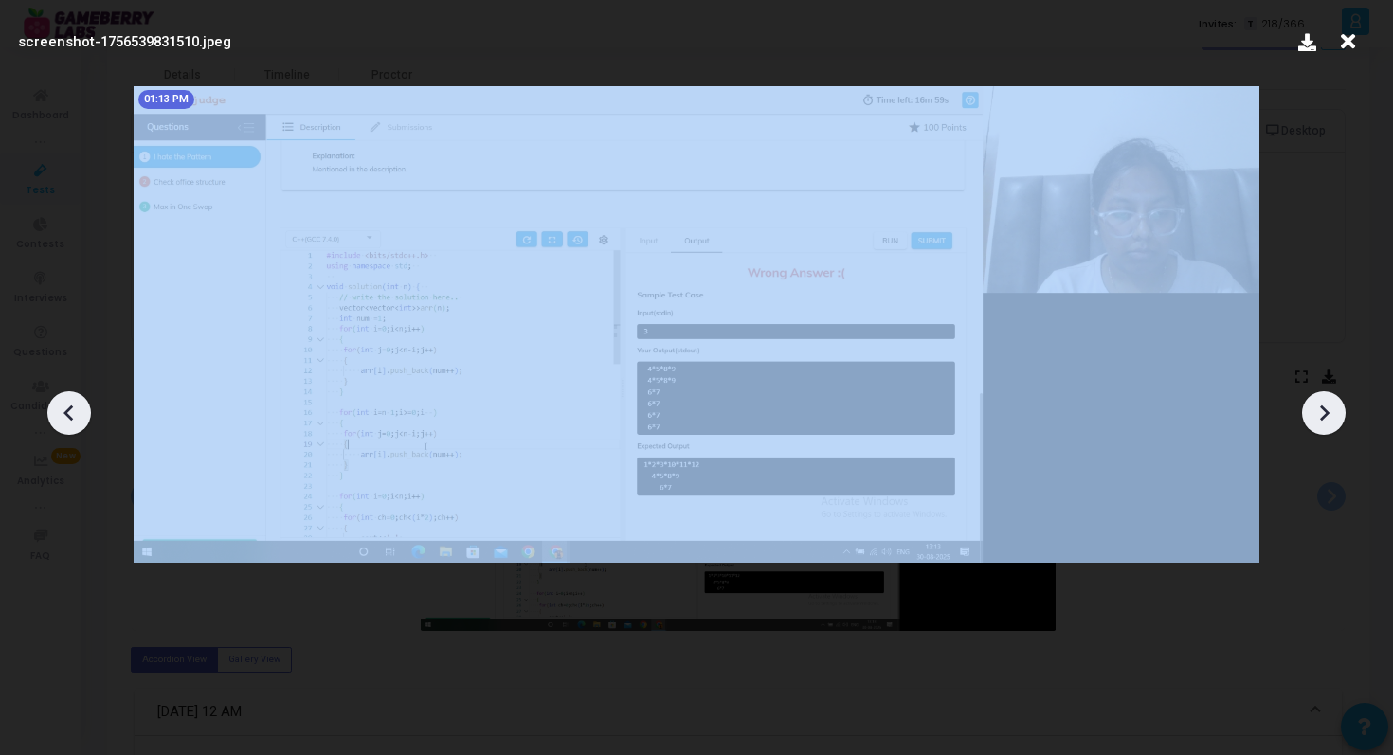
click at [1323, 415] on icon at bounding box center [1324, 413] width 9 height 16
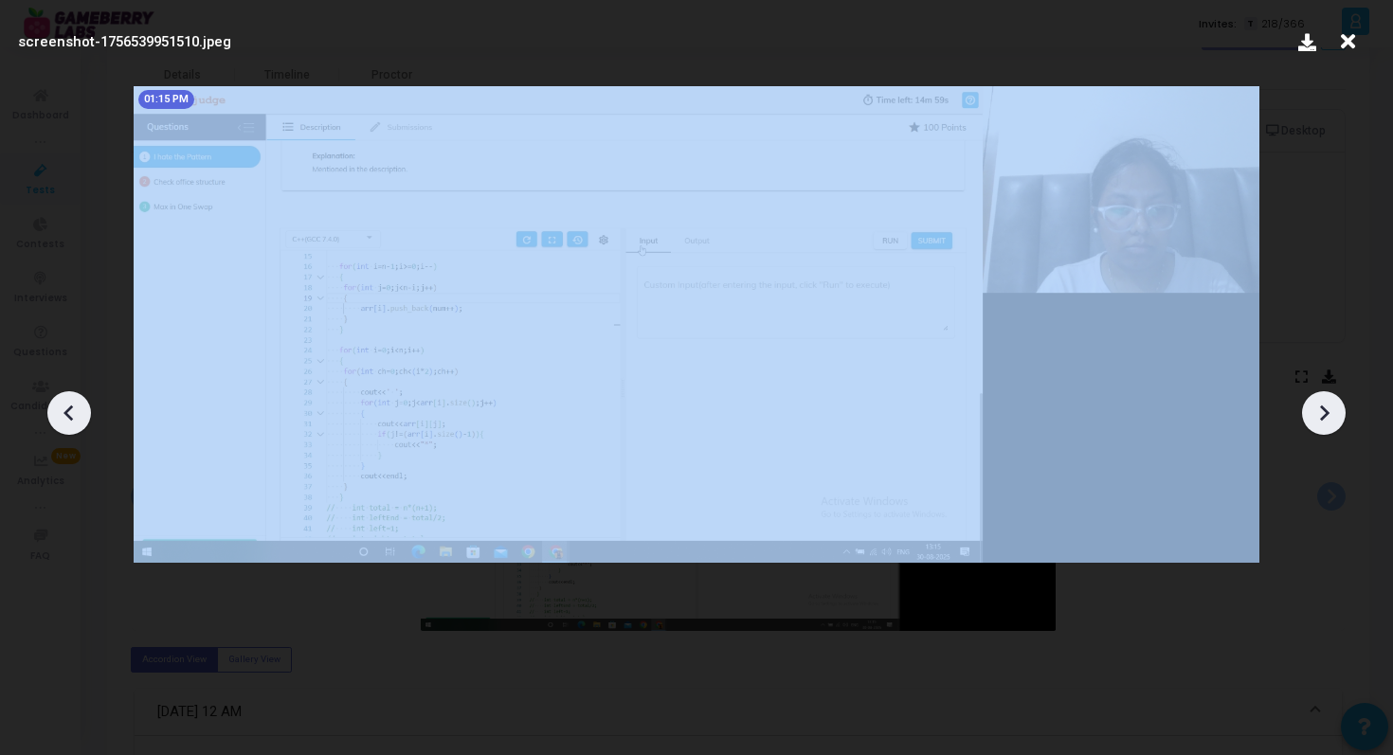
click at [1323, 415] on icon at bounding box center [1324, 413] width 9 height 16
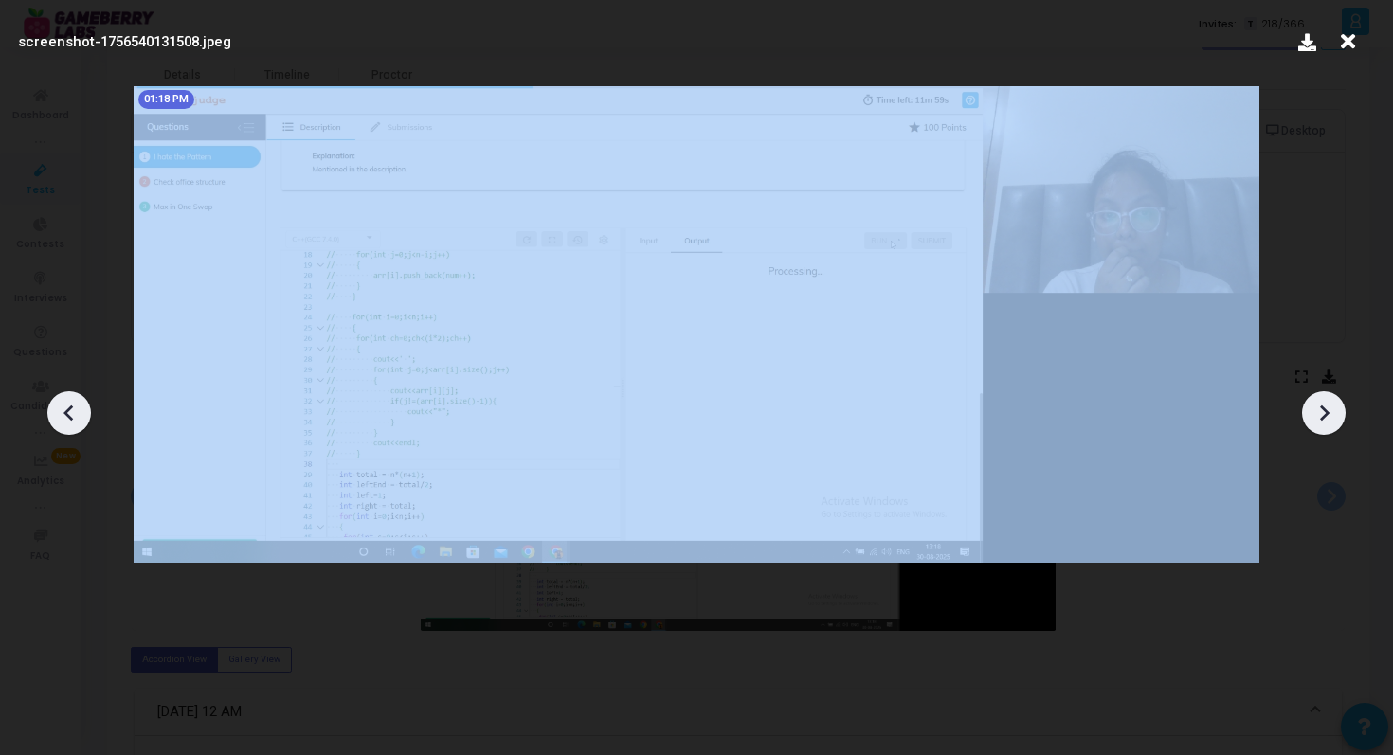
click at [1323, 415] on icon at bounding box center [1324, 413] width 9 height 16
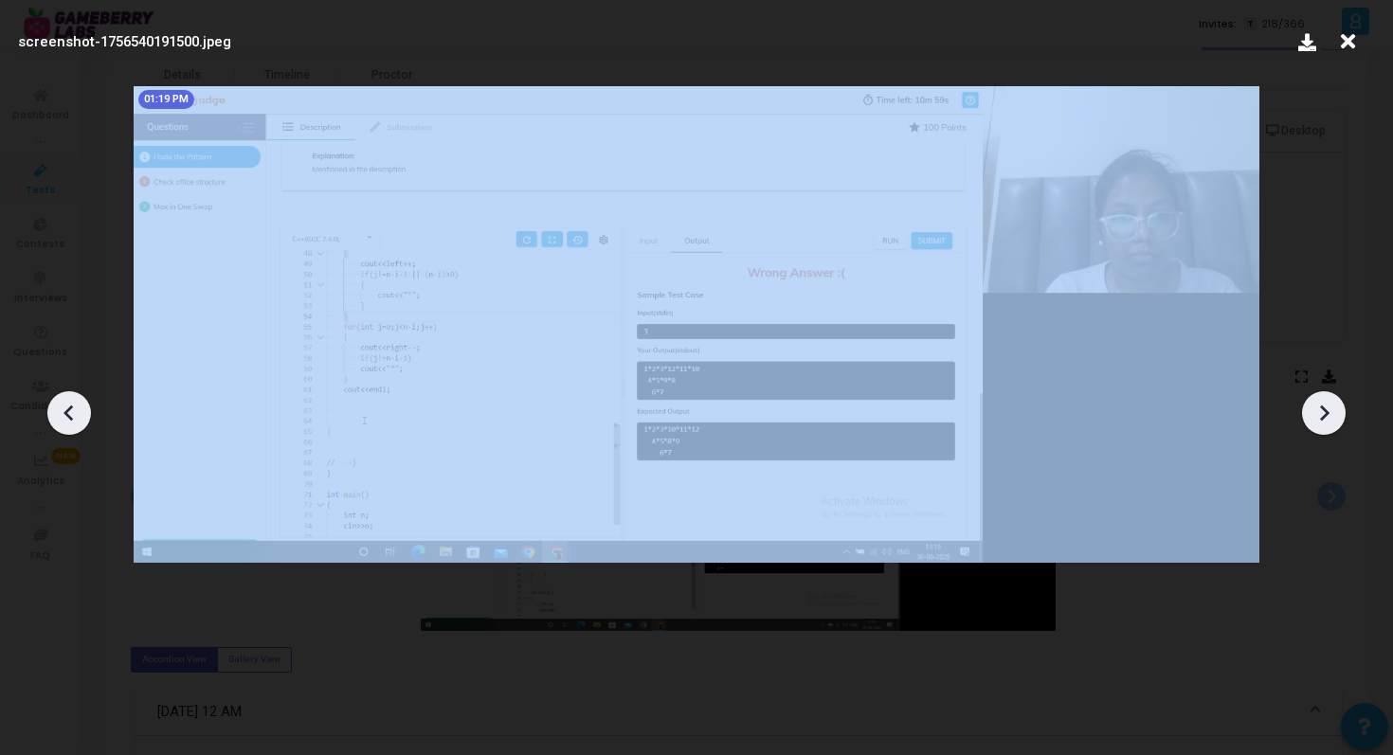
click at [1323, 415] on icon at bounding box center [1324, 413] width 9 height 16
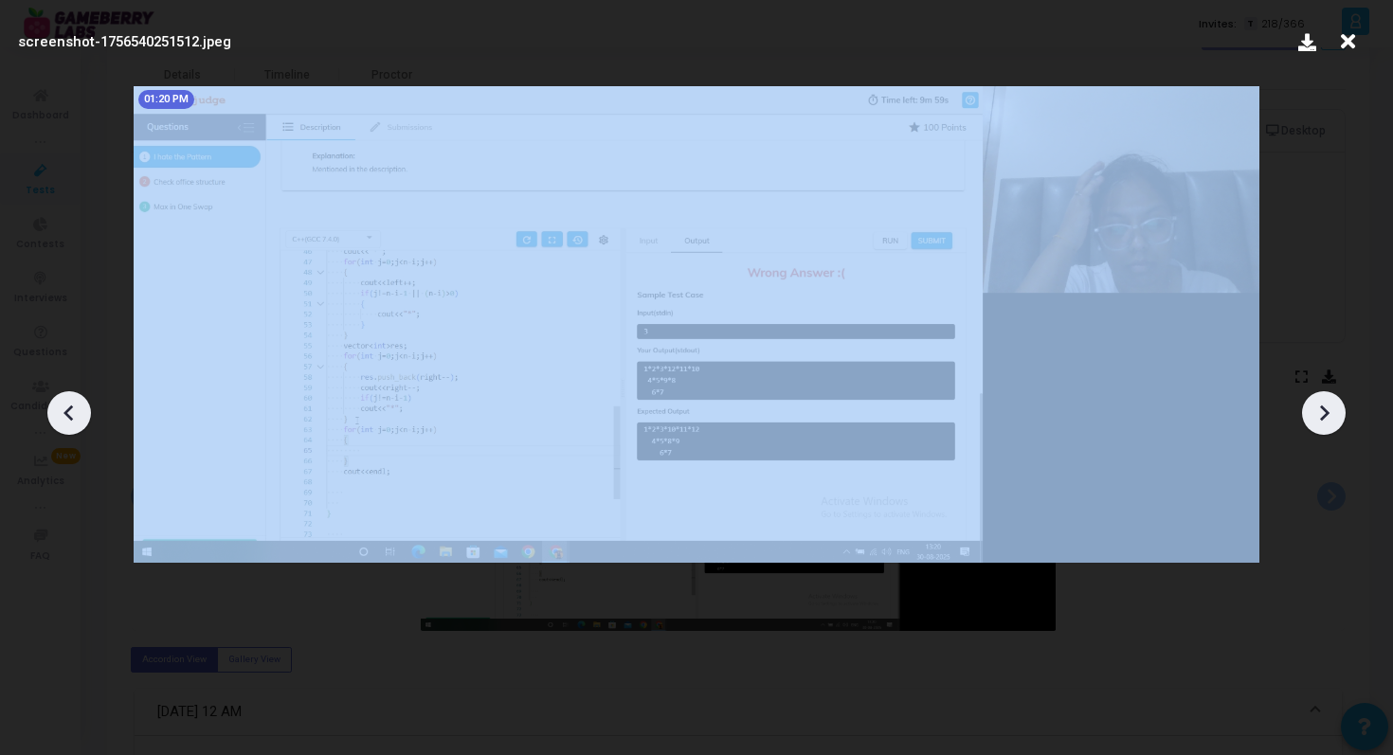
click at [1323, 415] on icon at bounding box center [1324, 413] width 9 height 16
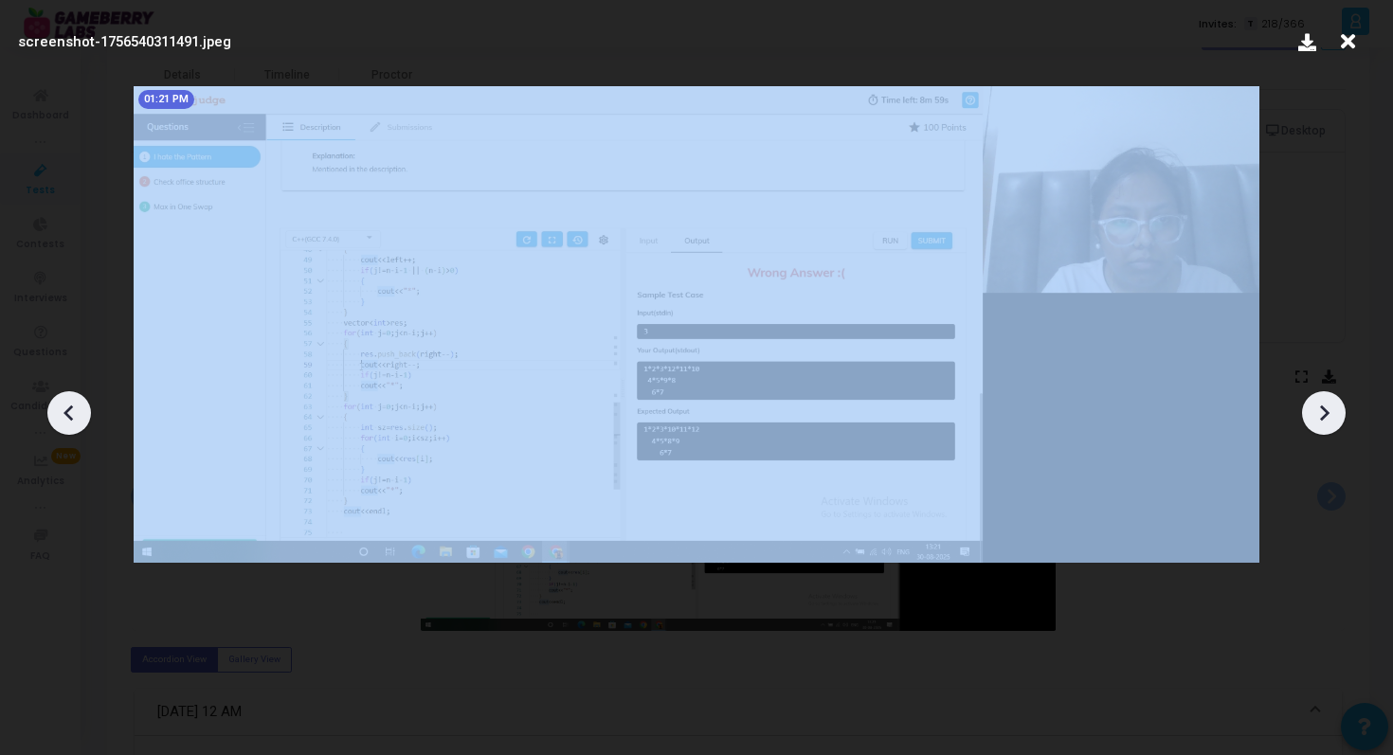
click at [1323, 415] on icon at bounding box center [1324, 413] width 9 height 16
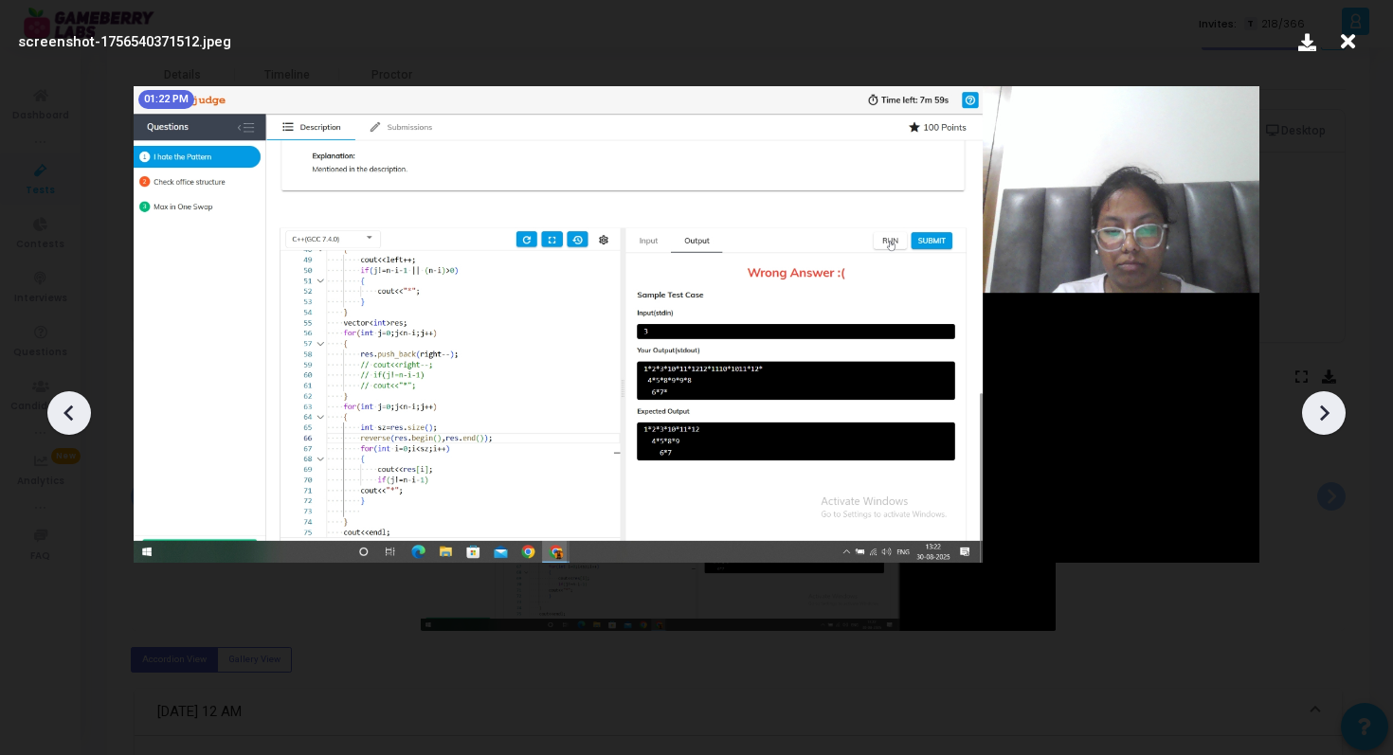
click at [1323, 415] on icon at bounding box center [1324, 413] width 9 height 16
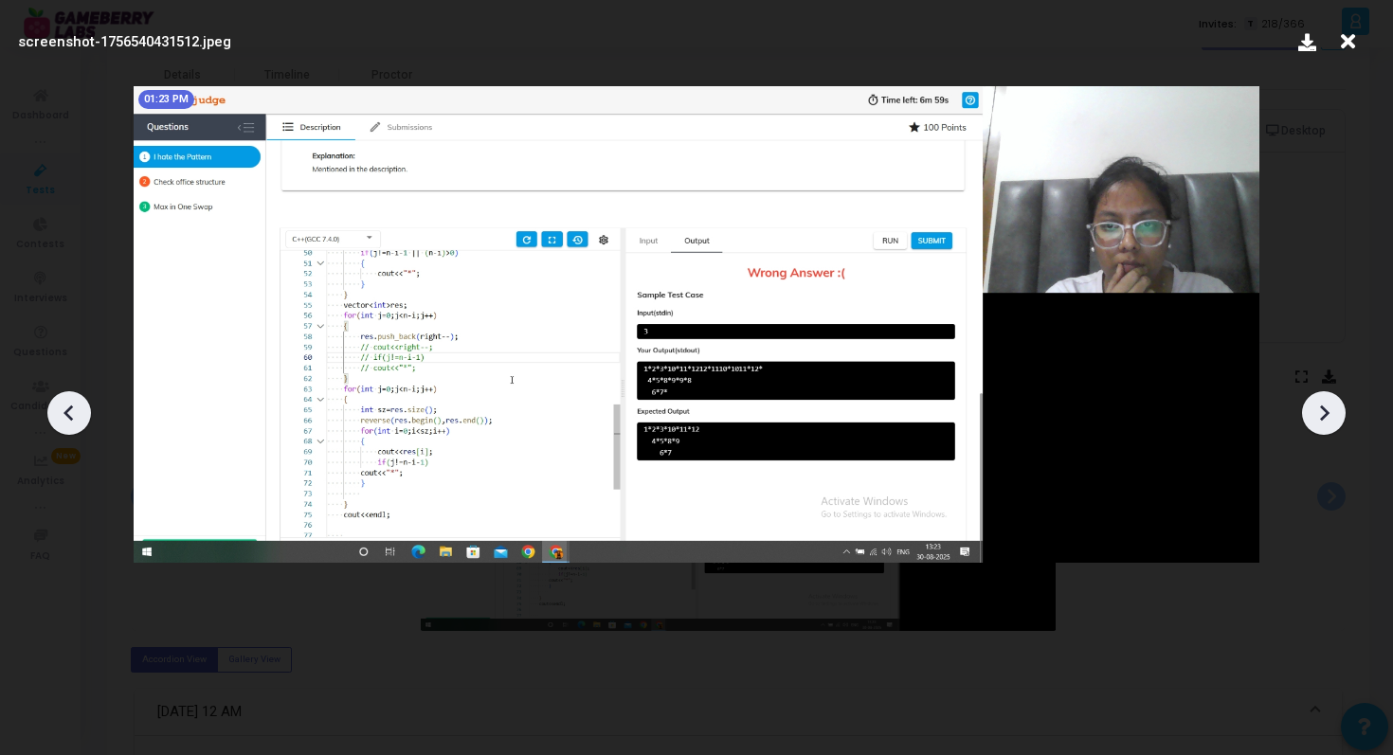
click at [1323, 415] on icon at bounding box center [1324, 413] width 9 height 16
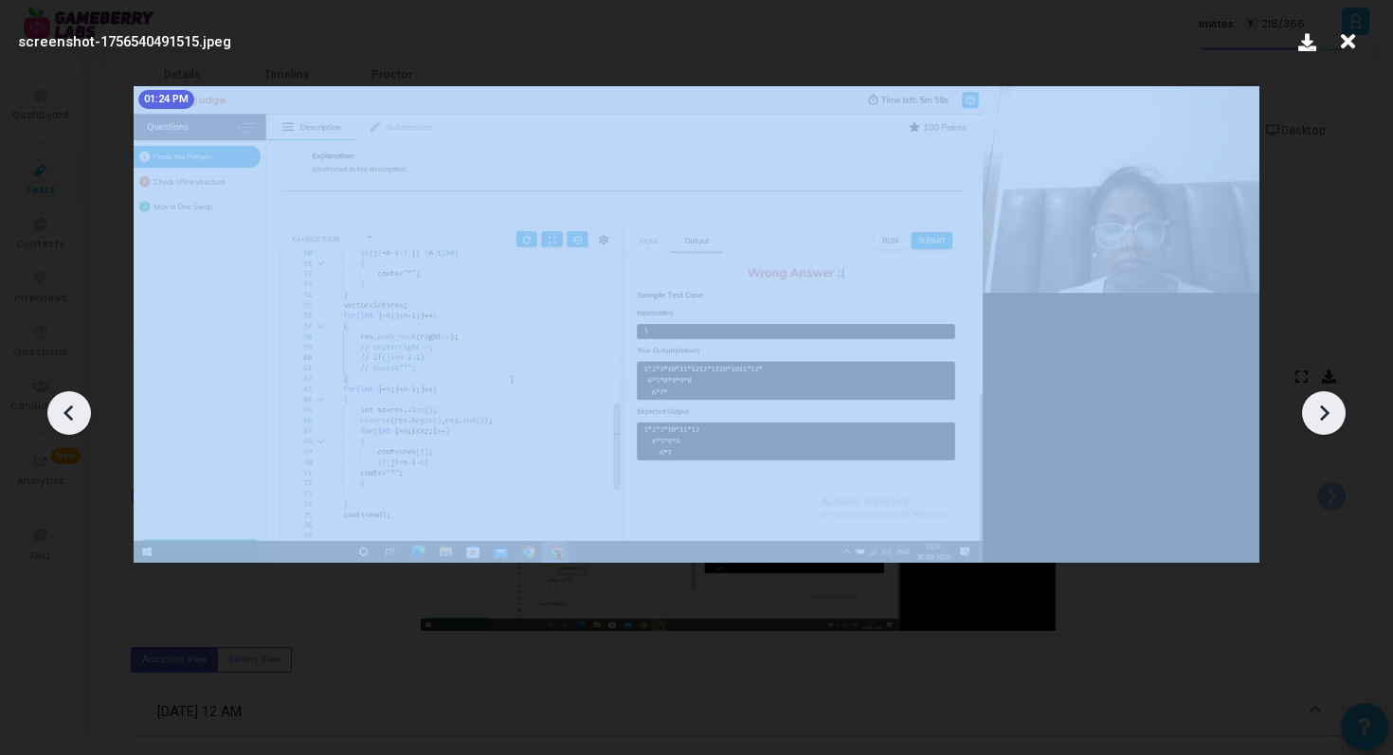
click at [1323, 415] on icon at bounding box center [1324, 413] width 9 height 16
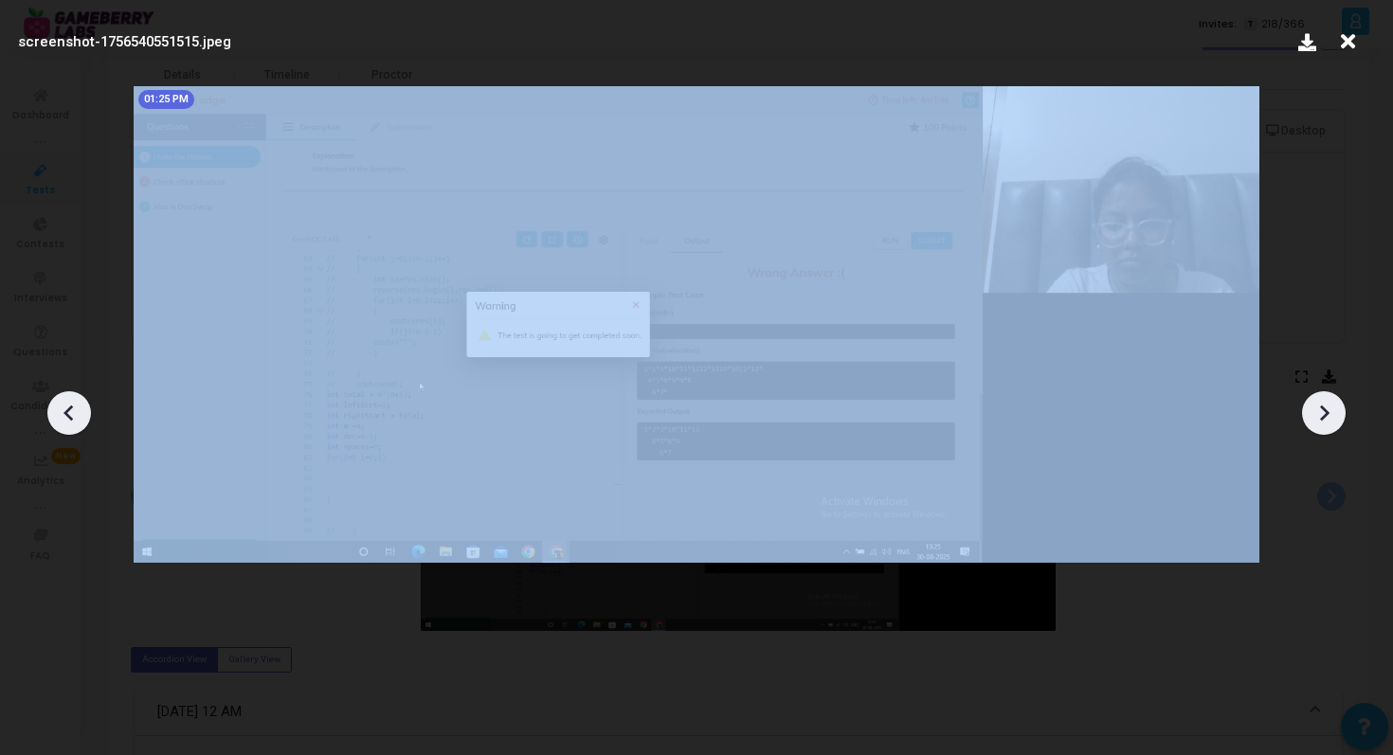
click at [1323, 415] on icon at bounding box center [1324, 413] width 9 height 16
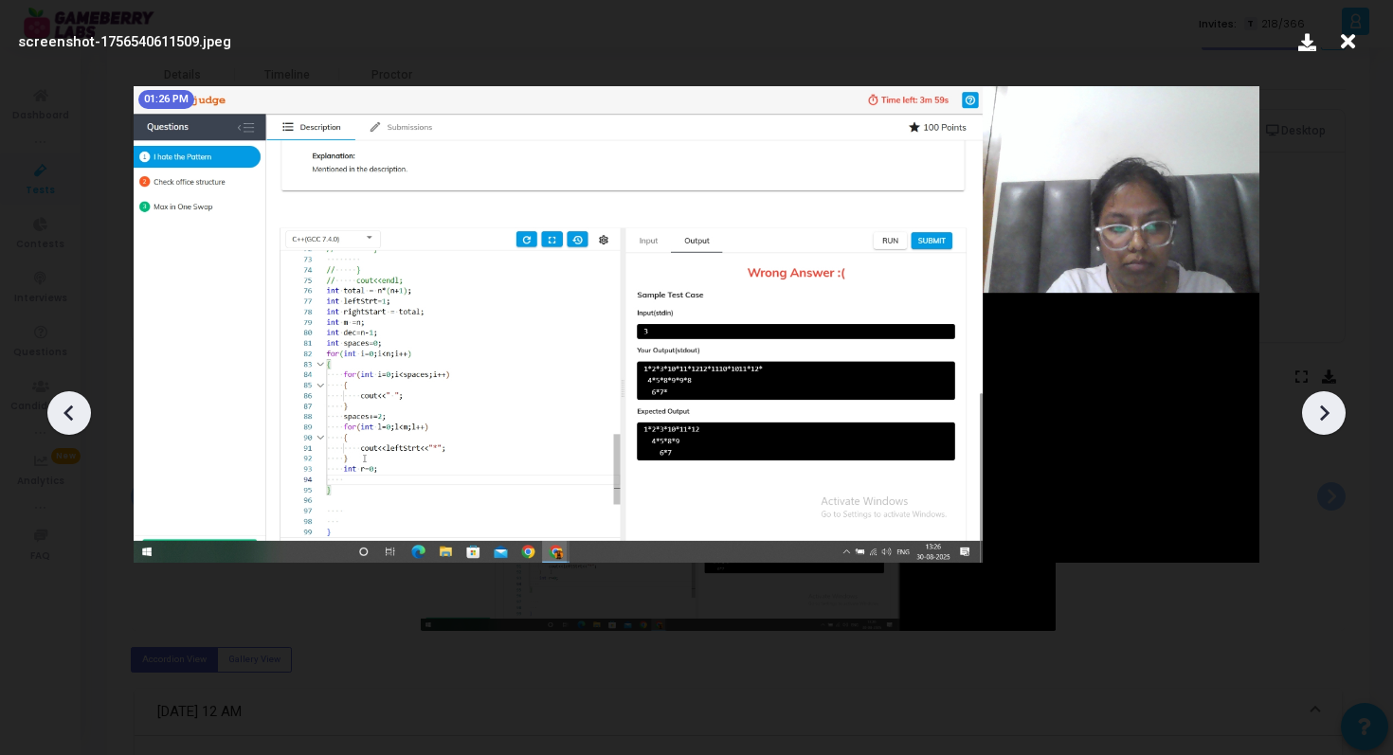
click at [1323, 415] on icon at bounding box center [1324, 413] width 9 height 16
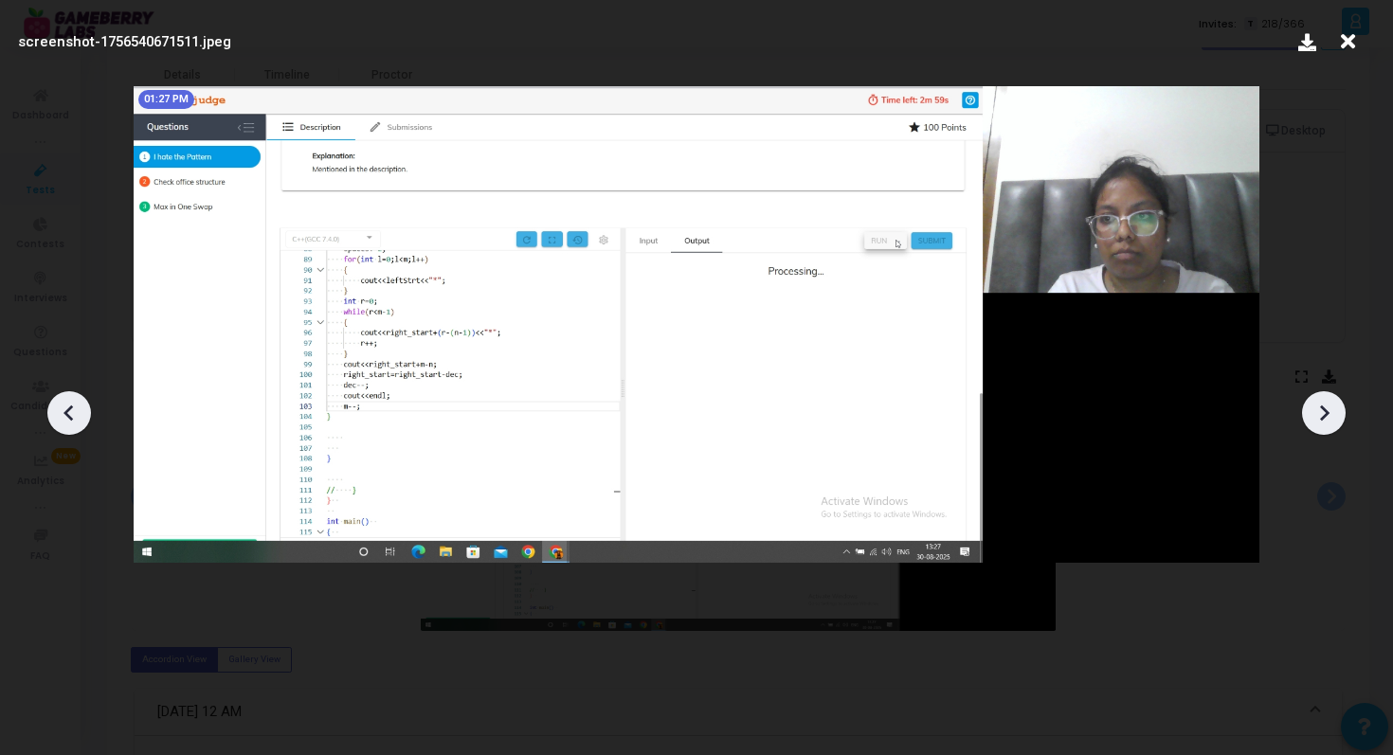
click at [1323, 415] on icon at bounding box center [1324, 413] width 9 height 16
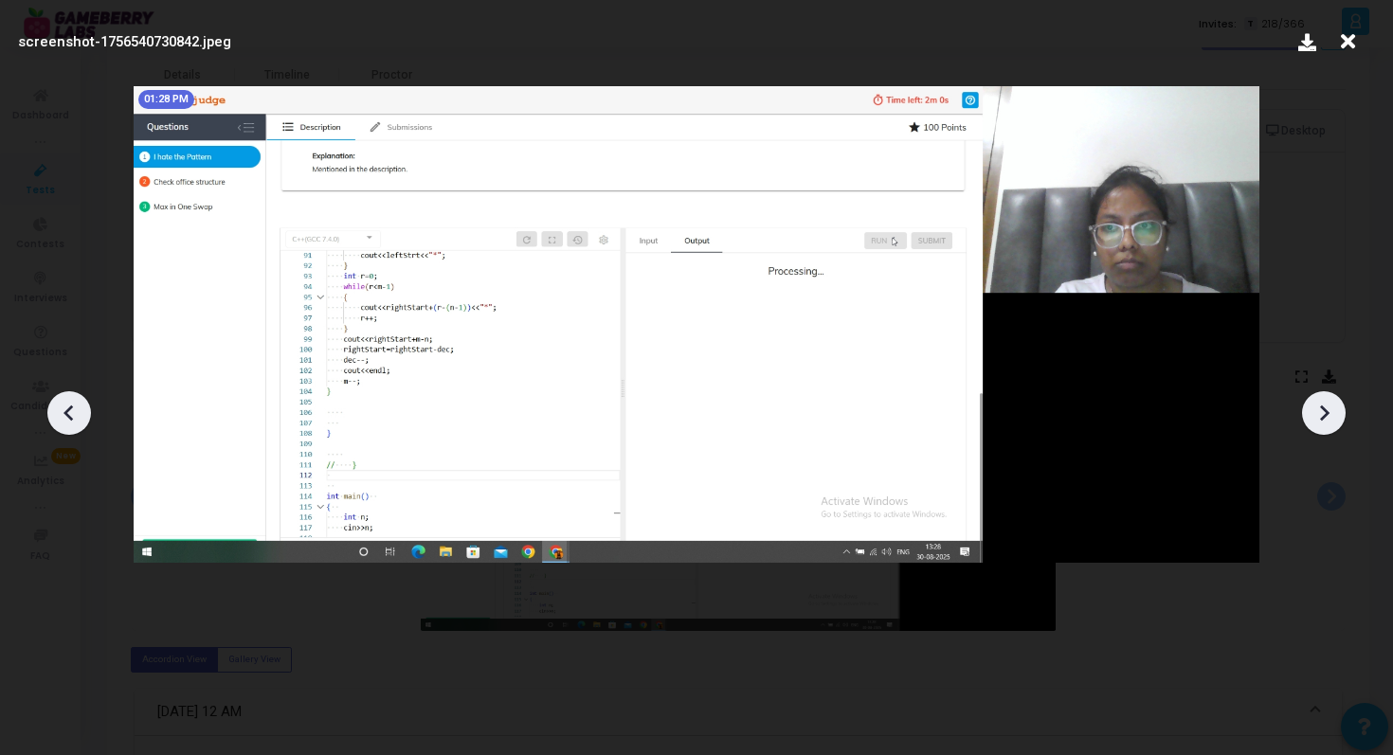
click at [1323, 415] on icon at bounding box center [1324, 413] width 9 height 16
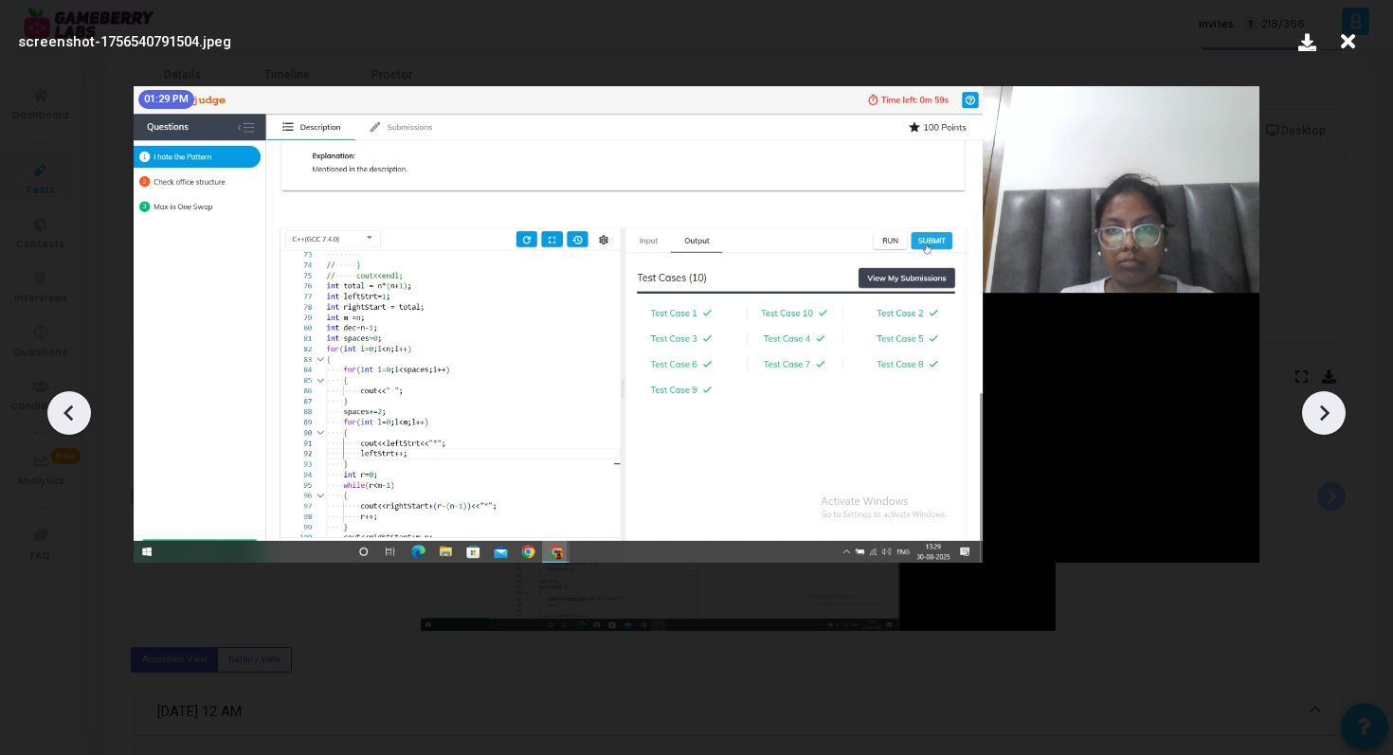
click at [1323, 415] on icon at bounding box center [1324, 413] width 9 height 16
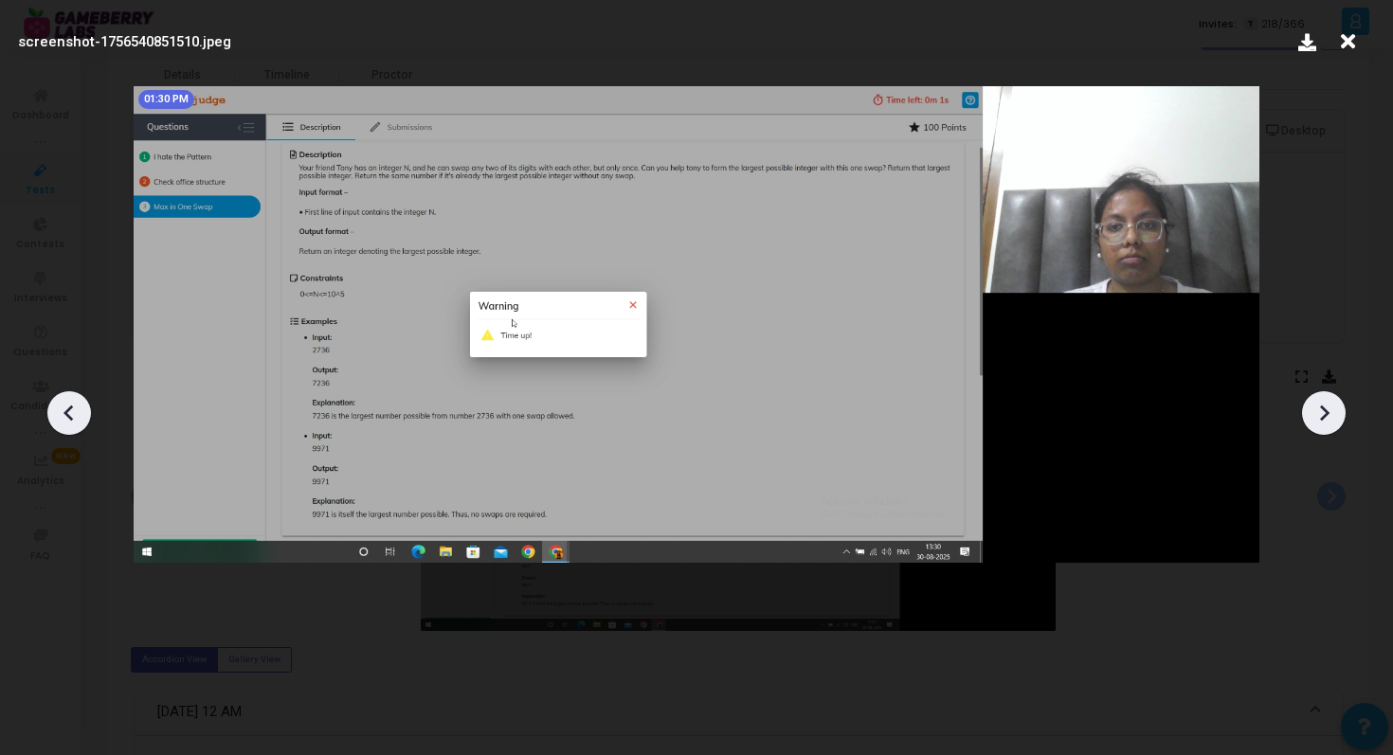
click at [1323, 415] on icon at bounding box center [1324, 413] width 9 height 16
click at [1343, 45] on icon at bounding box center [1347, 42] width 29 height 36
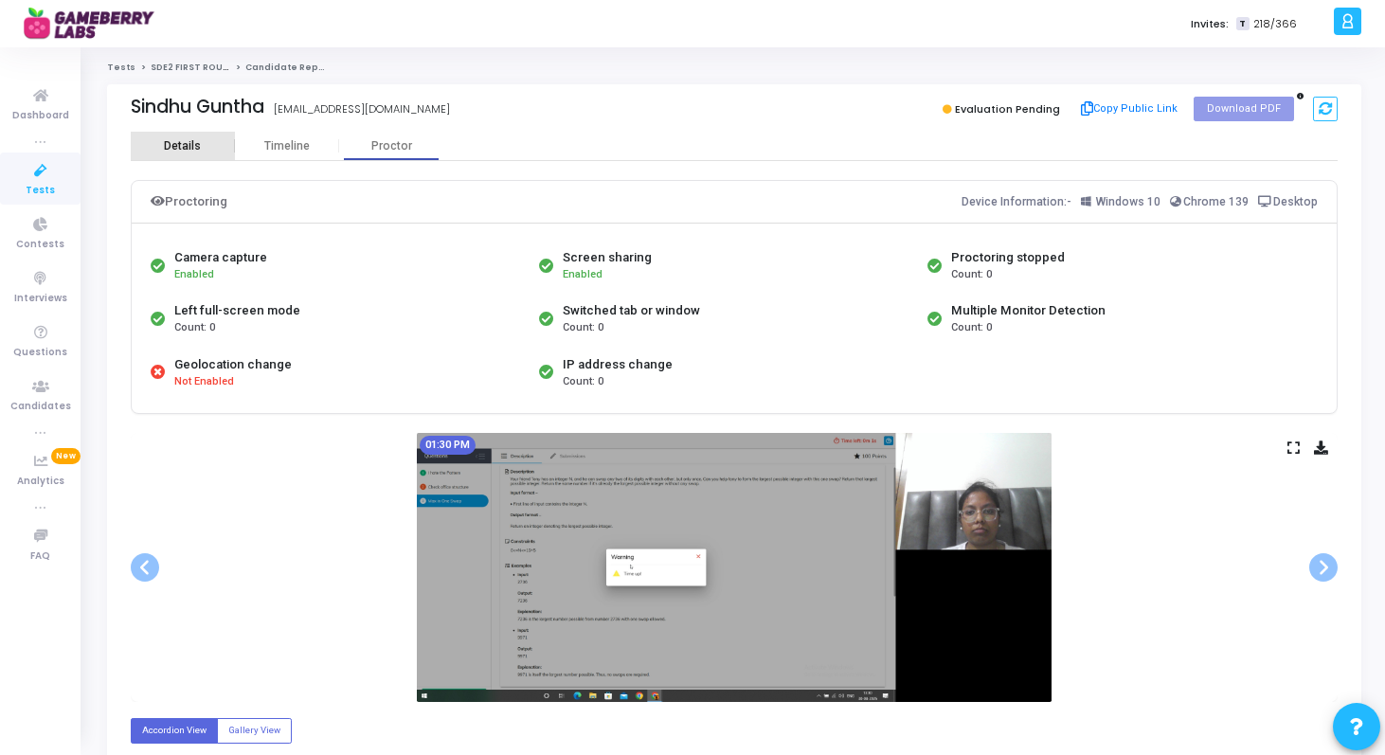
click at [171, 150] on div "Details" at bounding box center [182, 146] width 37 height 14
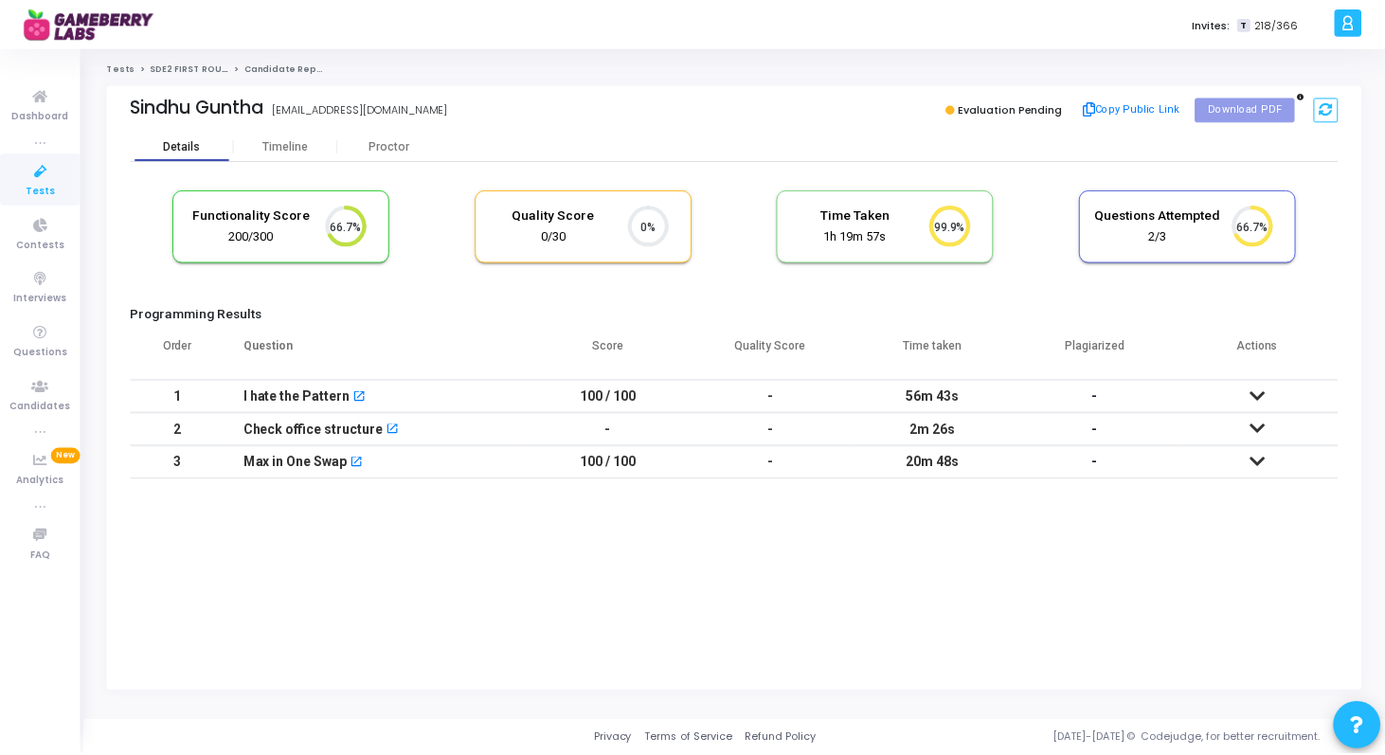
scroll to position [40, 48]
click at [543, 220] on h5 "Quality Score" at bounding box center [556, 215] width 127 height 16
click at [669, 224] on icon at bounding box center [651, 225] width 37 height 37
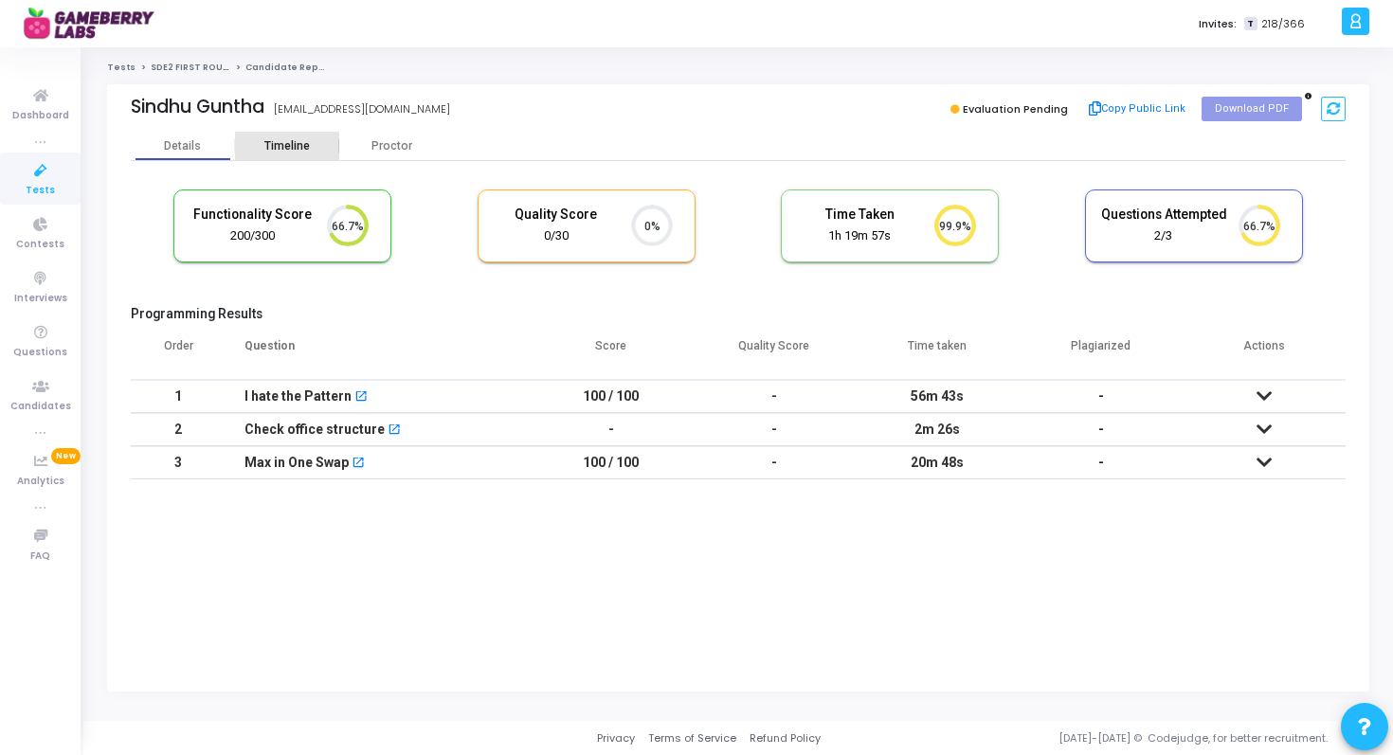
click at [283, 140] on div "Timeline" at bounding box center [286, 146] width 45 height 14
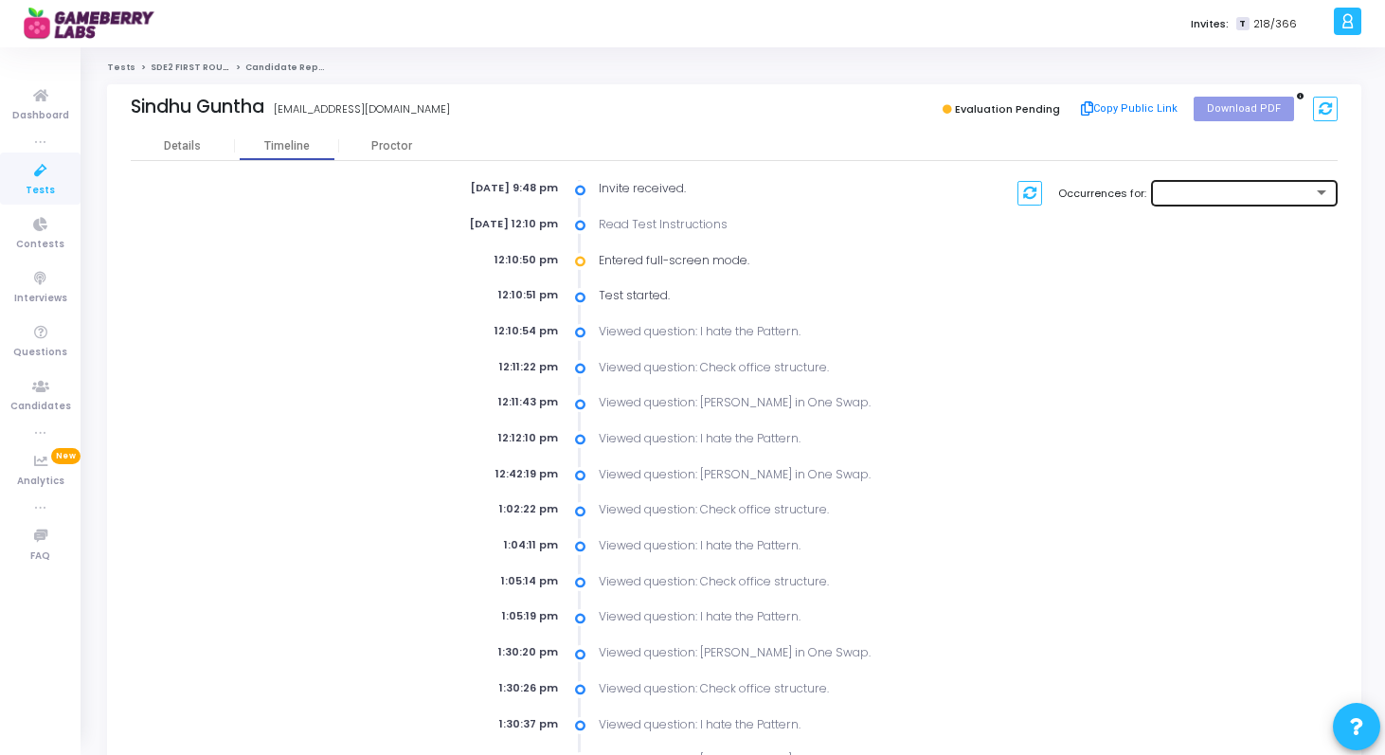
click at [1289, 192] on div at bounding box center [1236, 193] width 153 height 11
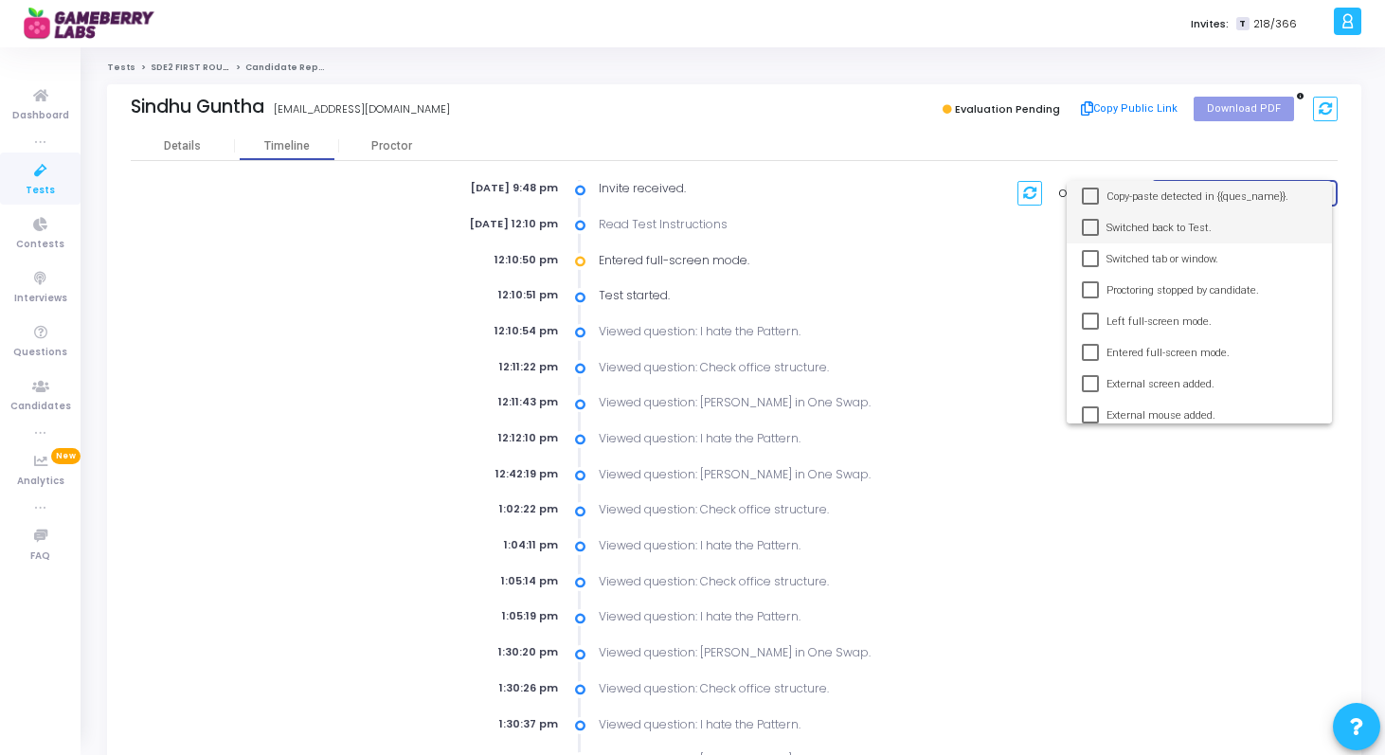
click at [1193, 230] on span "Switched back to Test." at bounding box center [1212, 227] width 210 height 31
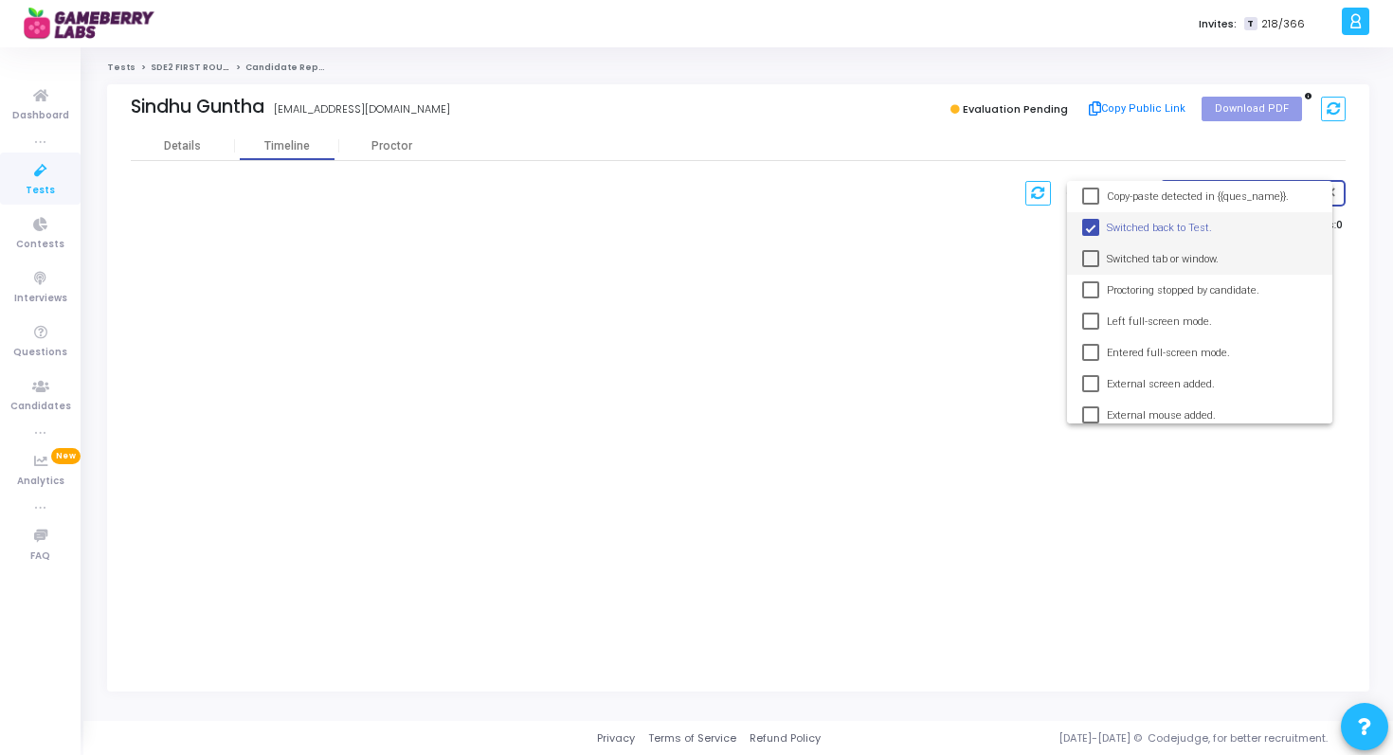
click at [1192, 260] on span "Switched tab or window." at bounding box center [1212, 258] width 210 height 31
click at [1174, 293] on span "Proctoring stopped by candidate." at bounding box center [1212, 290] width 210 height 31
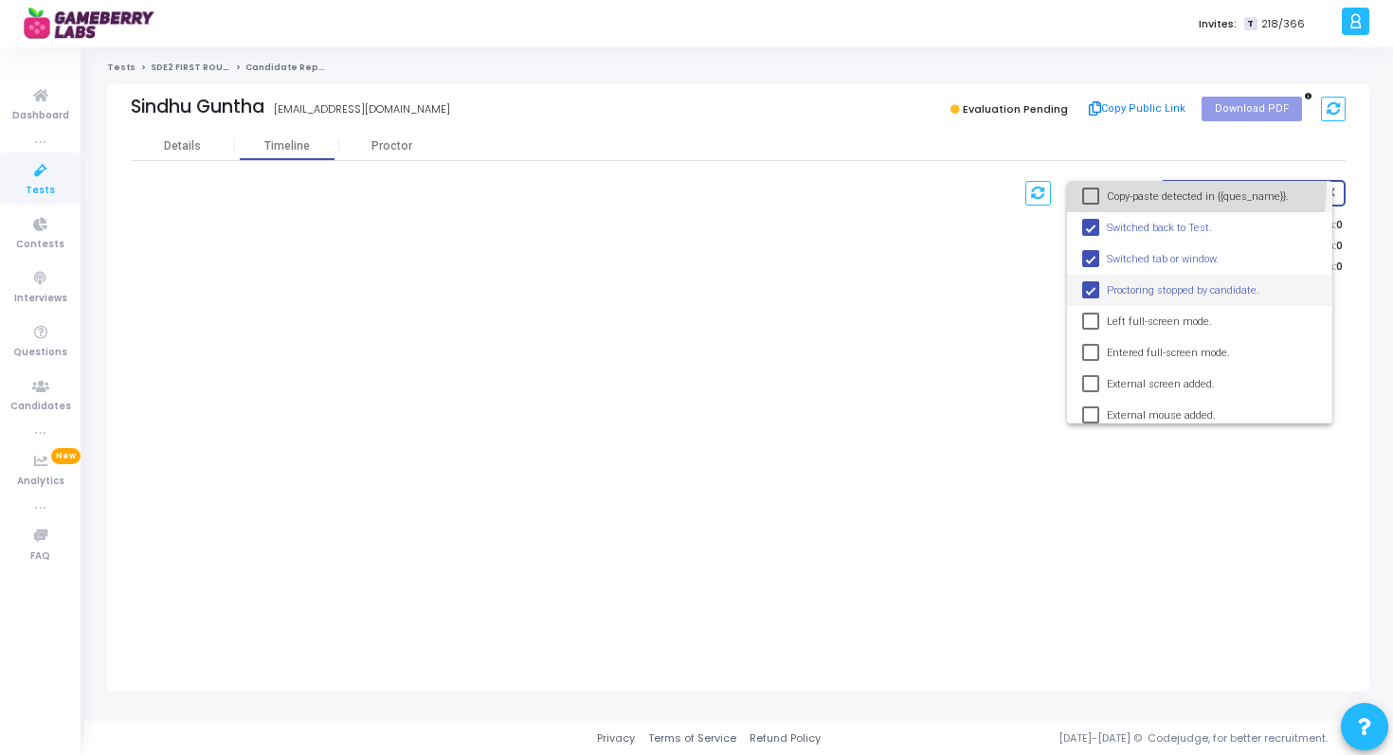
click at [1145, 183] on span "Copy-paste detected in {{ques_name}}." at bounding box center [1212, 196] width 210 height 31
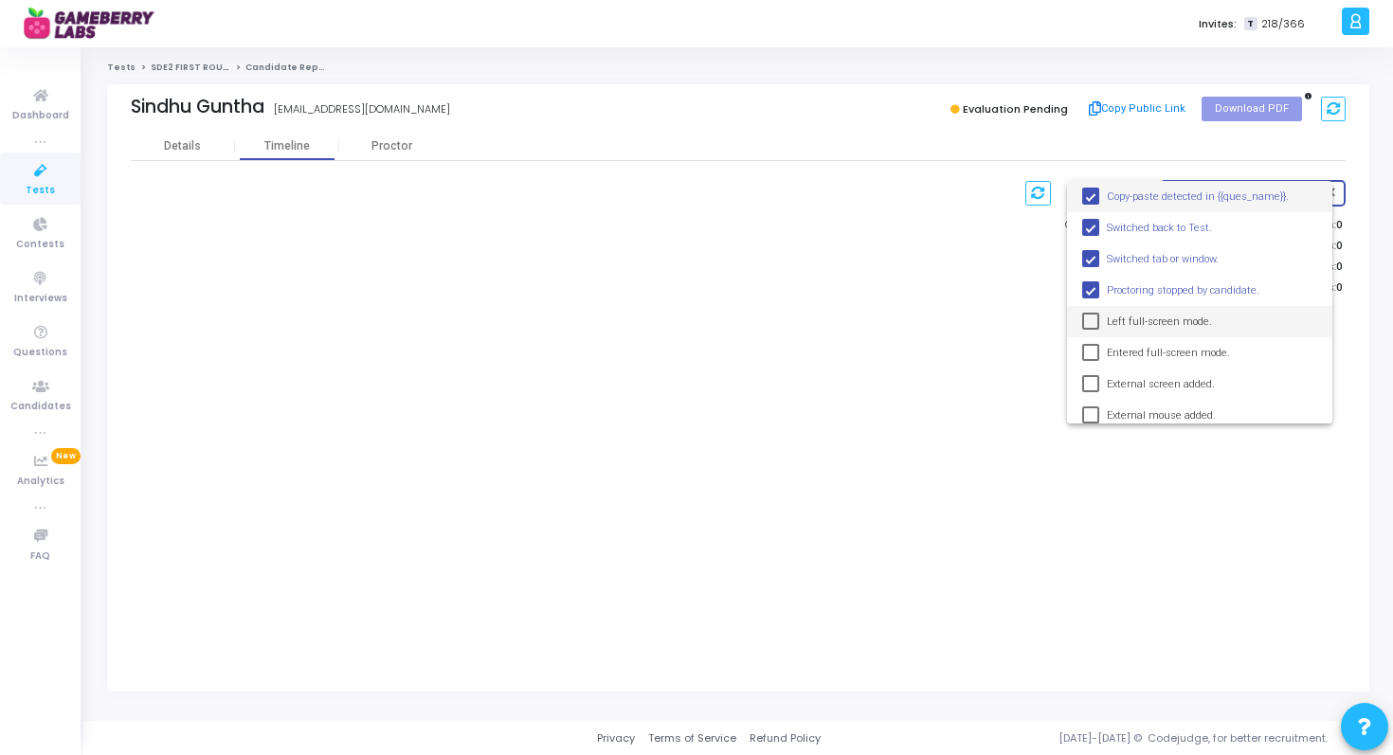
click at [1138, 332] on span "Left full-screen mode." at bounding box center [1212, 321] width 210 height 31
click at [1143, 352] on span "Entered full-screen mode." at bounding box center [1212, 352] width 210 height 31
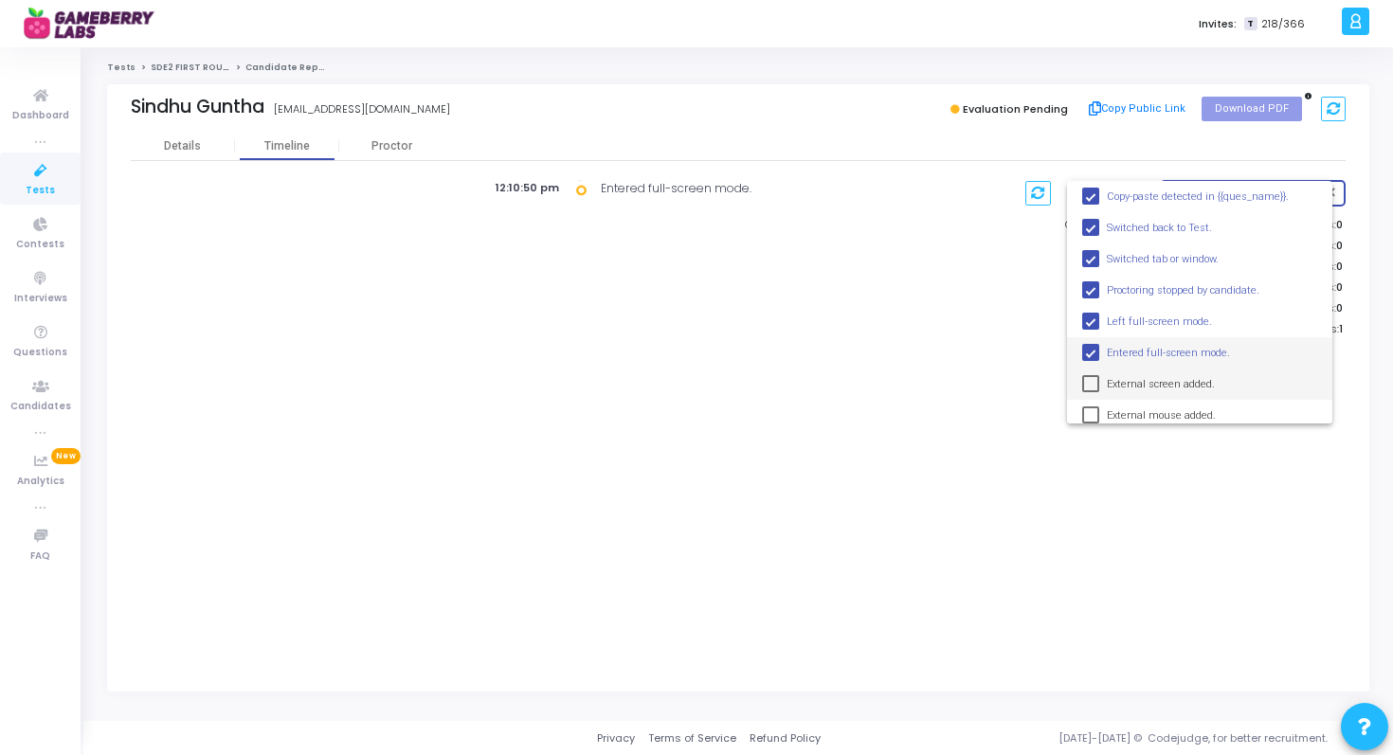
click at [1143, 375] on span "External screen added." at bounding box center [1212, 384] width 210 height 31
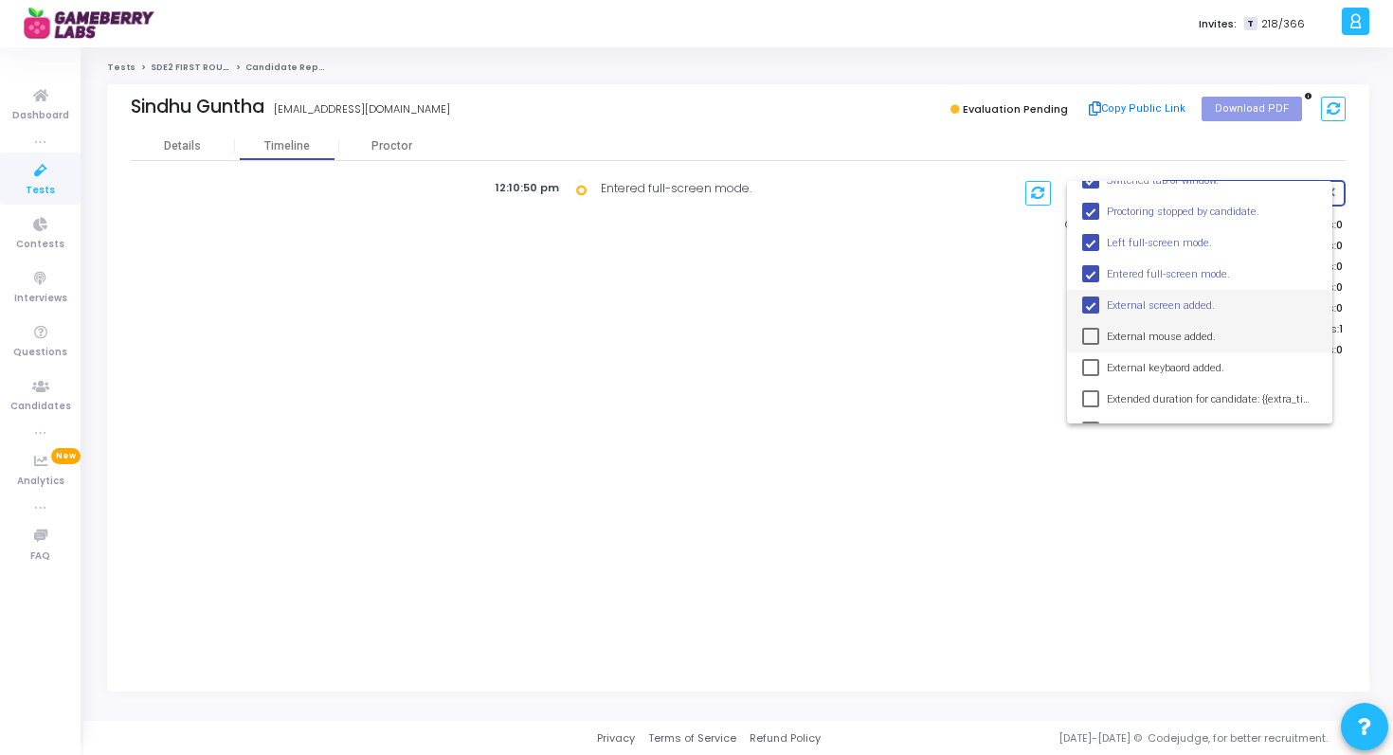
click at [1127, 333] on span "External mouse added." at bounding box center [1212, 336] width 210 height 31
click at [1135, 369] on span "External keybaord added." at bounding box center [1212, 367] width 210 height 31
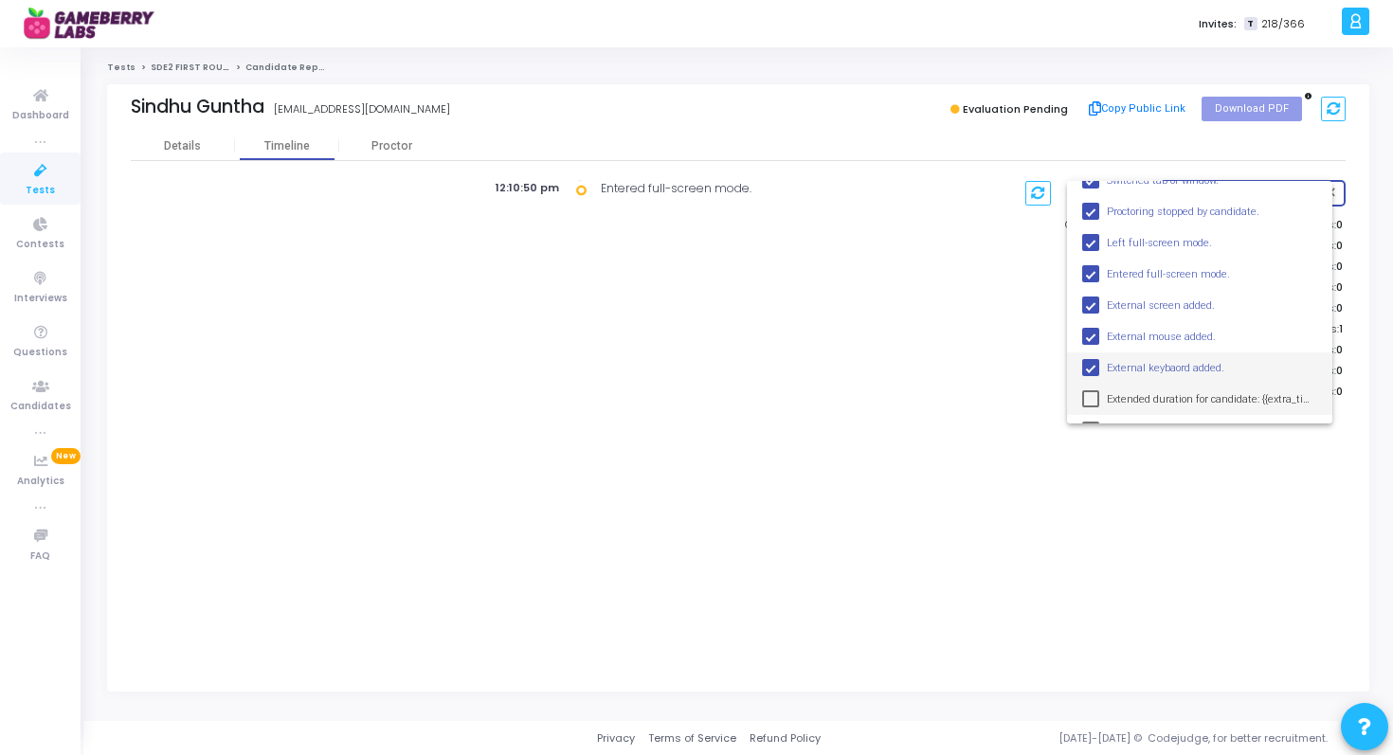
click at [1135, 396] on span "Extended duration for candidate: {{extra_time}}." at bounding box center [1212, 399] width 210 height 31
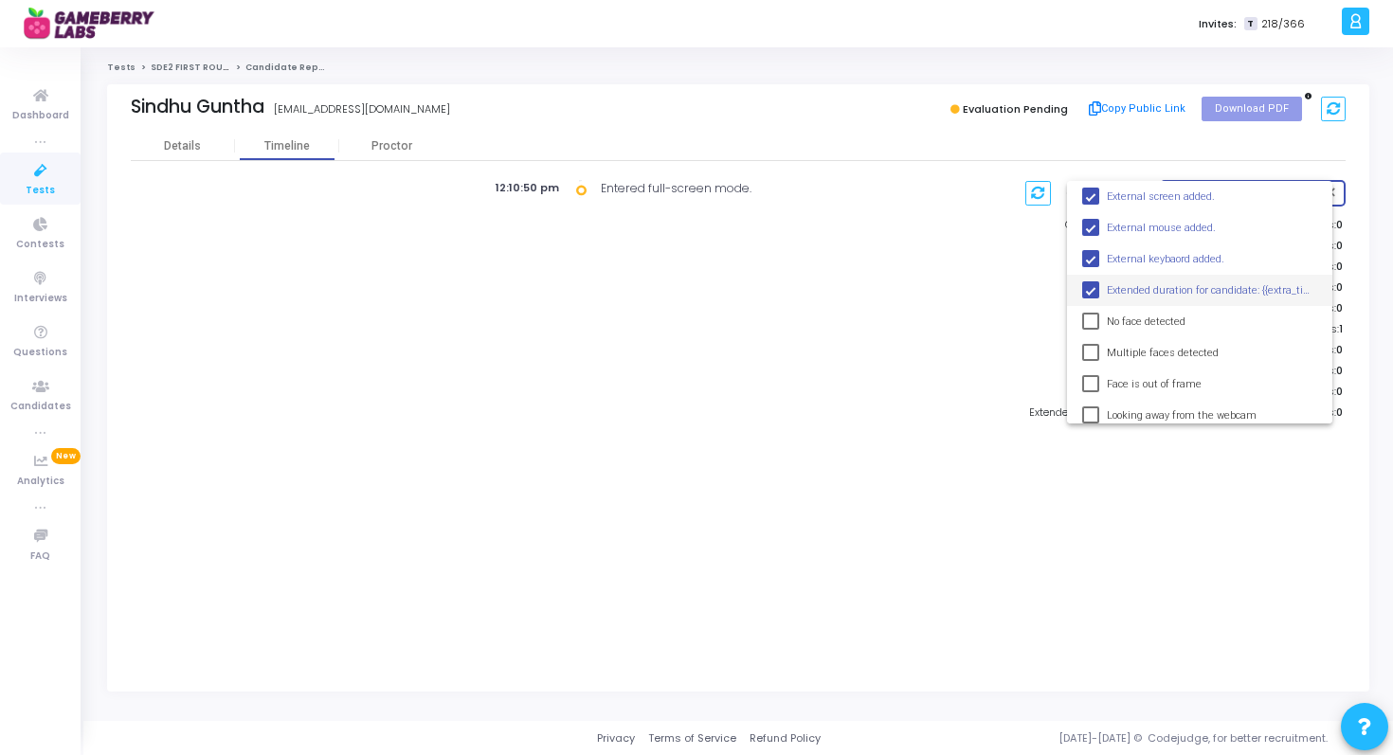
scroll to position [189, 0]
click at [1126, 316] on span "No face detected" at bounding box center [1212, 320] width 210 height 31
click at [1131, 364] on span "Multiple faces detected" at bounding box center [1212, 351] width 210 height 31
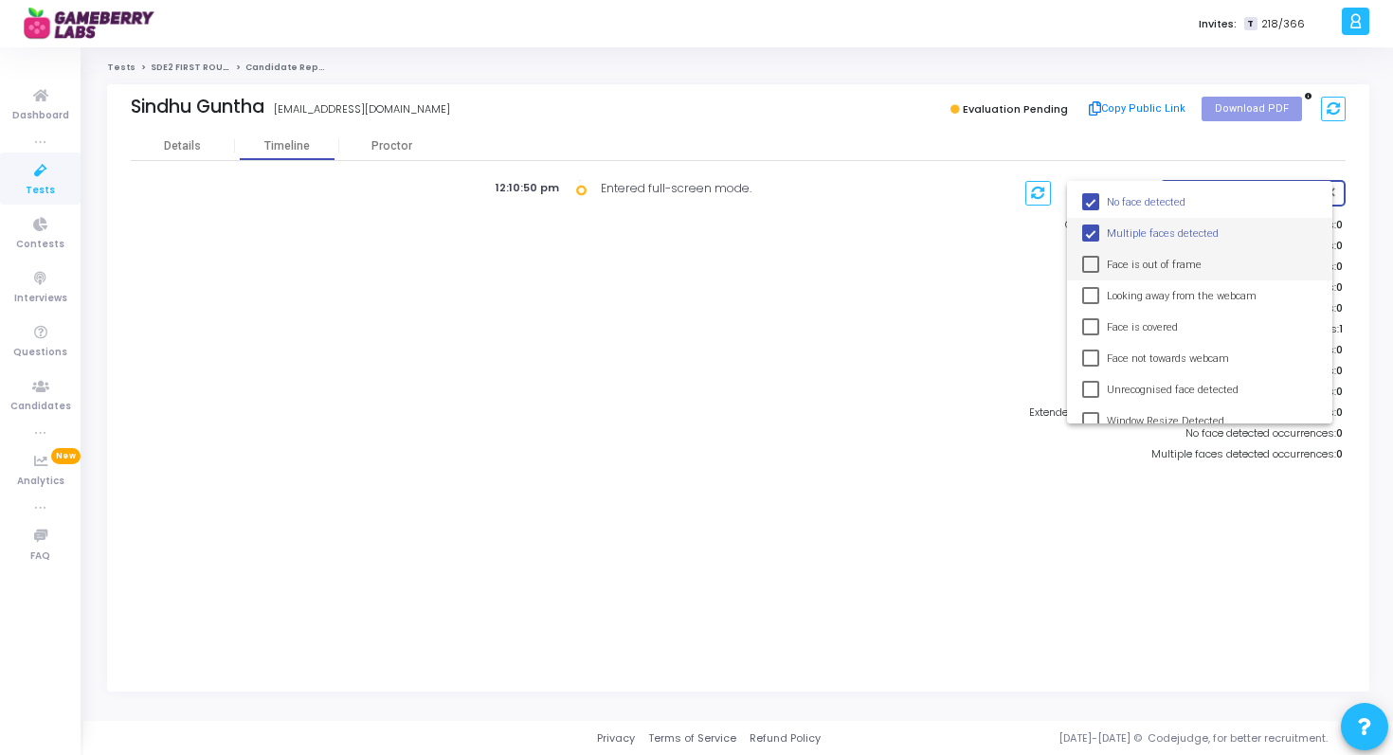
scroll to position [320, 0]
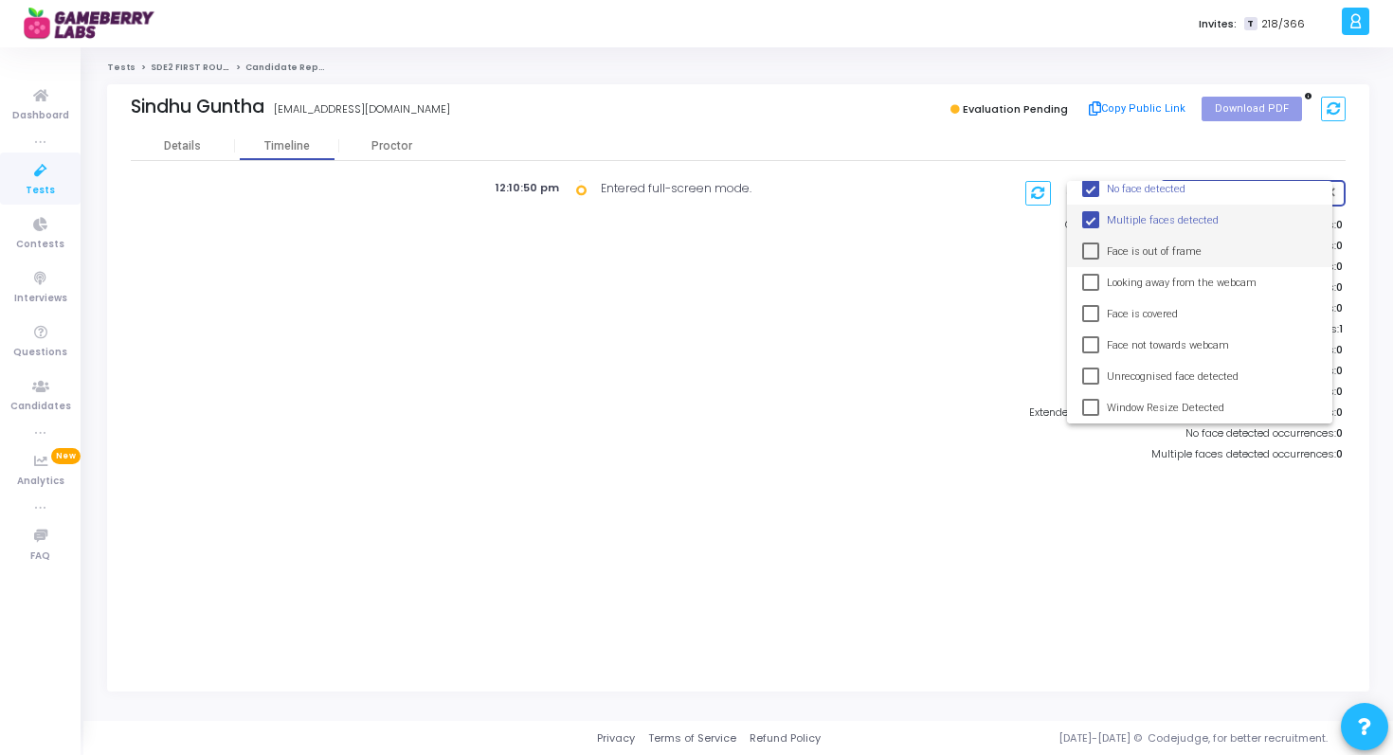
click at [1116, 262] on span "Face is out of frame" at bounding box center [1212, 251] width 210 height 31
click at [1116, 282] on span "Looking away from the webcam" at bounding box center [1212, 282] width 210 height 31
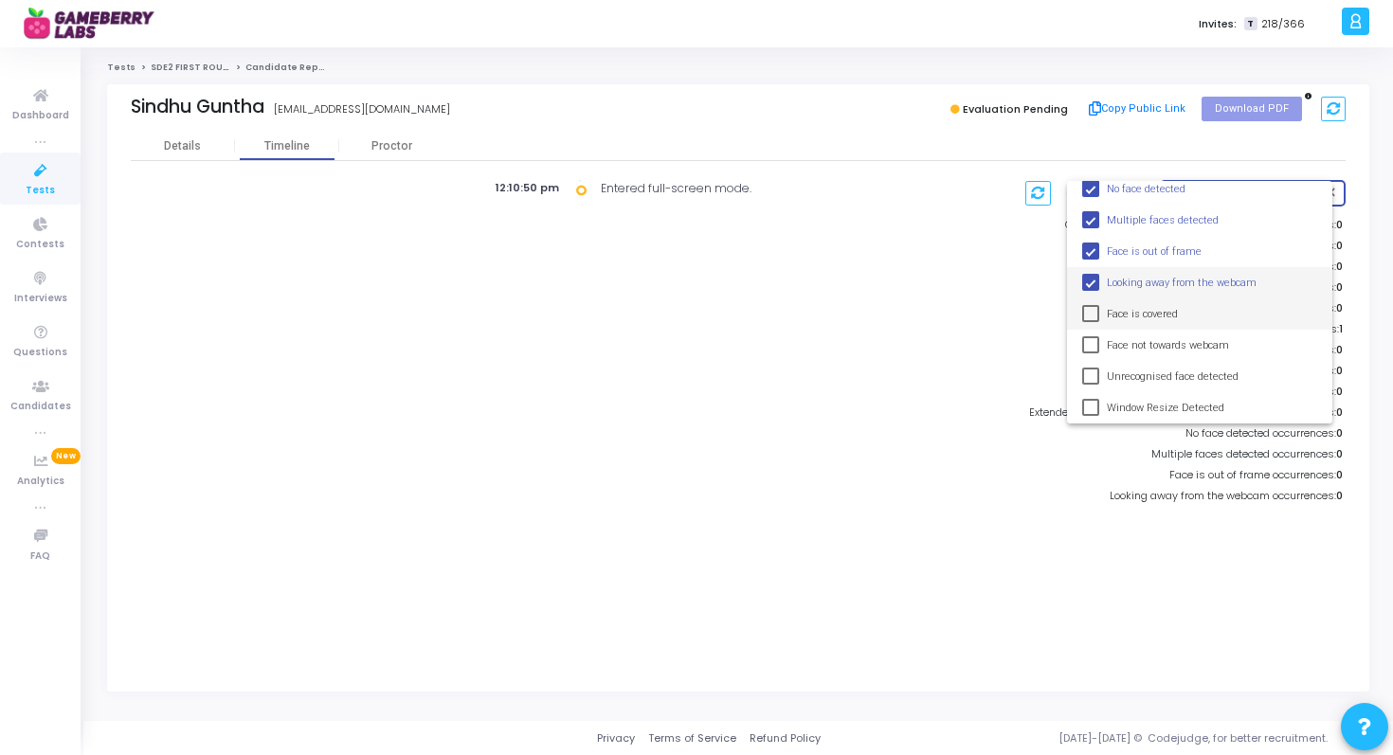
click at [1123, 315] on span "Face is covered" at bounding box center [1212, 313] width 210 height 31
click at [1127, 354] on span "Face not towards webcam" at bounding box center [1212, 345] width 210 height 31
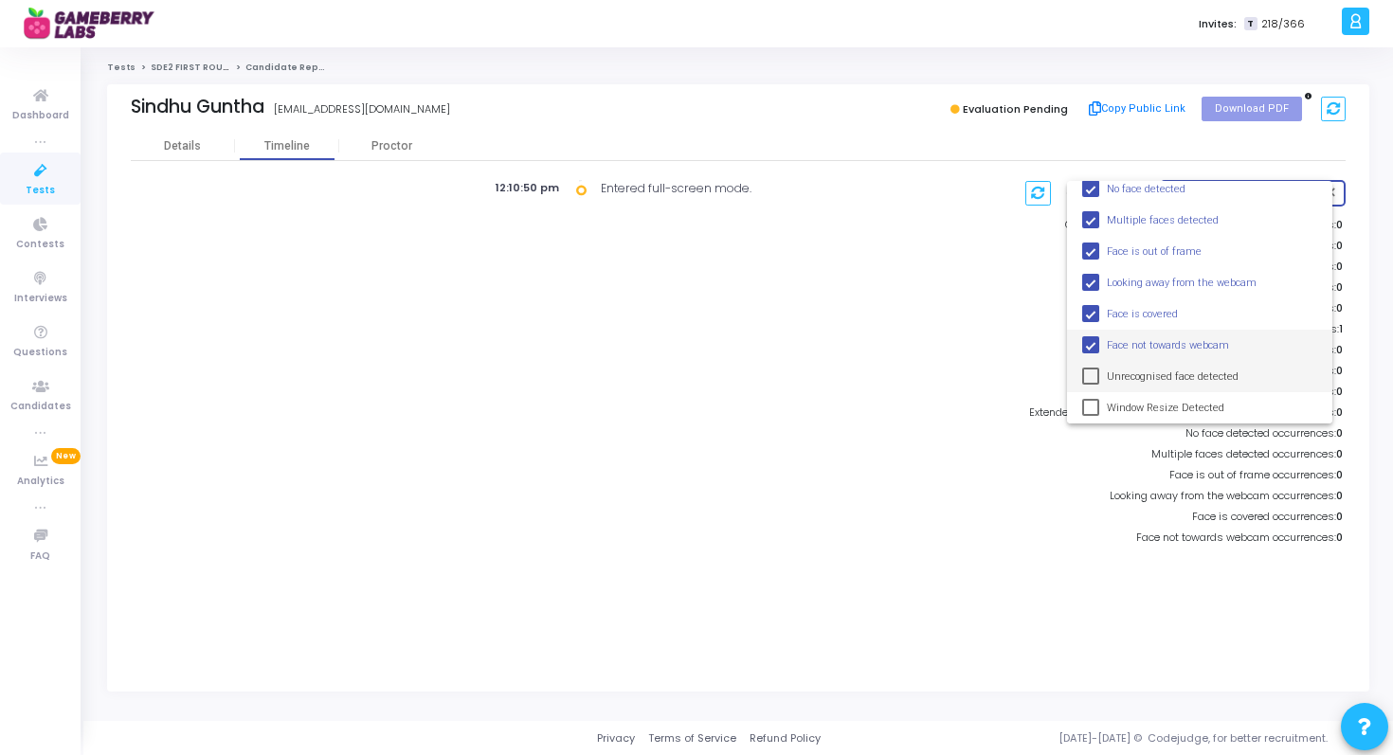
click at [1130, 381] on span "Unrecognised face detected" at bounding box center [1212, 376] width 210 height 31
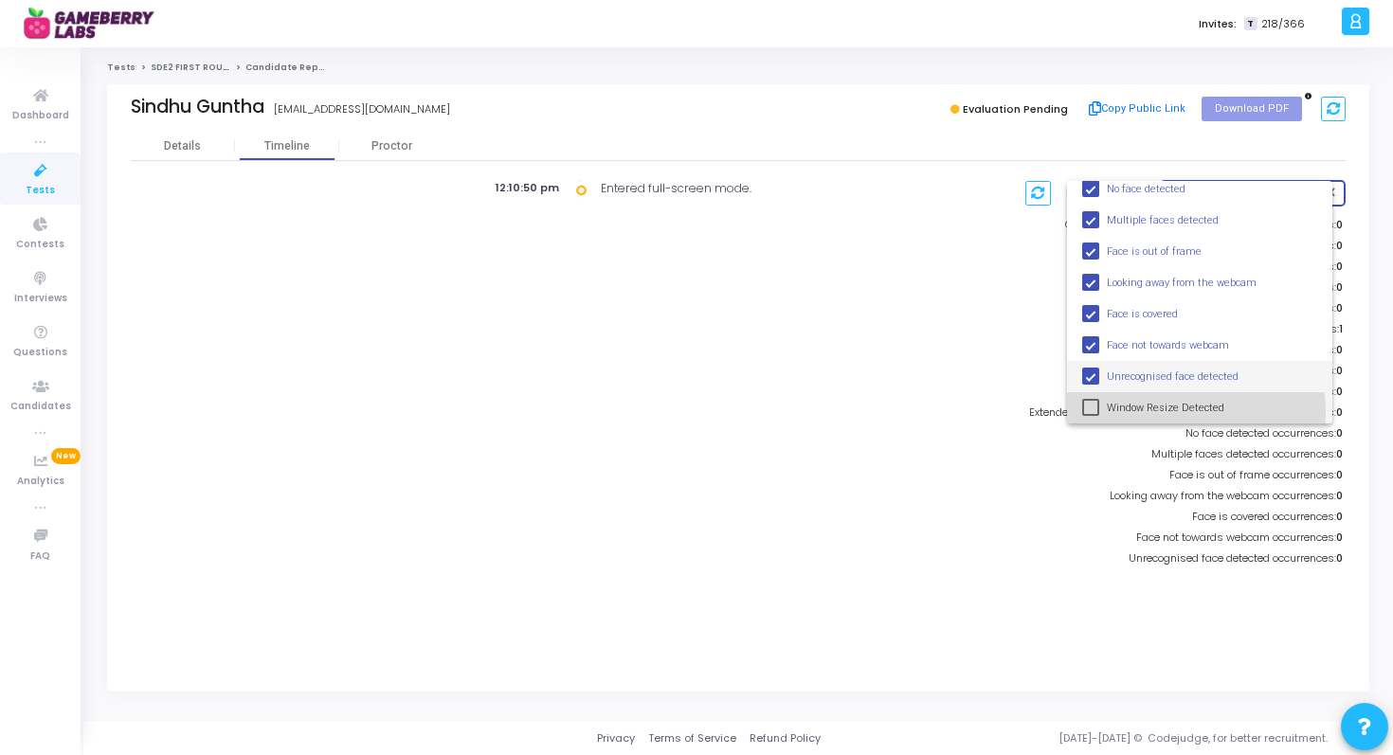
click at [1132, 413] on span "Window Resize Detected" at bounding box center [1212, 407] width 210 height 31
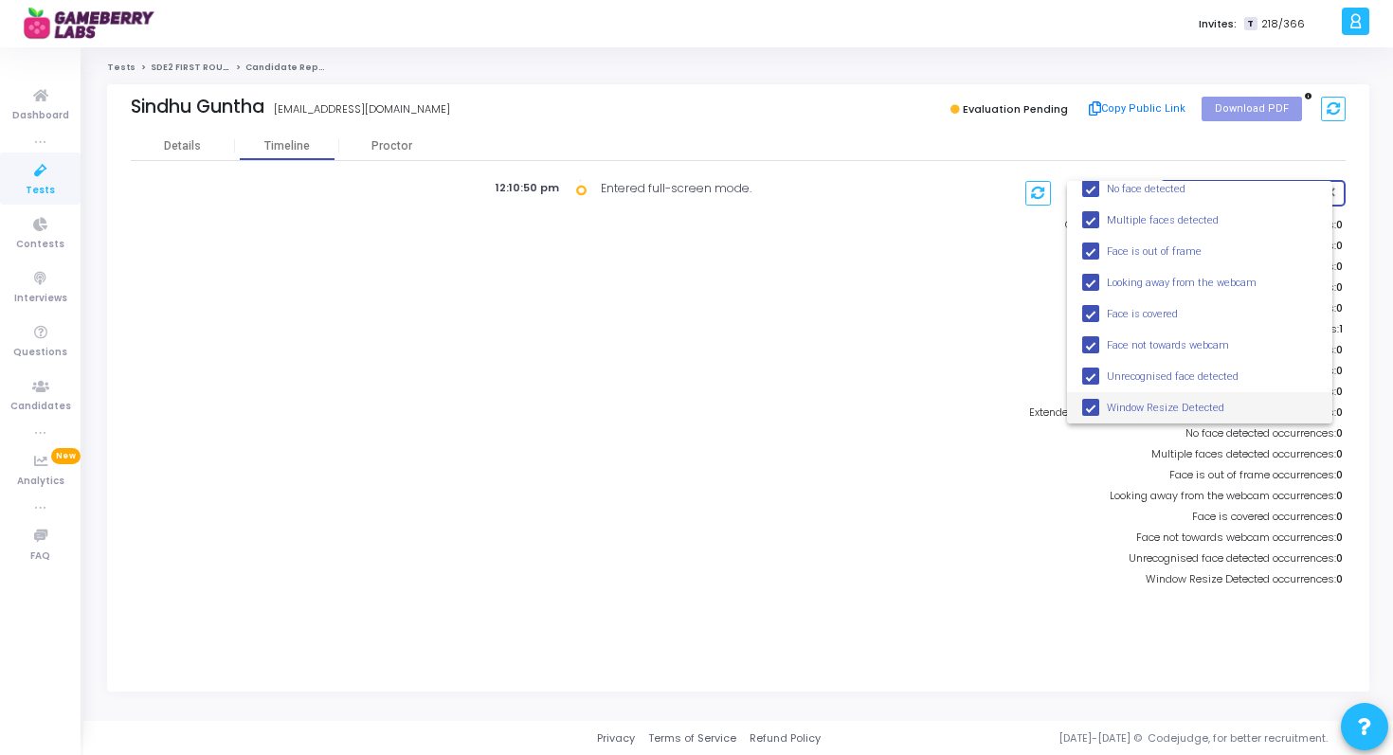
click at [675, 383] on div at bounding box center [696, 377] width 1393 height 755
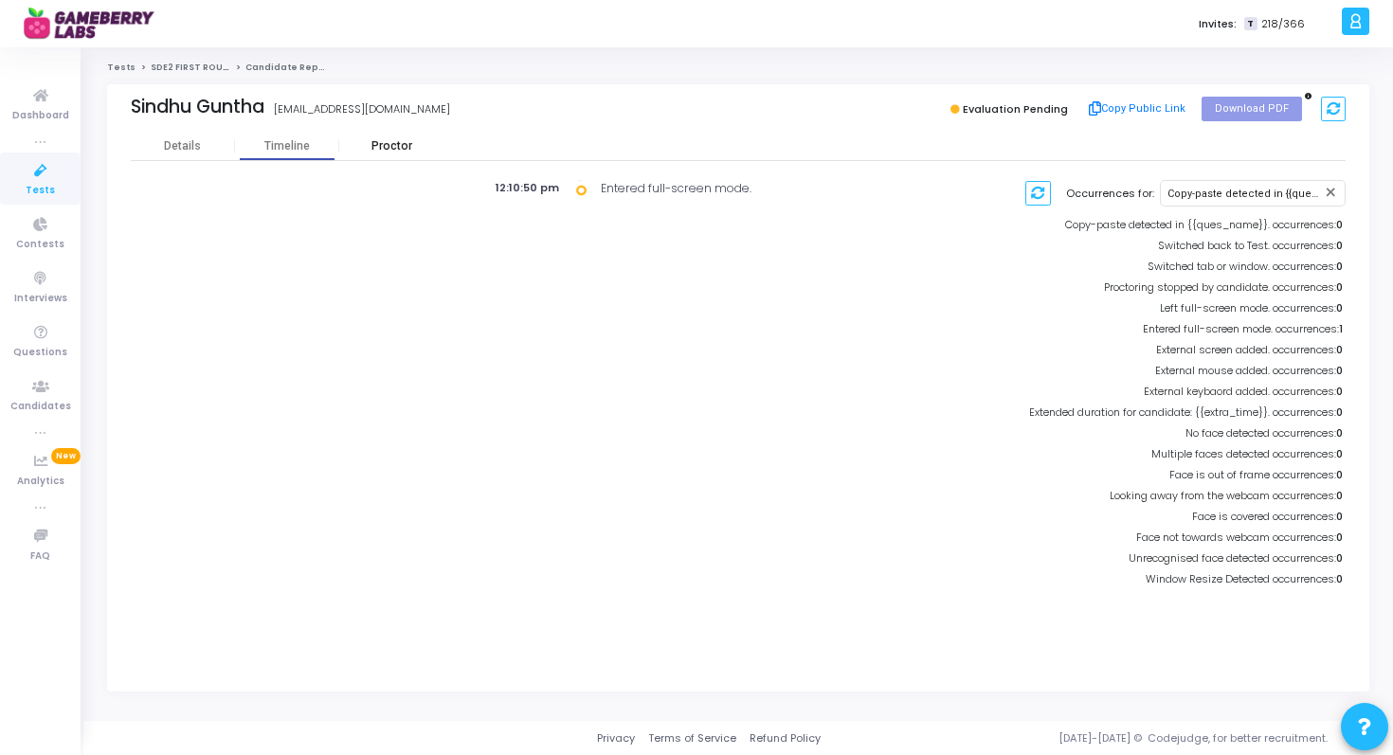
click at [375, 141] on div "Proctor" at bounding box center [391, 146] width 104 height 14
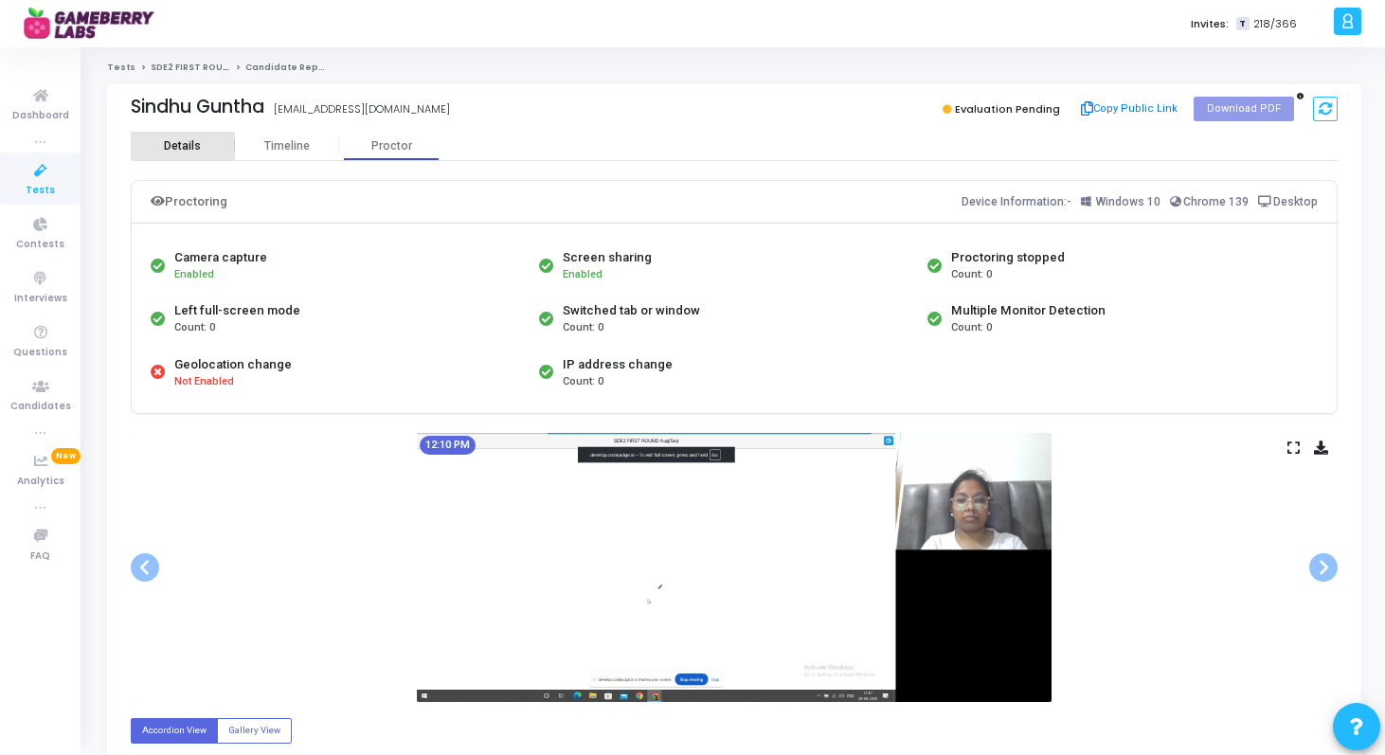
click at [174, 135] on div "Details" at bounding box center [183, 146] width 104 height 28
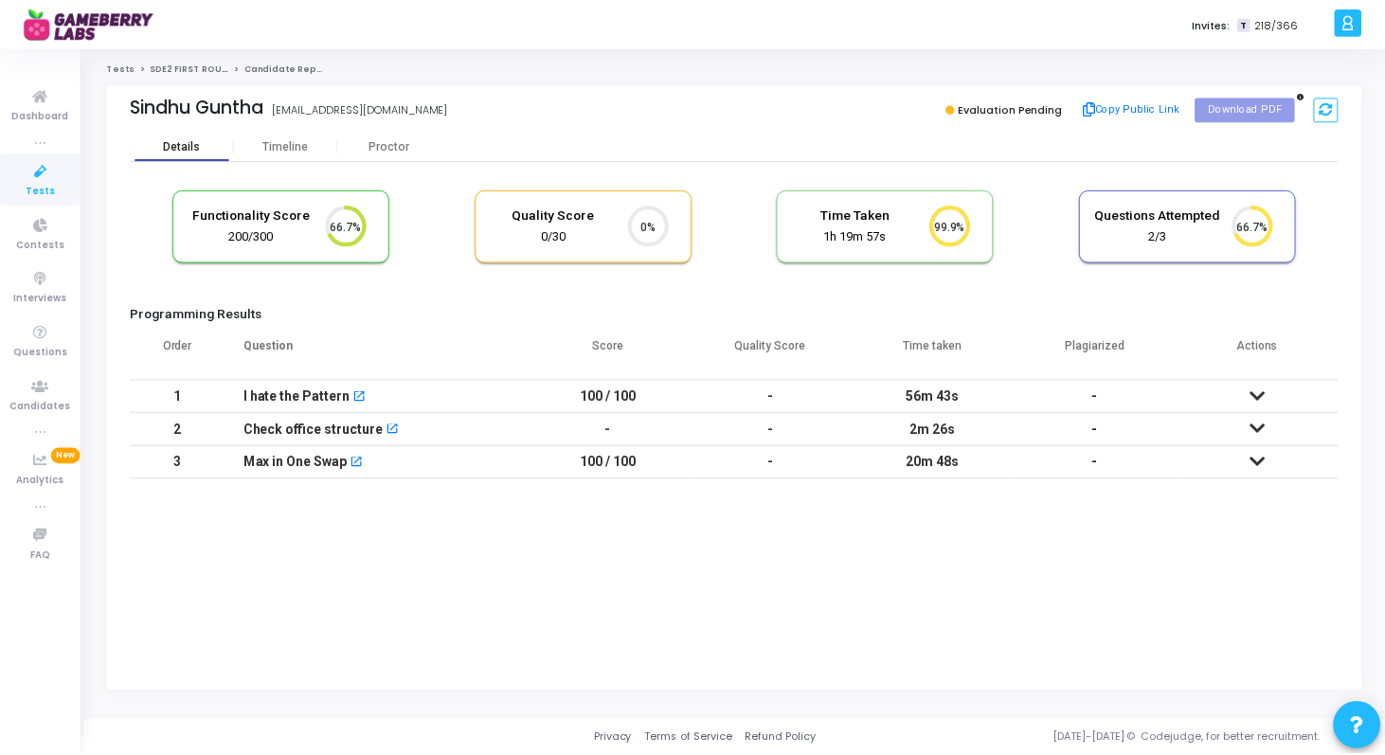
scroll to position [40, 48]
click at [189, 68] on link "SDE2 FIRST ROUND Aug/Sep" at bounding box center [215, 67] width 128 height 11
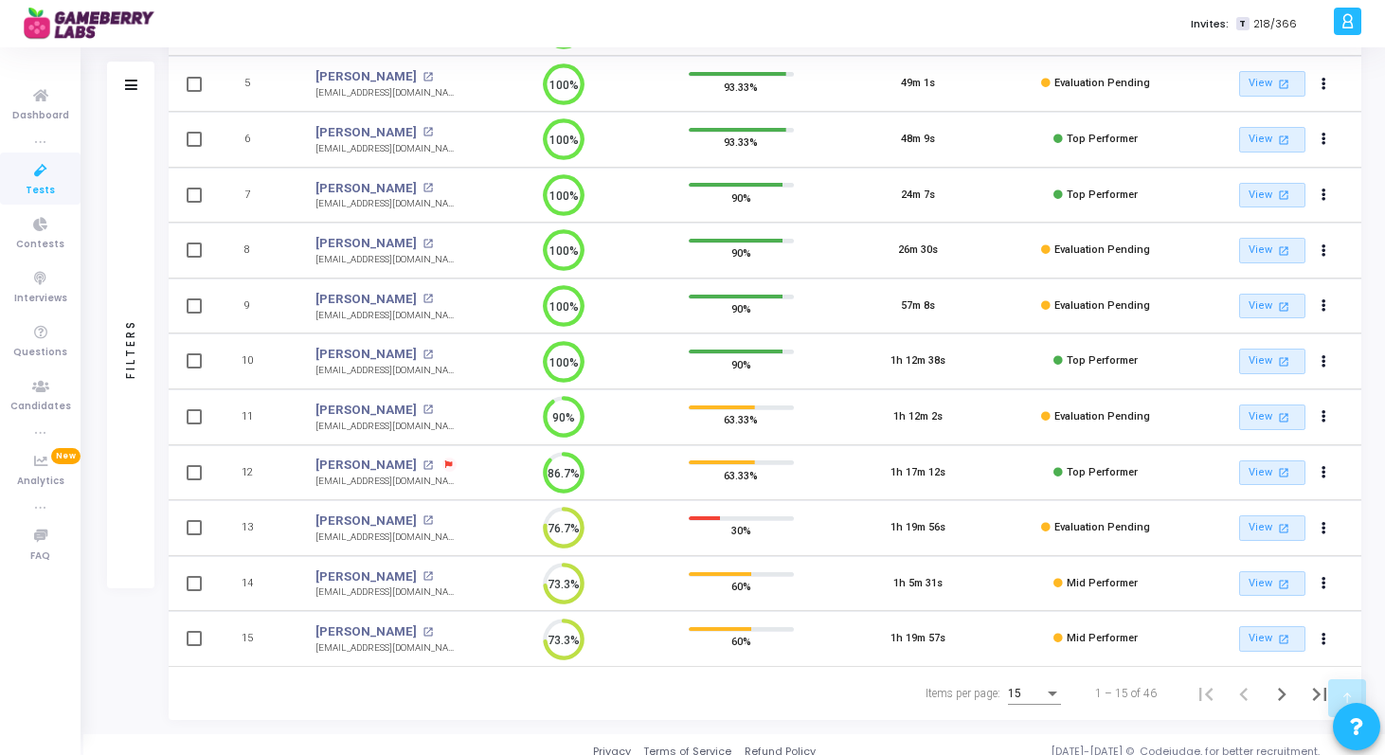
click at [1048, 698] on div "Items per page:" at bounding box center [1052, 693] width 17 height 15
click at [1037, 671] on span "50" at bounding box center [1035, 683] width 53 height 34
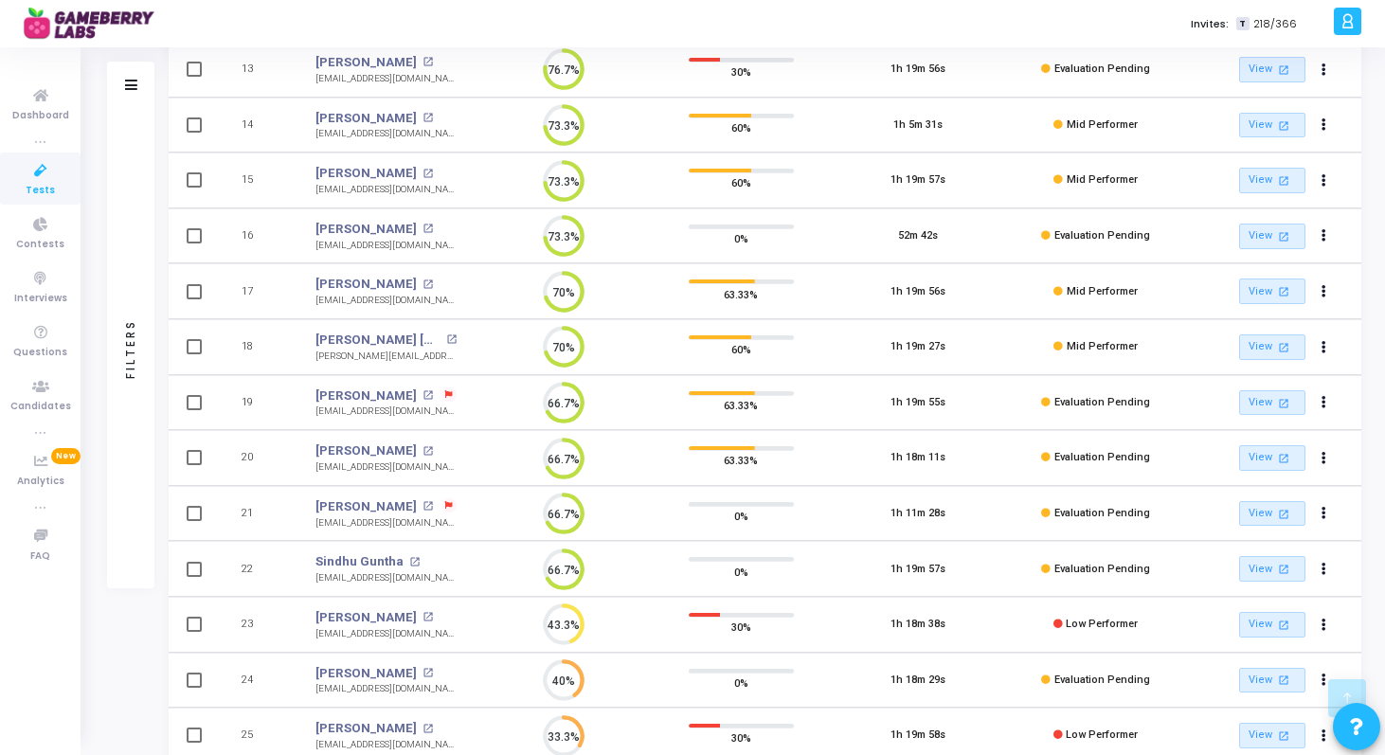
click at [445, 506] on icon at bounding box center [449, 506] width 8 height 8
click at [668, 524] on div at bounding box center [692, 377] width 1385 height 755
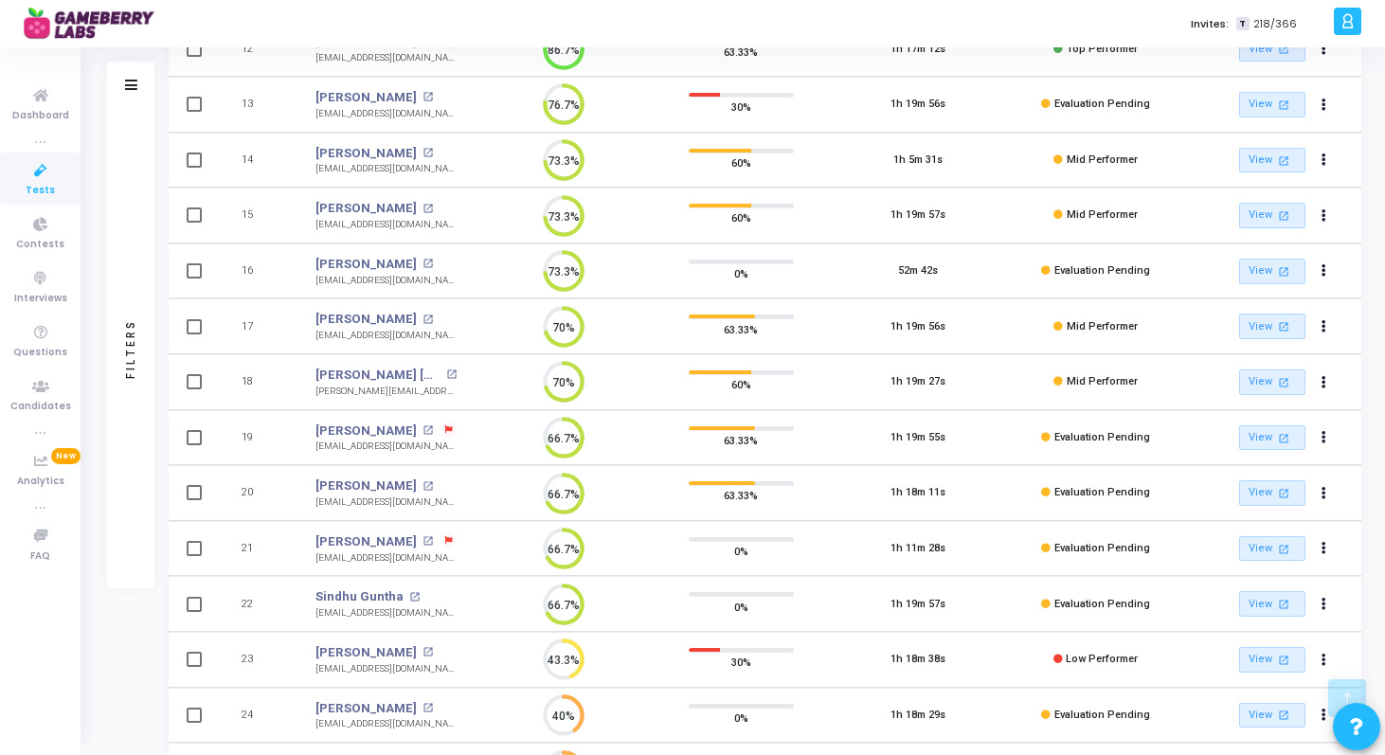
click at [1048, 603] on icon at bounding box center [1045, 604] width 9 height 9
click at [409, 597] on mat-icon "open_in_new" at bounding box center [414, 597] width 10 height 10
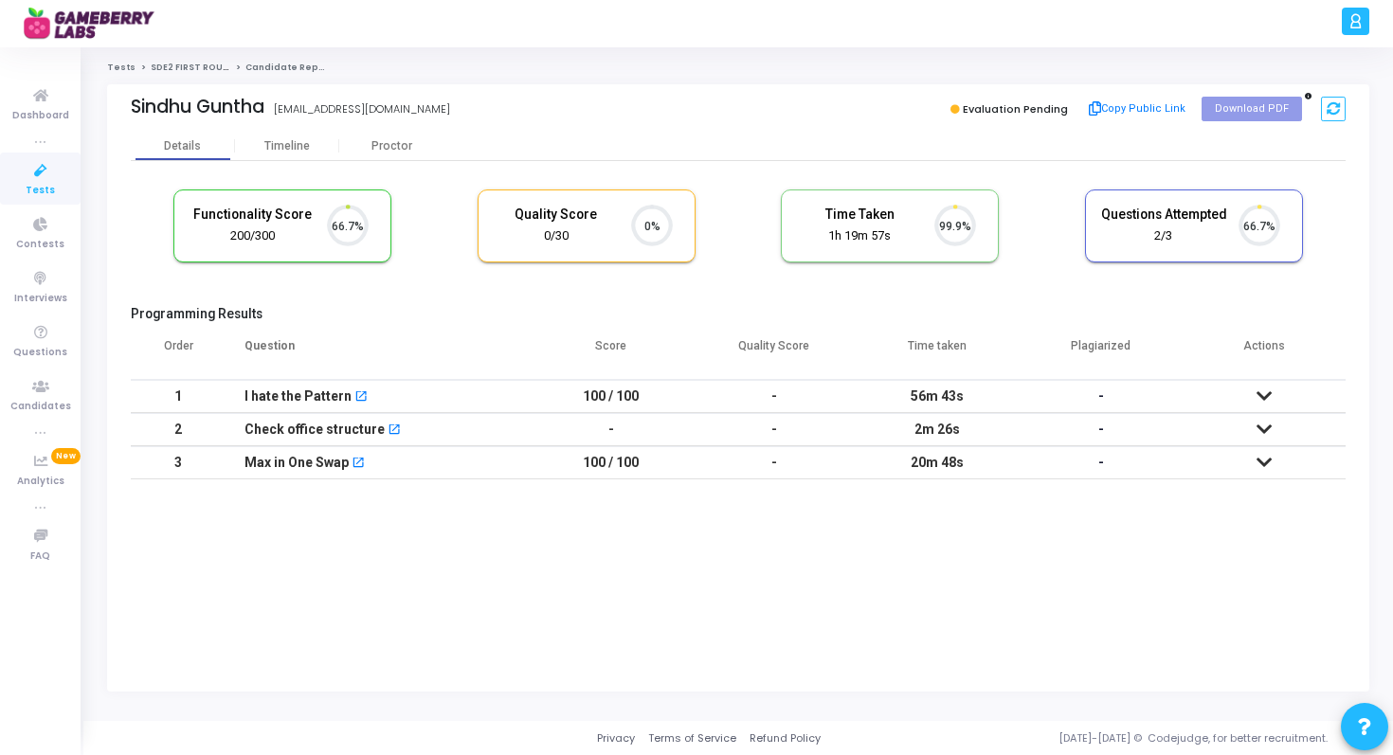
scroll to position [9, 9]
